Goal: Task Accomplishment & Management: Manage account settings

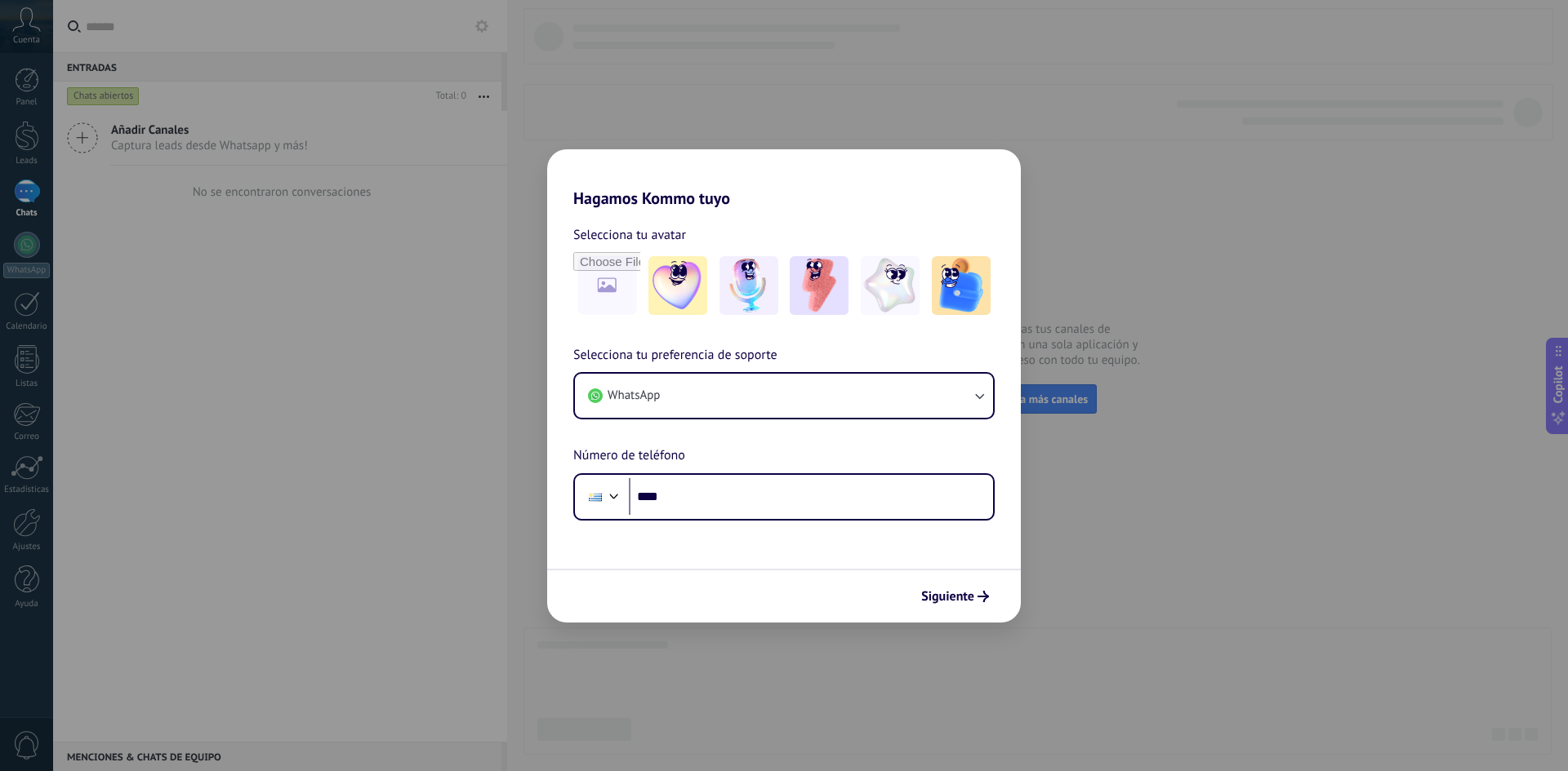
click at [642, 215] on div "Selecciona tu avatar Selecciona tu preferencia de soporte WhatsApp Número de te…" at bounding box center [783, 364] width 474 height 313
click at [642, 201] on h2 "Hagamos Kommo tuyo" at bounding box center [783, 178] width 474 height 59
click at [633, 240] on span "Selecciona tu avatar" at bounding box center [629, 235] width 112 height 21
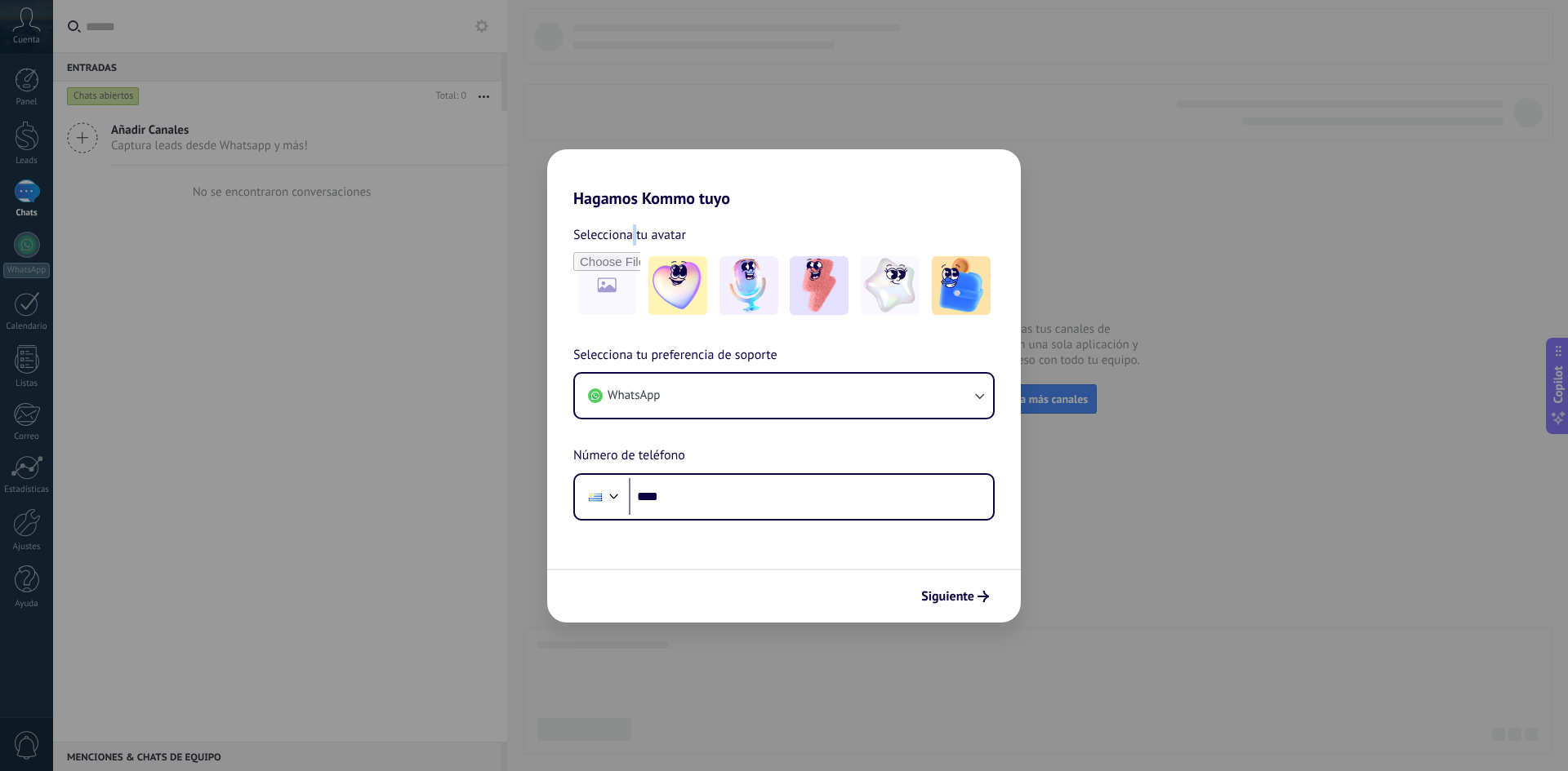
click at [633, 240] on span "Selecciona tu avatar" at bounding box center [629, 235] width 112 height 21
drag, startPoint x: 673, startPoint y: 277, endPoint x: 670, endPoint y: 293, distance: 16.3
click at [674, 277] on img at bounding box center [677, 286] width 59 height 59
click at [632, 360] on span "Selecciona tu preferencia de soporte" at bounding box center [674, 355] width 204 height 21
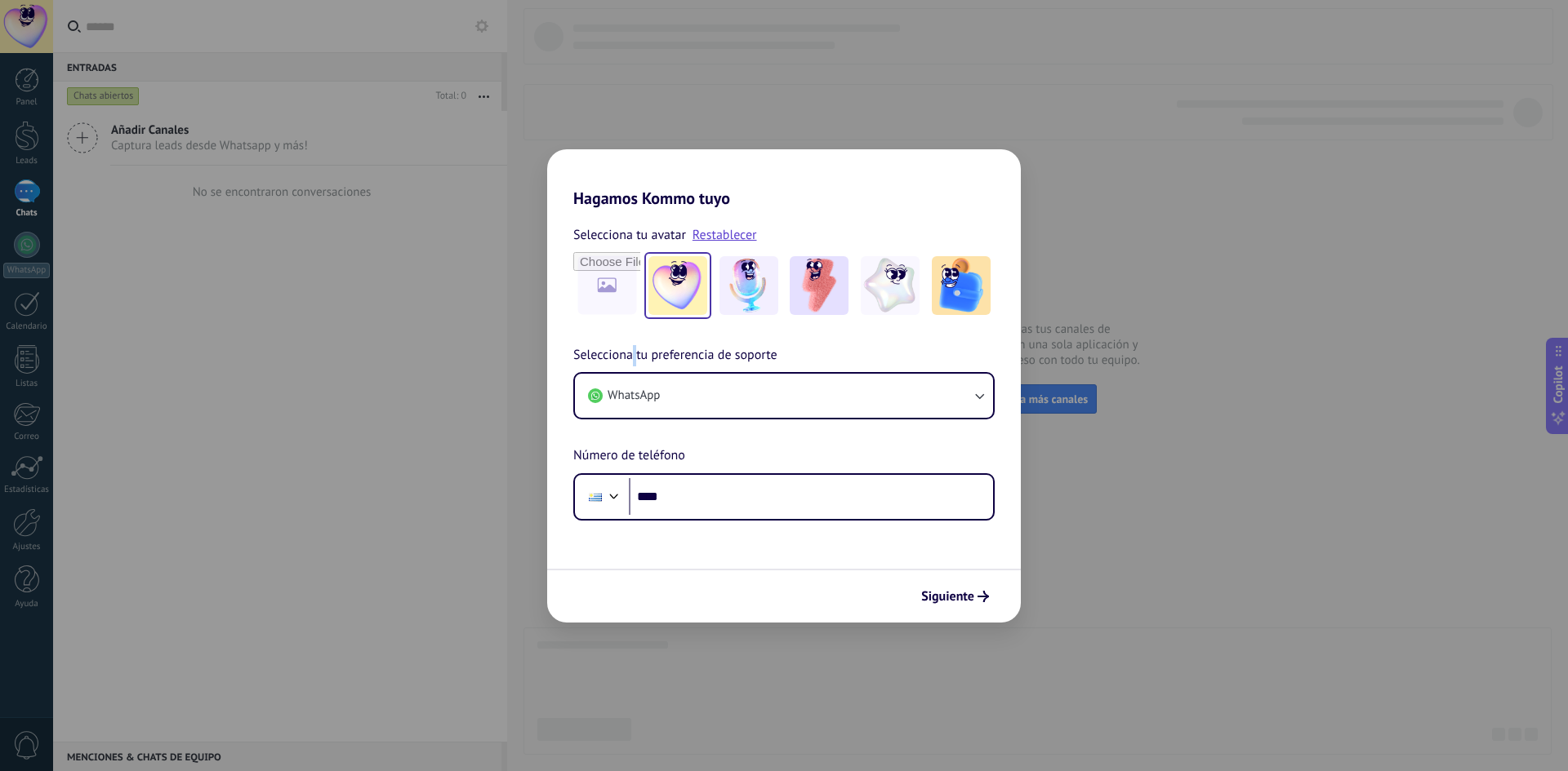
click at [631, 360] on span "Selecciona tu preferencia de soporte" at bounding box center [674, 355] width 204 height 21
click at [708, 357] on span "Selecciona tu preferencia de soporte" at bounding box center [674, 355] width 204 height 21
click at [700, 390] on button "WhatsApp" at bounding box center [783, 395] width 418 height 44
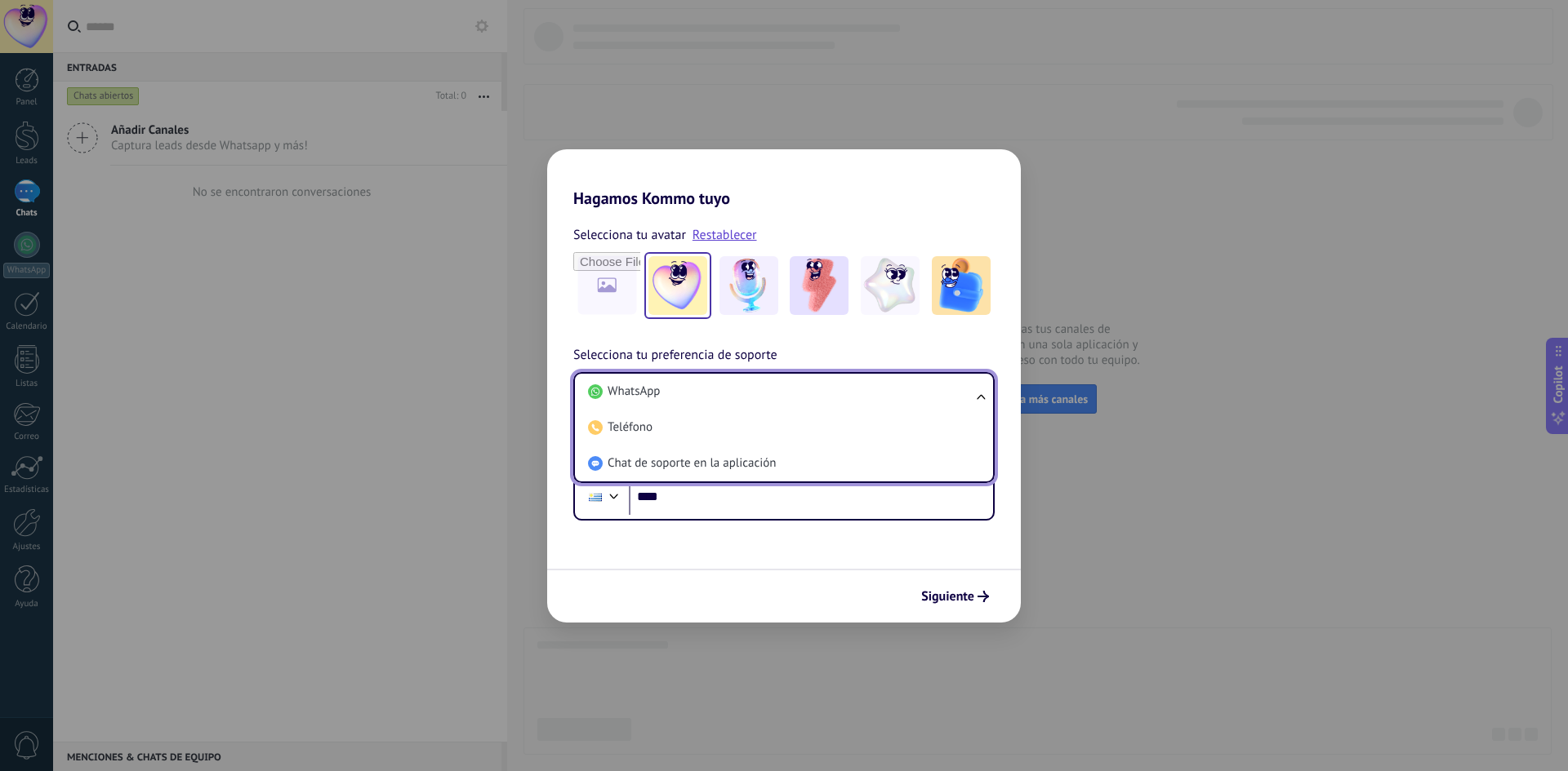
click at [700, 390] on li "WhatsApp" at bounding box center [780, 391] width 398 height 36
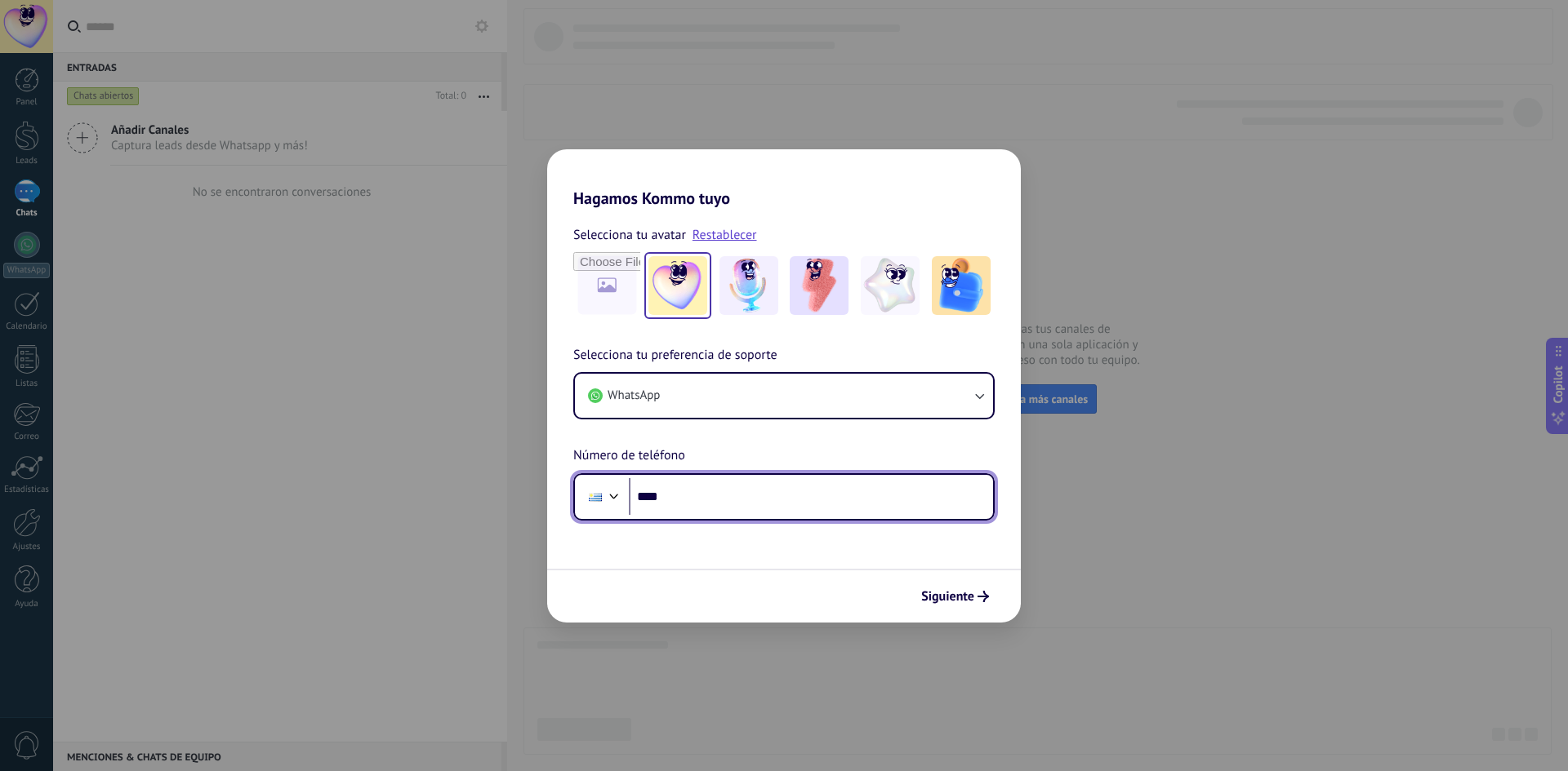
click at [699, 502] on input "****" at bounding box center [811, 497] width 364 height 38
type input "**********"
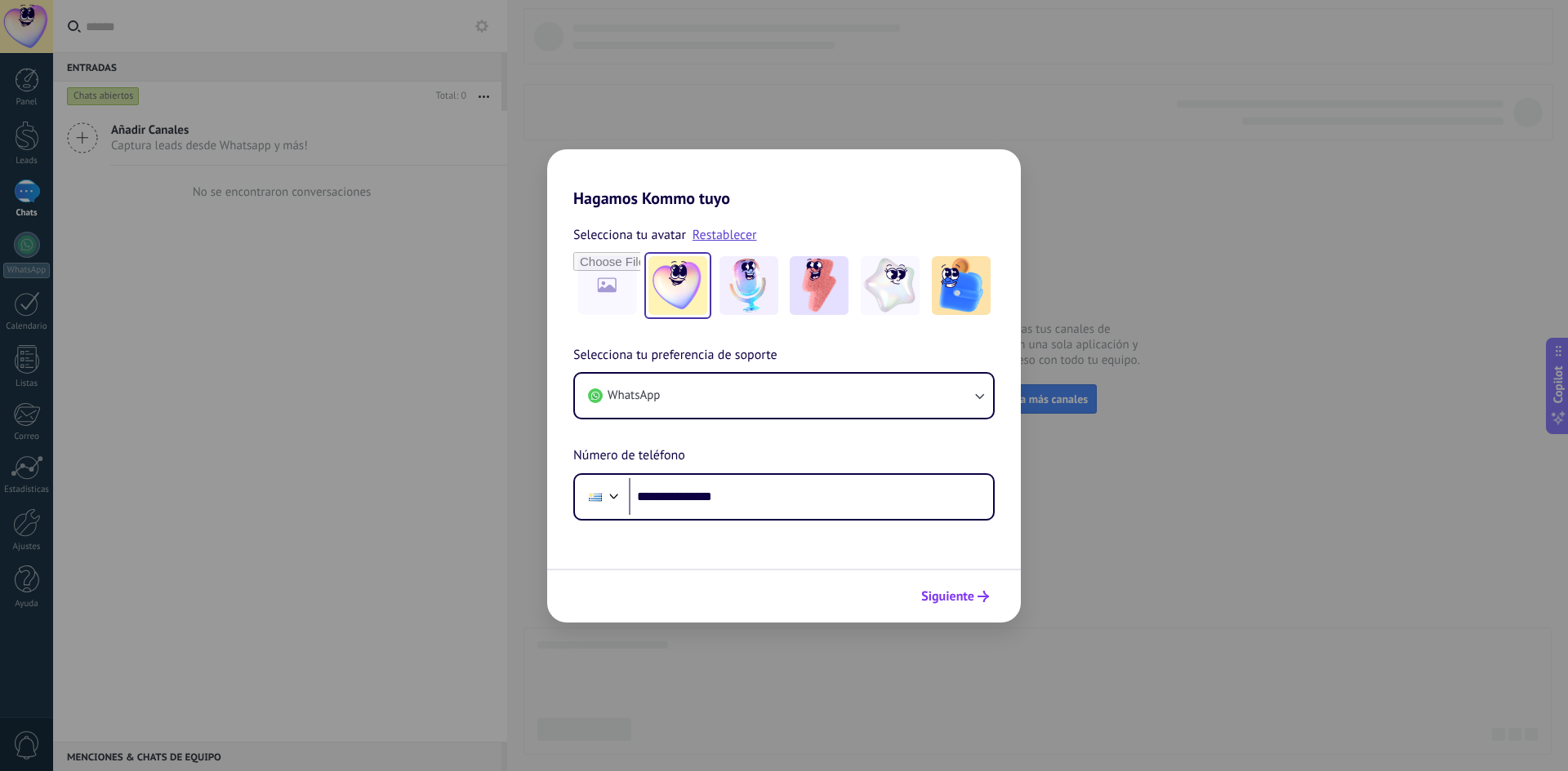
click at [952, 596] on span "Siguiente" at bounding box center [947, 597] width 53 height 12
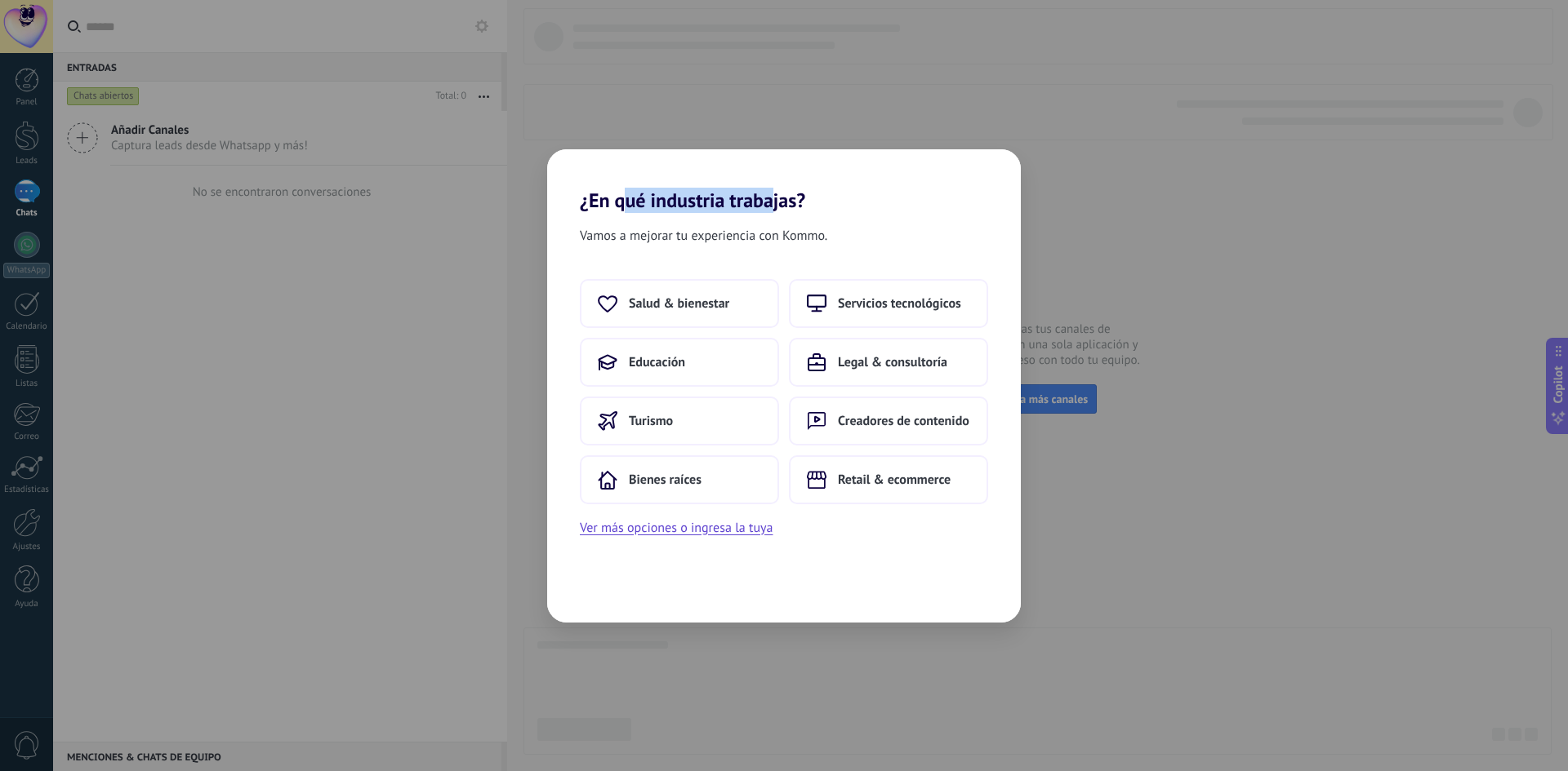
drag, startPoint x: 650, startPoint y: 193, endPoint x: 775, endPoint y: 200, distance: 125.2
click at [775, 200] on h2 "¿En qué industria trabajas?" at bounding box center [783, 180] width 474 height 63
click at [874, 301] on span "Servicios tecnológicos" at bounding box center [898, 303] width 123 height 16
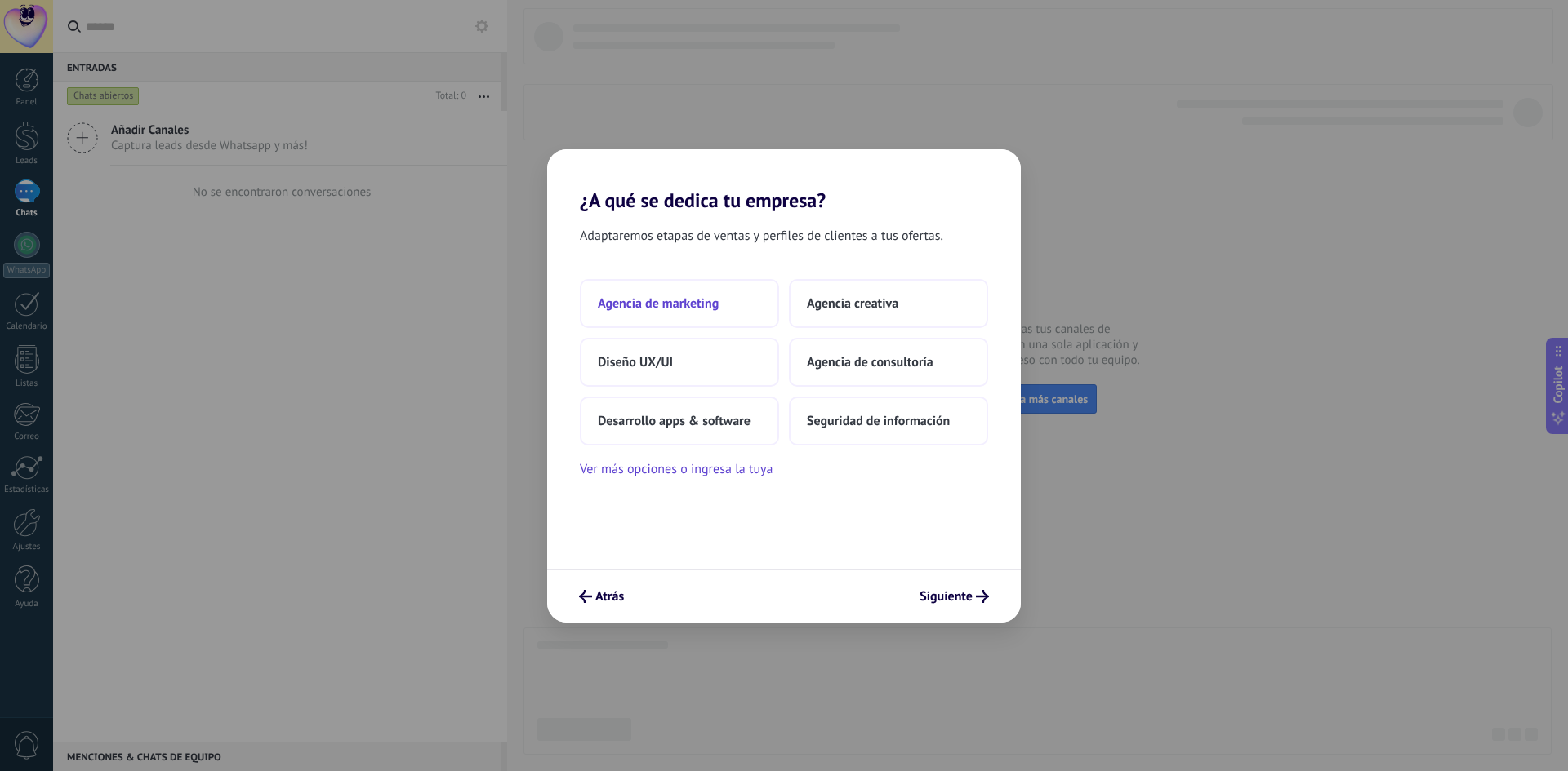
click at [635, 295] on span "Agencia de marketing" at bounding box center [658, 303] width 121 height 16
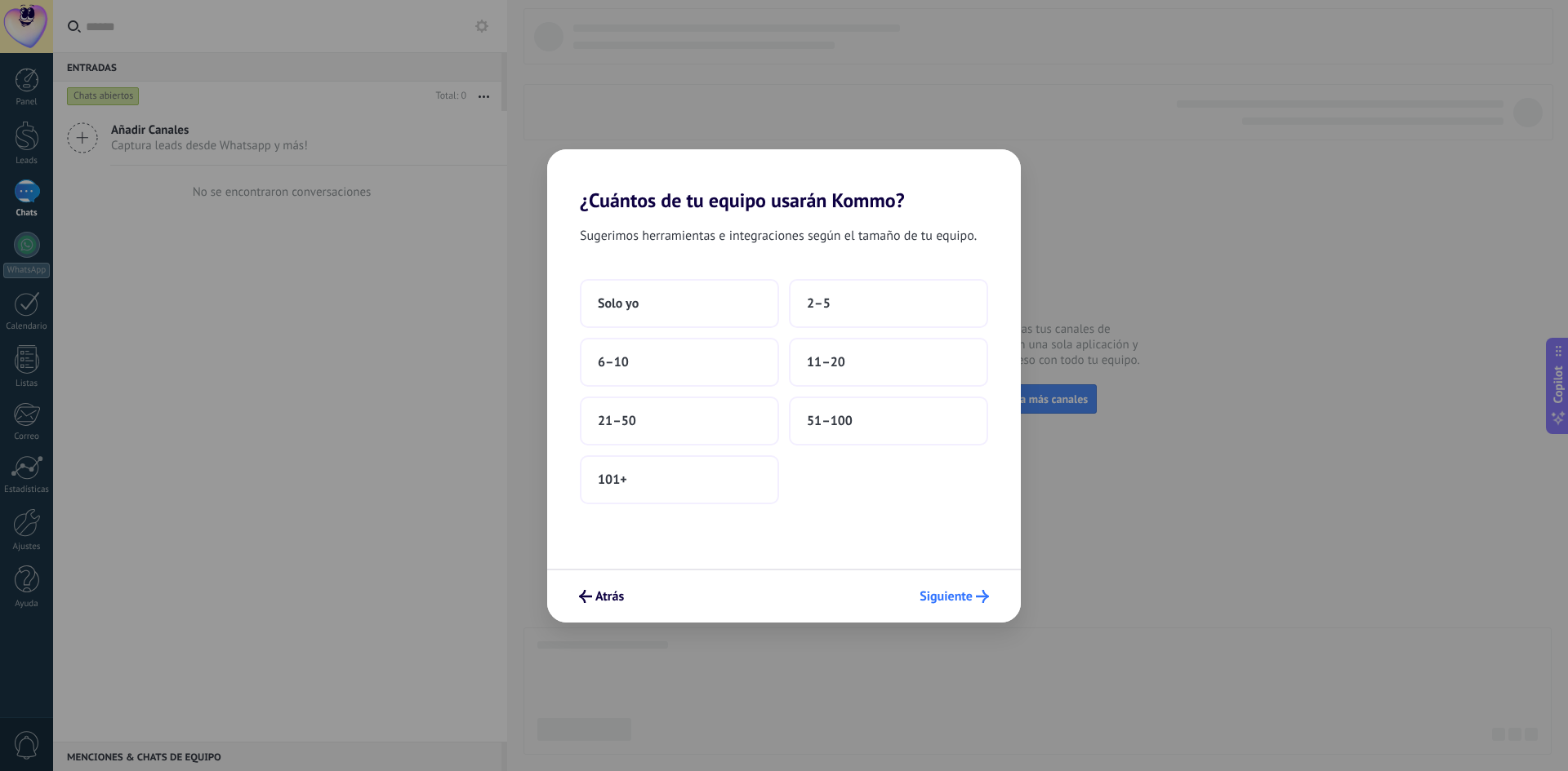
click at [946, 597] on span "Siguiente" at bounding box center [946, 597] width 53 height 12
click at [664, 293] on button "Solo yo" at bounding box center [679, 303] width 200 height 49
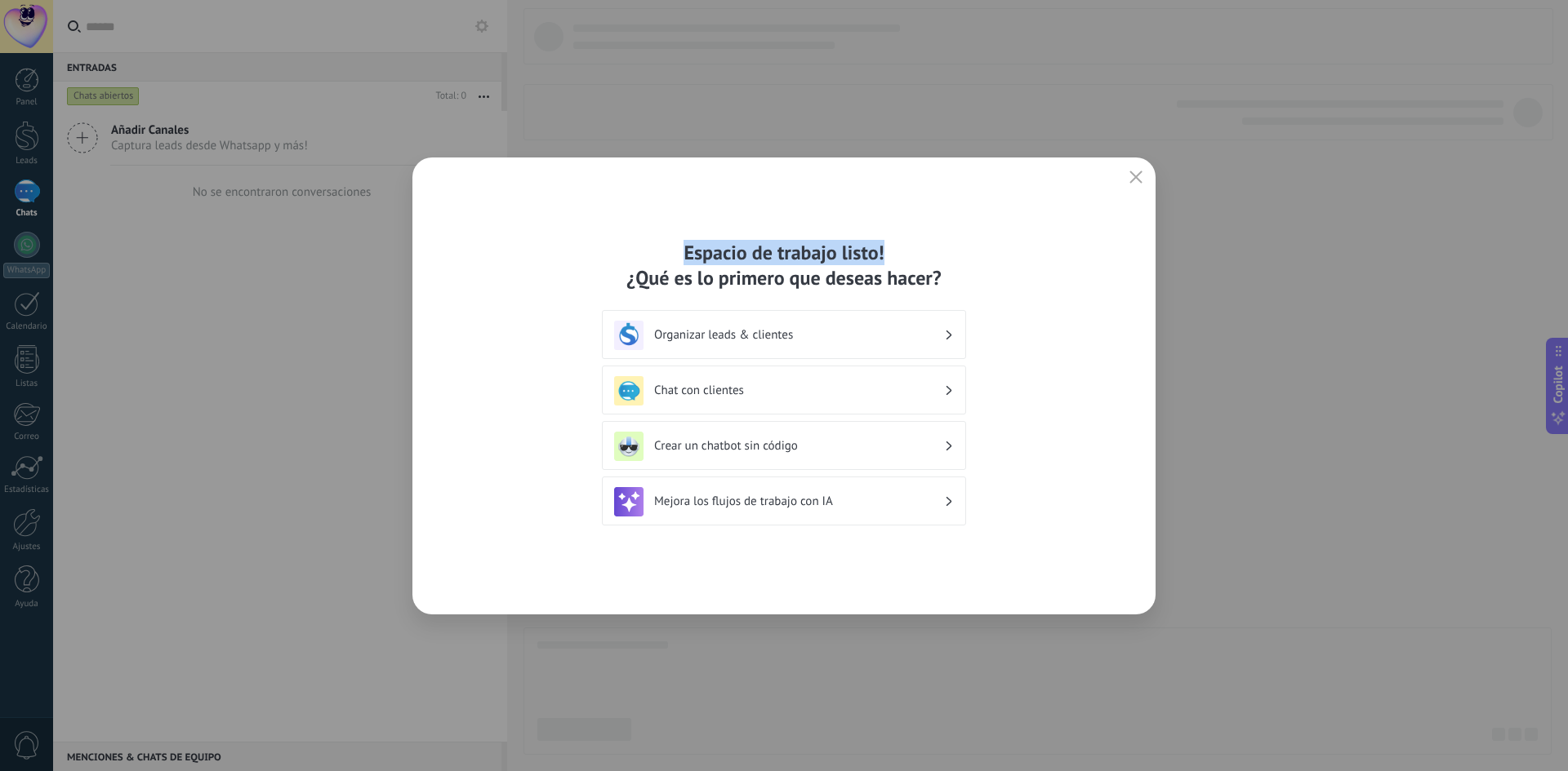
drag, startPoint x: 682, startPoint y: 252, endPoint x: 894, endPoint y: 253, distance: 212.0
click at [894, 253] on div "Espacio de trabajo listo! ¿Qué es lo primero que deseas hacer?" at bounding box center [784, 265] width 364 height 50
drag, startPoint x: 625, startPoint y: 281, endPoint x: 993, endPoint y: 282, distance: 368.0
click at [993, 282] on div "Espacio de trabajo listo! ¿Qué es lo primero que deseas hacer? Organizar leads …" at bounding box center [783, 386] width 743 height 457
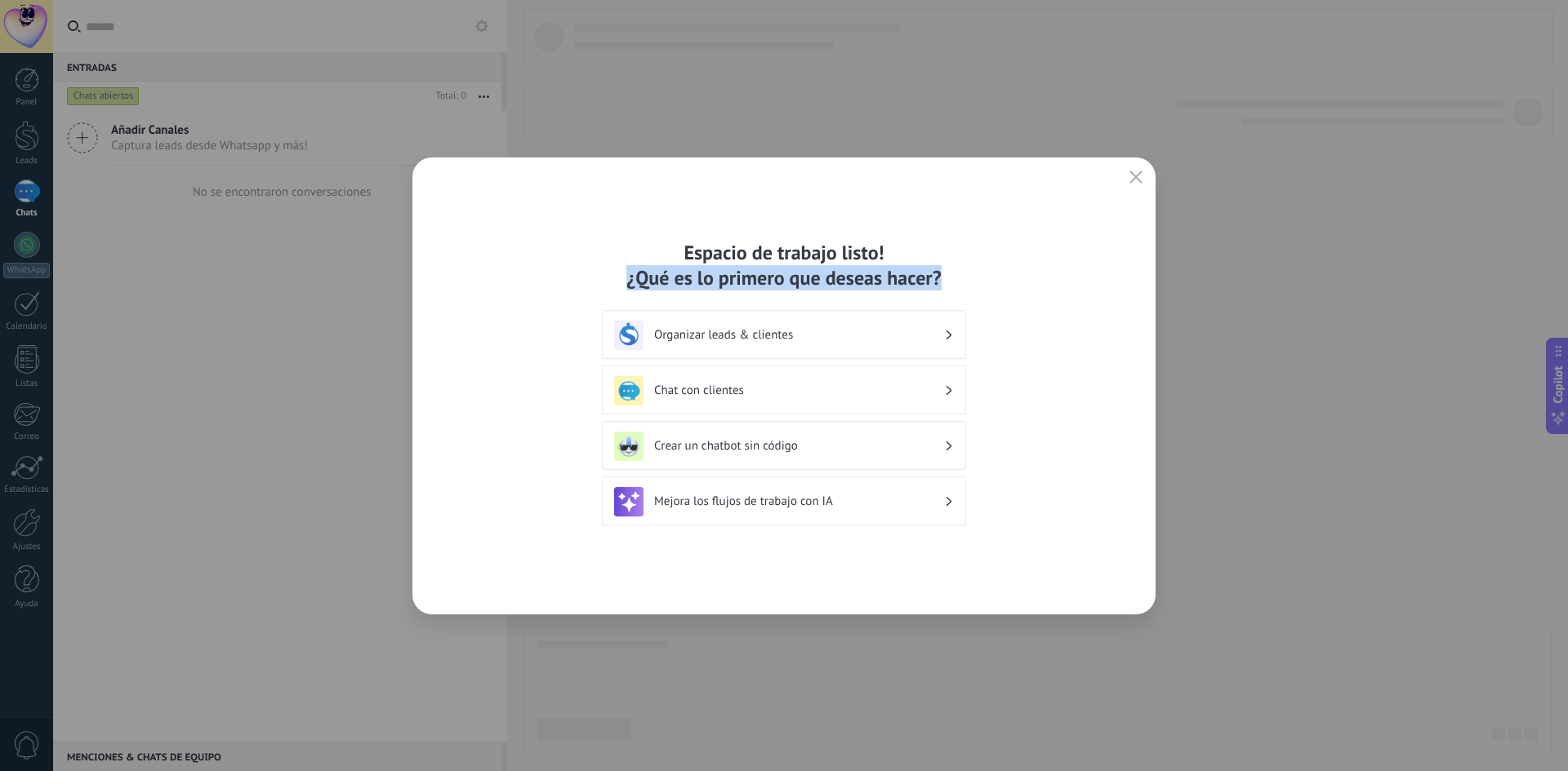
click at [940, 281] on div "Espacio de trabajo listo! ¿Qué es lo primero que deseas hacer?" at bounding box center [784, 265] width 364 height 50
click at [745, 402] on div "Chat con clientes" at bounding box center [784, 390] width 339 height 29
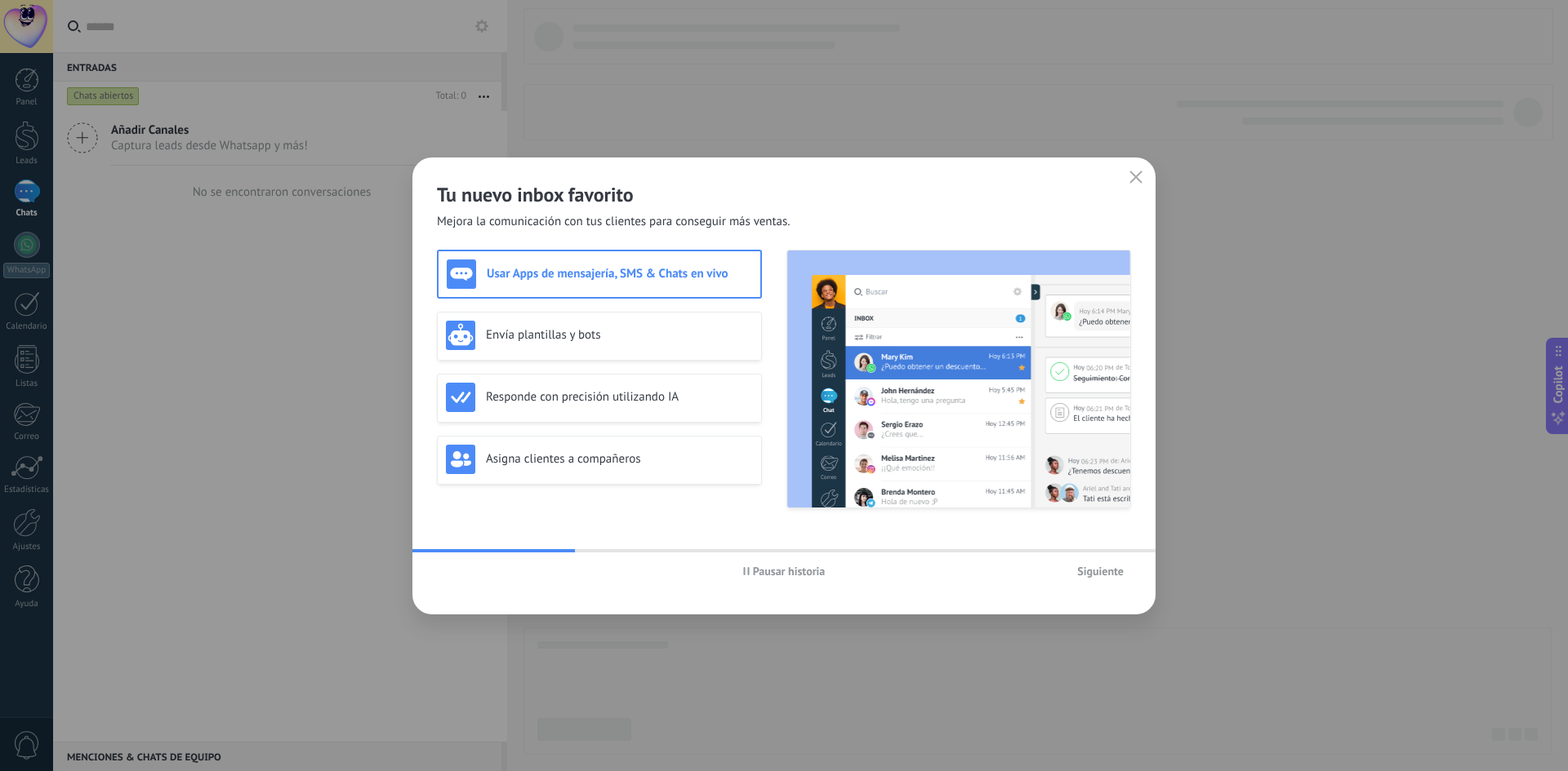
click at [1076, 569] on button "Siguiente" at bounding box center [1100, 571] width 61 height 24
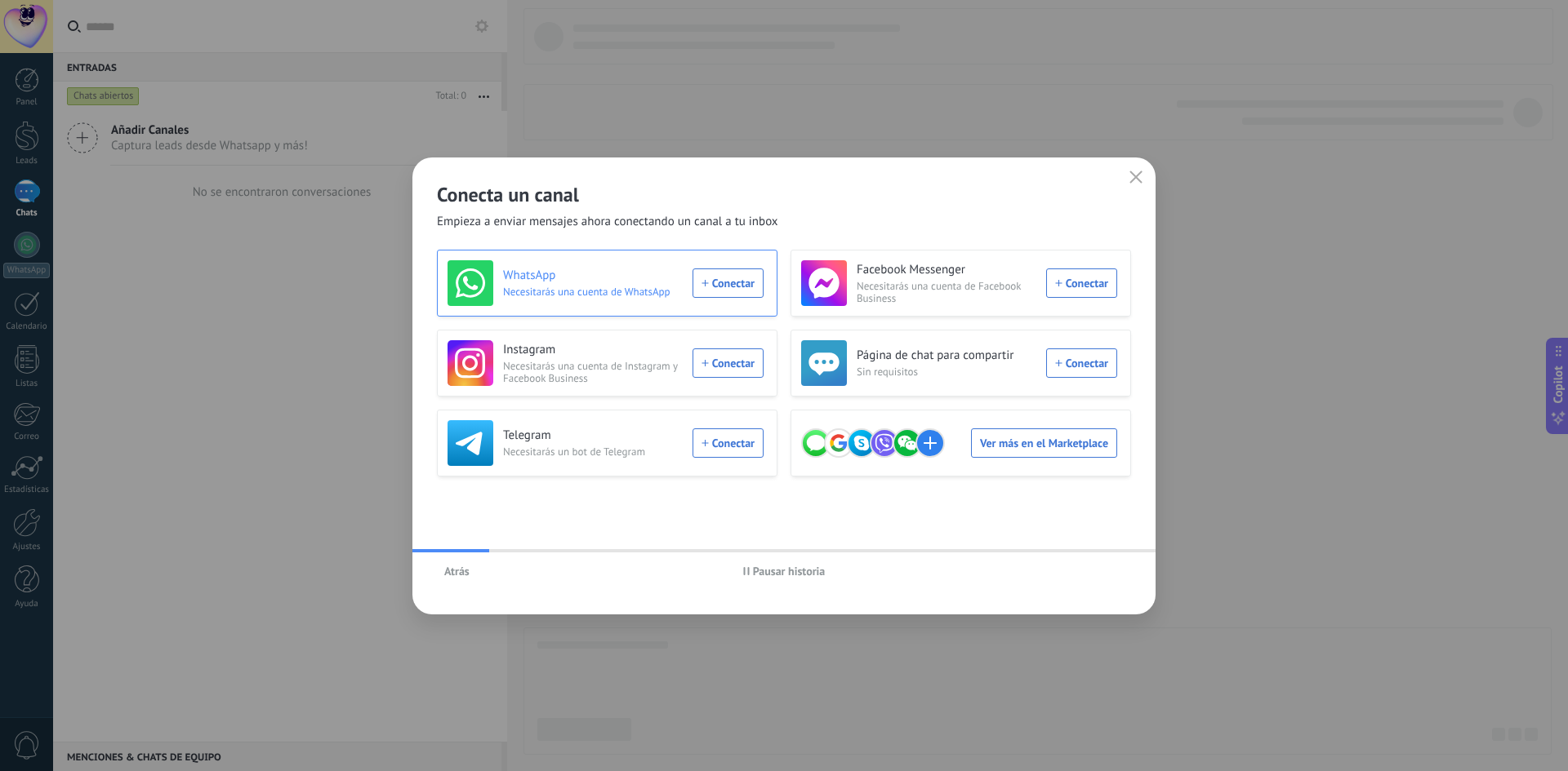
click at [713, 282] on div "WhatsApp Necesitarás una cuenta de WhatsApp Conectar" at bounding box center [606, 283] width 316 height 46
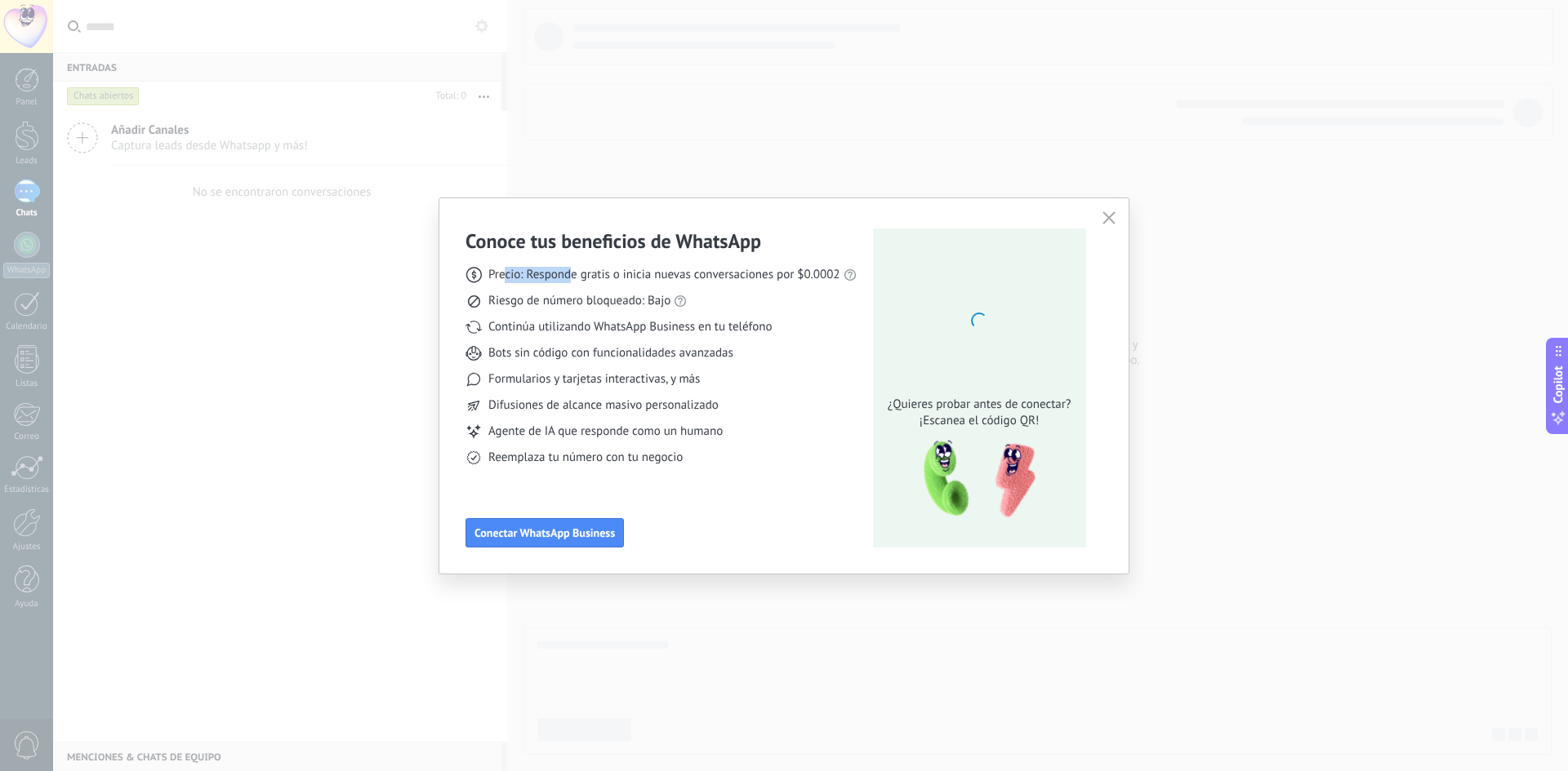
drag, startPoint x: 506, startPoint y: 272, endPoint x: 573, endPoint y: 269, distance: 67.1
click at [573, 269] on span "Precio: Responde gratis o inicia nuevas conversaciones por $0.0002" at bounding box center [664, 275] width 352 height 16
click at [594, 276] on span "Precio: Responde gratis o inicia nuevas conversaciones por $0.0002" at bounding box center [664, 275] width 352 height 16
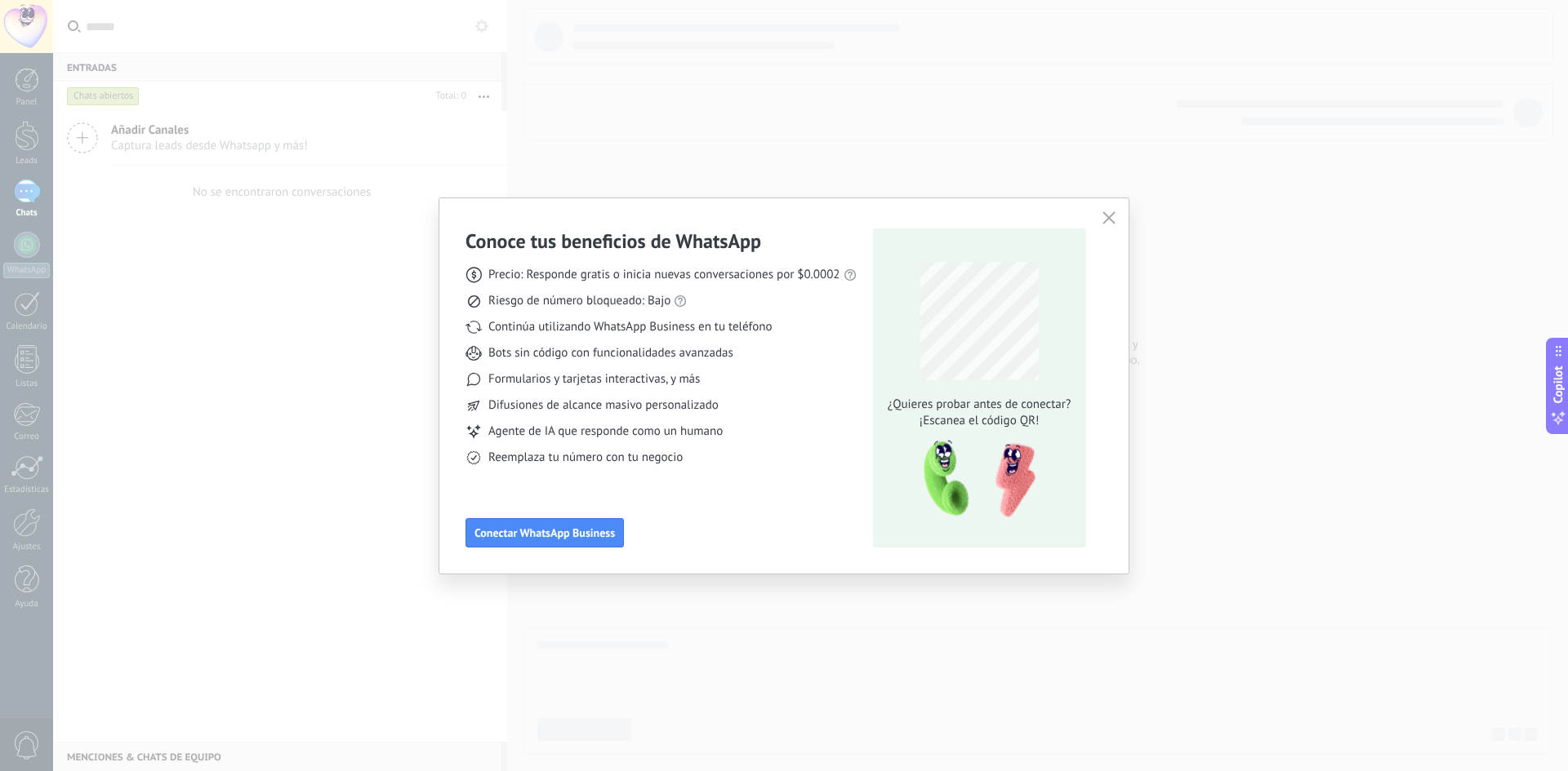
click at [636, 280] on span "Precio: Responde gratis o inicia nuevas conversaciones por $0.0002" at bounding box center [664, 275] width 352 height 16
click at [695, 277] on span "Precio: Responde gratis o inicia nuevas conversaciones por $0.0002" at bounding box center [664, 275] width 352 height 16
click at [775, 276] on span "Precio: Responde gratis o inicia nuevas conversaciones por $0.0002" at bounding box center [664, 275] width 352 height 16
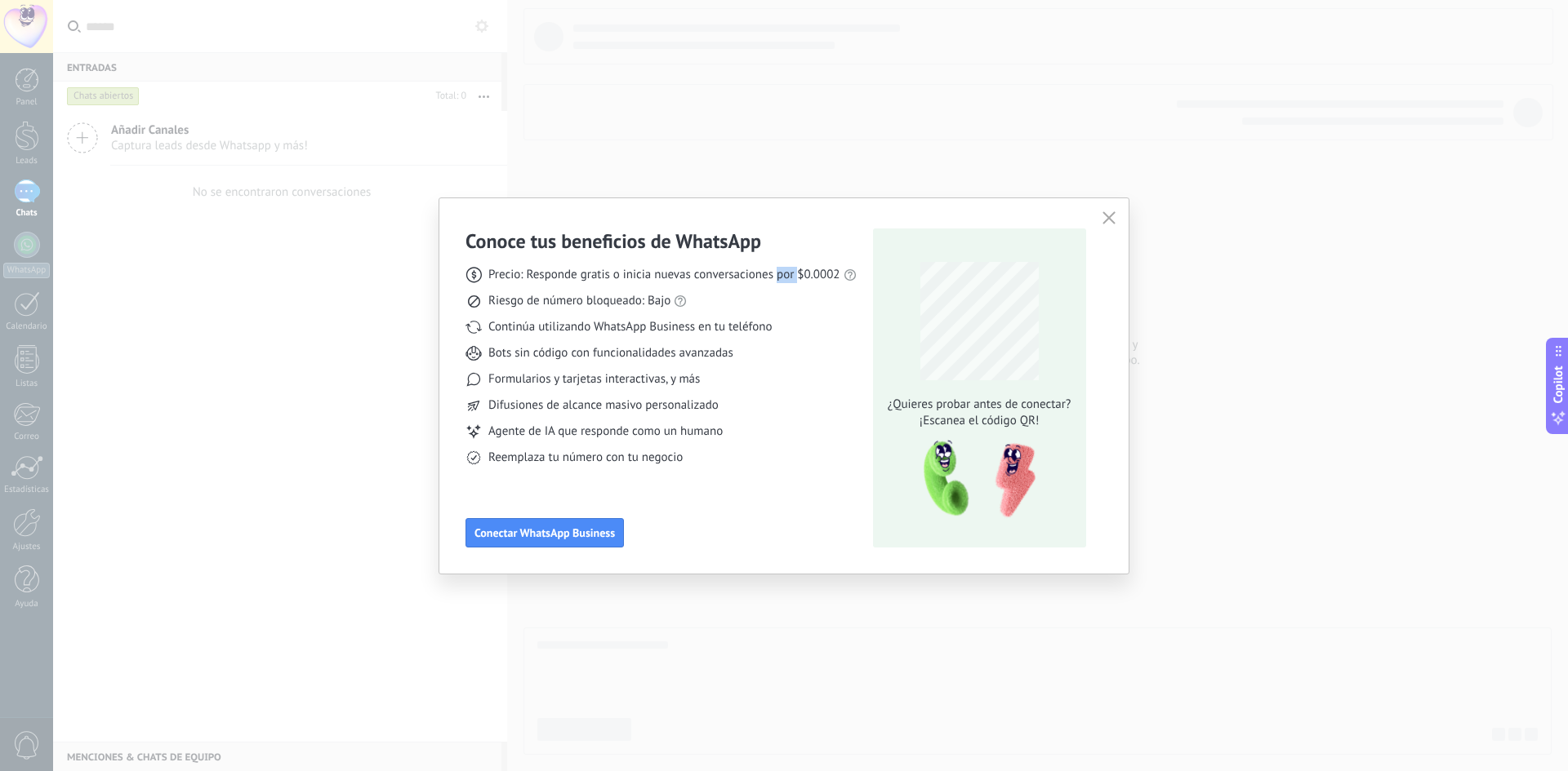
click at [775, 276] on span "Precio: Responde gratis o inicia nuevas conversaciones por $0.0002" at bounding box center [664, 275] width 352 height 16
click at [549, 300] on span "Riesgo de número bloqueado: Bajo" at bounding box center [580, 300] width 182 height 16
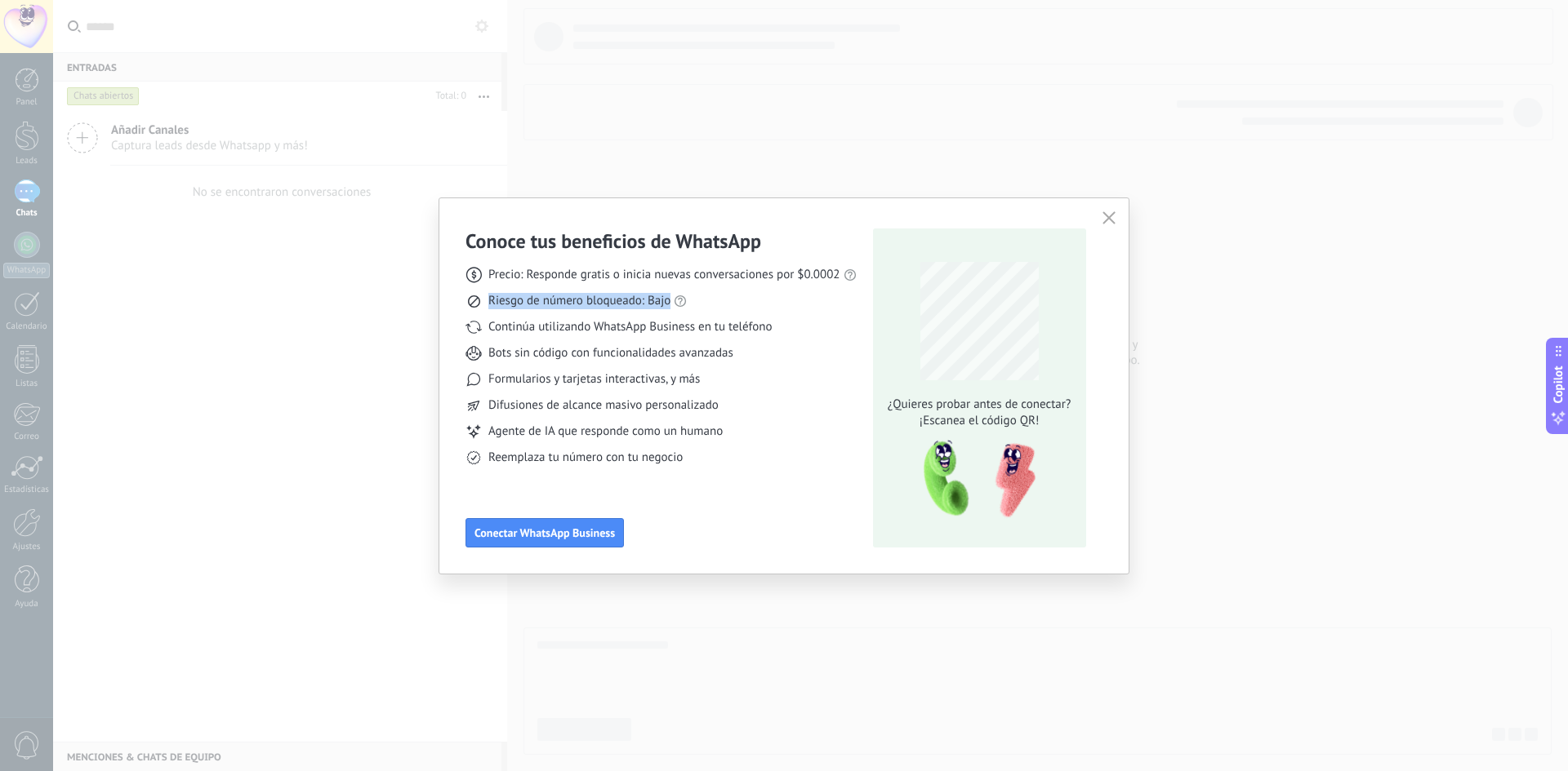
click at [539, 302] on span "Riesgo de número bloqueado: Bajo" at bounding box center [580, 300] width 182 height 16
click at [531, 381] on span "Formularios y tarjetas interactivas, y más" at bounding box center [594, 379] width 211 height 16
click at [553, 409] on span "Difusiones de alcance masivo personalizado" at bounding box center [604, 405] width 231 height 16
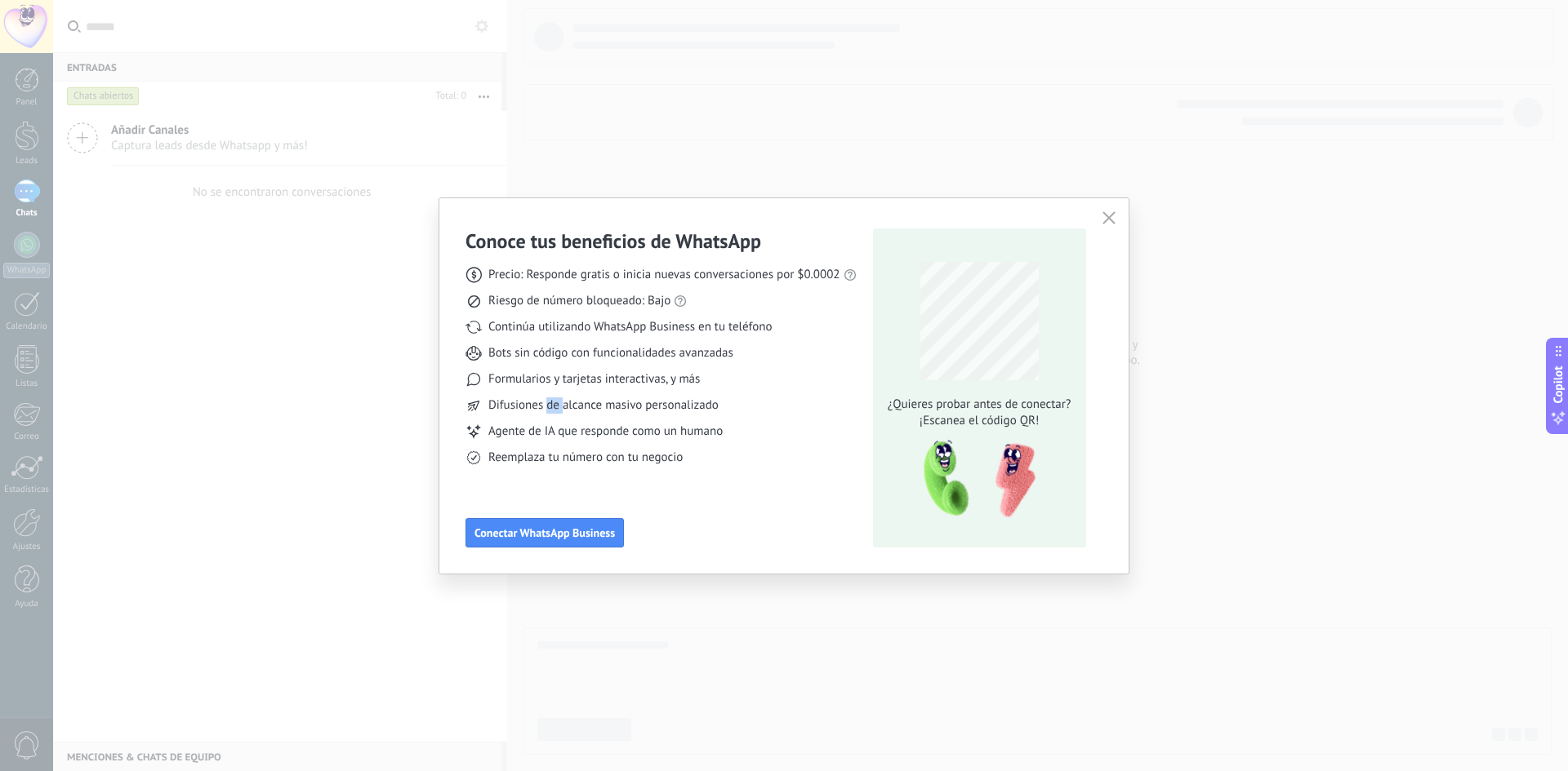
click at [553, 409] on span "Difusiones de alcance masivo personalizado" at bounding box center [604, 405] width 231 height 16
click at [543, 434] on span "Agente de IA que responde como un humano" at bounding box center [606, 431] width 235 height 16
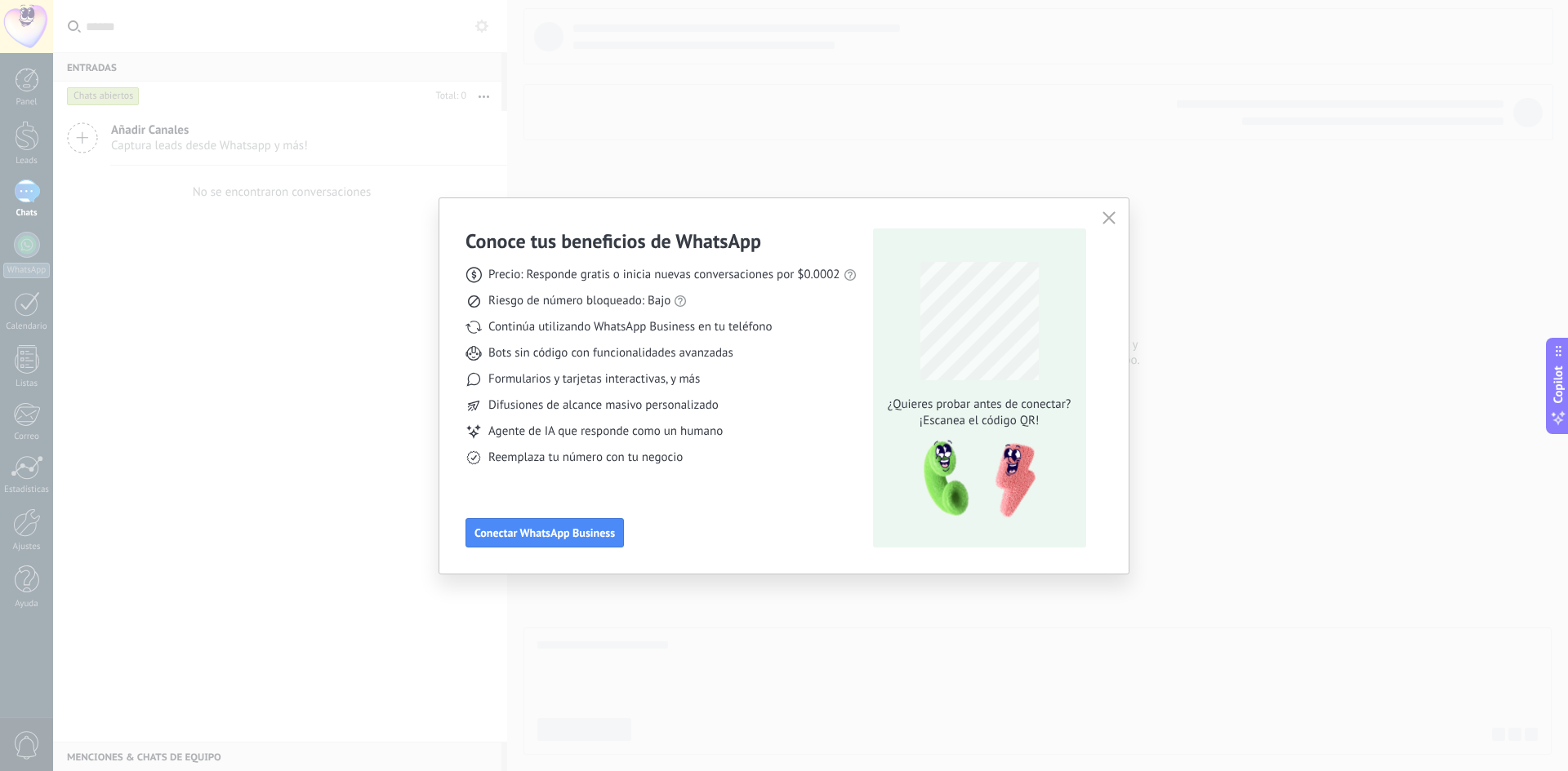
click at [534, 454] on span "Reemplaza tu número con tu negocio" at bounding box center [585, 457] width 195 height 16
click at [569, 278] on span "Precio: Responde gratis o inicia nuevas conversaciones por $0.0002" at bounding box center [664, 275] width 352 height 16
click at [568, 278] on span "Precio: Responde gratis o inicia nuevas conversaciones por $0.0002" at bounding box center [664, 275] width 352 height 16
click at [610, 285] on div "Precio: Responde gratis o inicia nuevas conversaciones por $0.0002 Riesgo de nú…" at bounding box center [661, 359] width 392 height 212
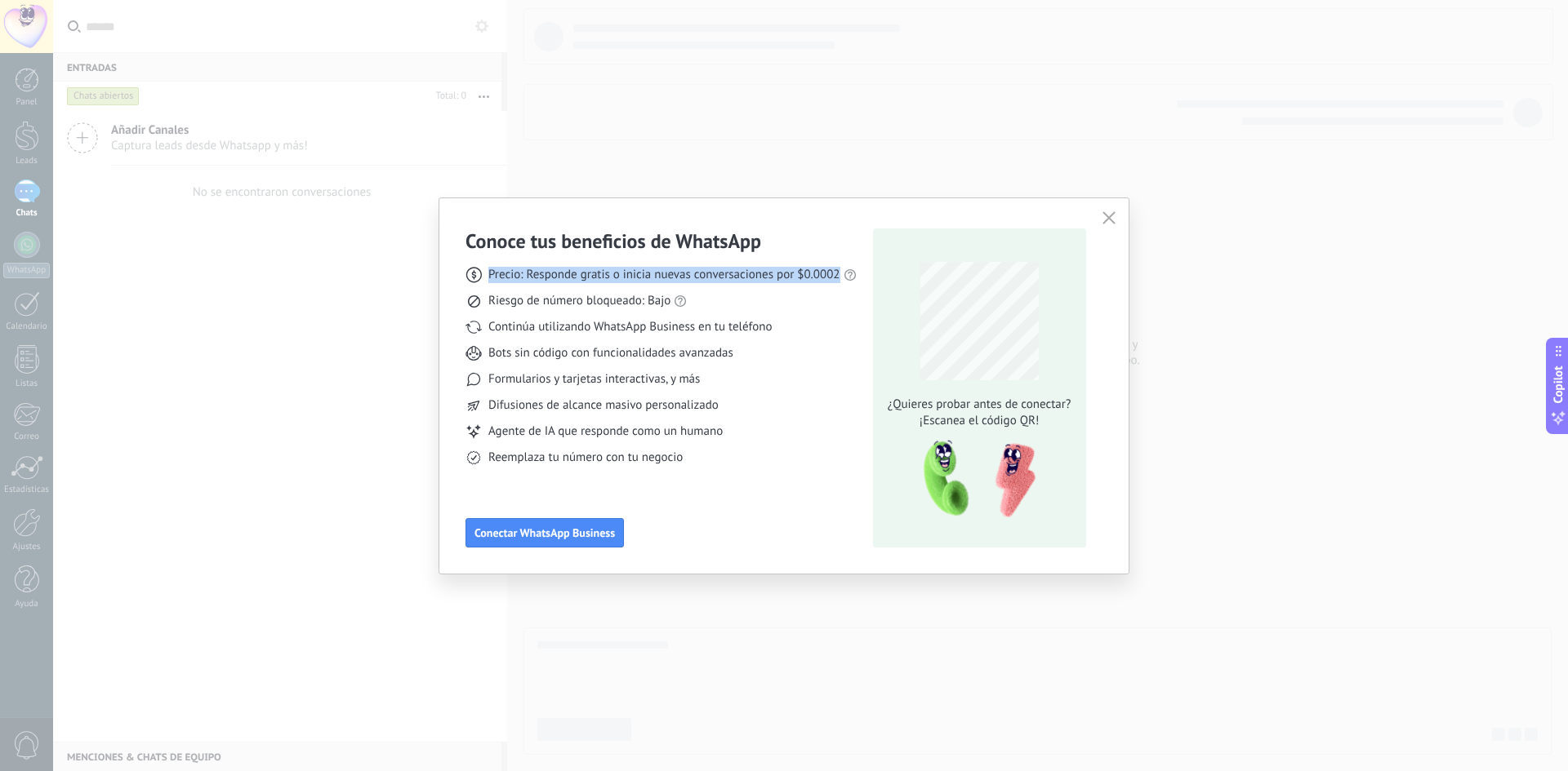
click at [598, 273] on span "Precio: Responde gratis o inicia nuevas conversaciones por $0.0002" at bounding box center [664, 275] width 352 height 16
click at [660, 273] on span "Precio: Responde gratis o inicia nuevas conversaciones por $0.0002" at bounding box center [664, 275] width 352 height 16
click at [703, 273] on span "Precio: Responde gratis o inicia nuevas conversaciones por $0.0002" at bounding box center [664, 275] width 352 height 16
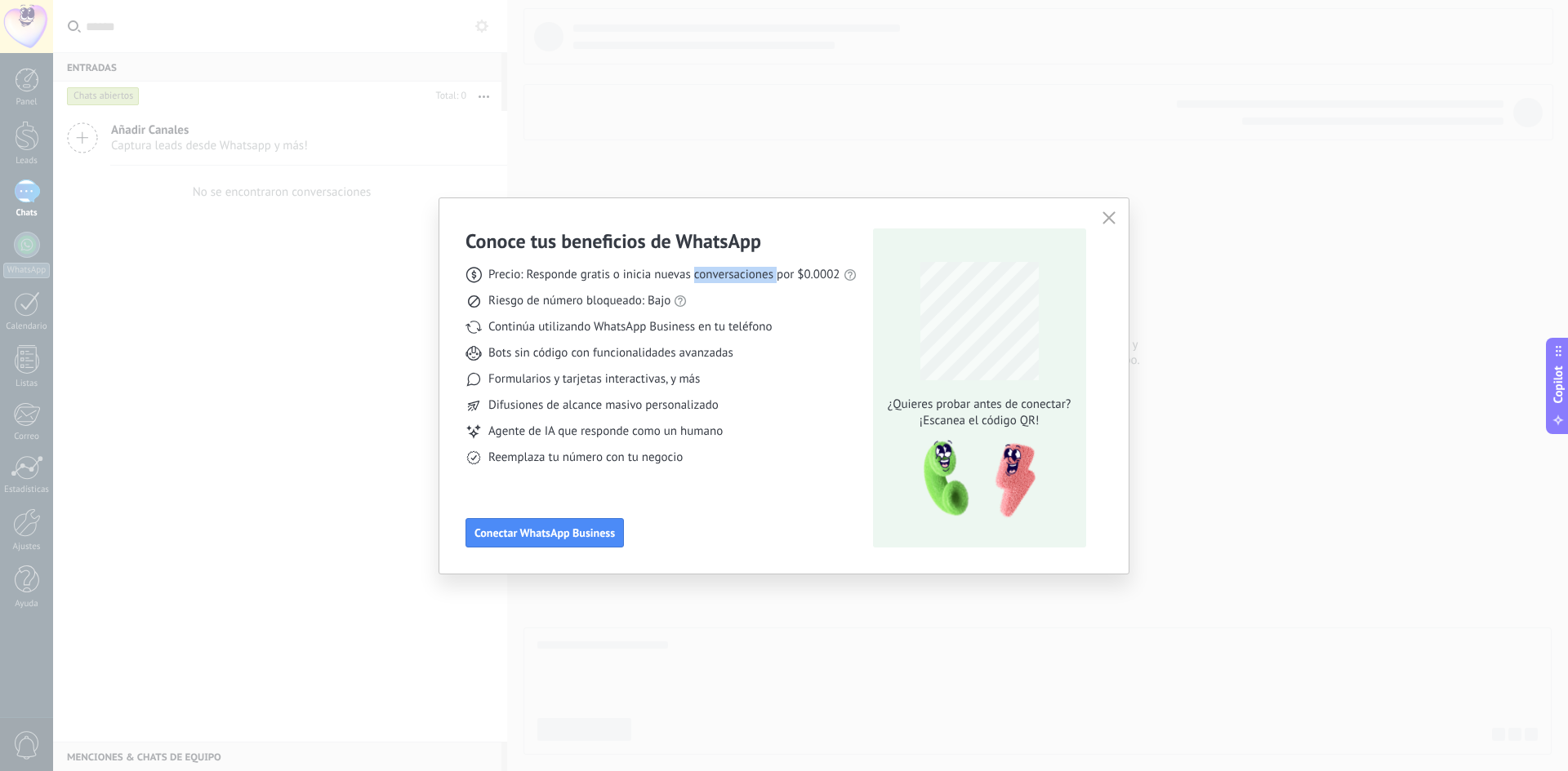
click at [703, 273] on span "Precio: Responde gratis o inicia nuevas conversaciones por $0.0002" at bounding box center [664, 275] width 352 height 16
click at [821, 276] on span "Precio: Responde gratis o inicia nuevas conversaciones por $0.0002" at bounding box center [664, 275] width 352 height 16
click at [543, 302] on span "Riesgo de número bloqueado: Bajo" at bounding box center [580, 300] width 182 height 16
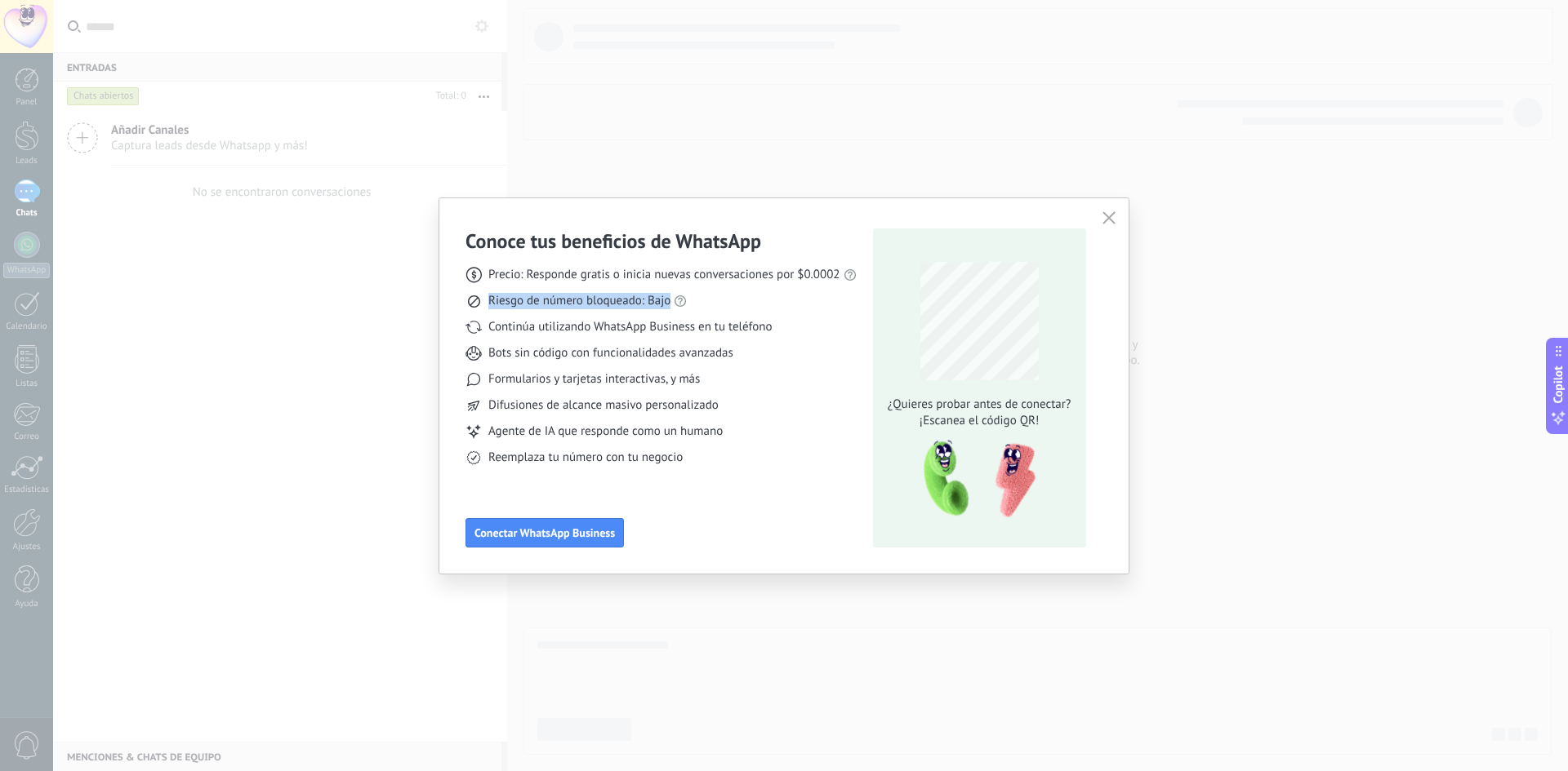
click at [542, 303] on span "Riesgo de número bloqueado: Bajo" at bounding box center [580, 300] width 182 height 16
click at [632, 304] on span "Riesgo de número bloqueado: Bajo" at bounding box center [580, 300] width 182 height 16
click at [542, 329] on span "Continúa utilizando WhatsApp Business en tu teléfono" at bounding box center [630, 326] width 283 height 16
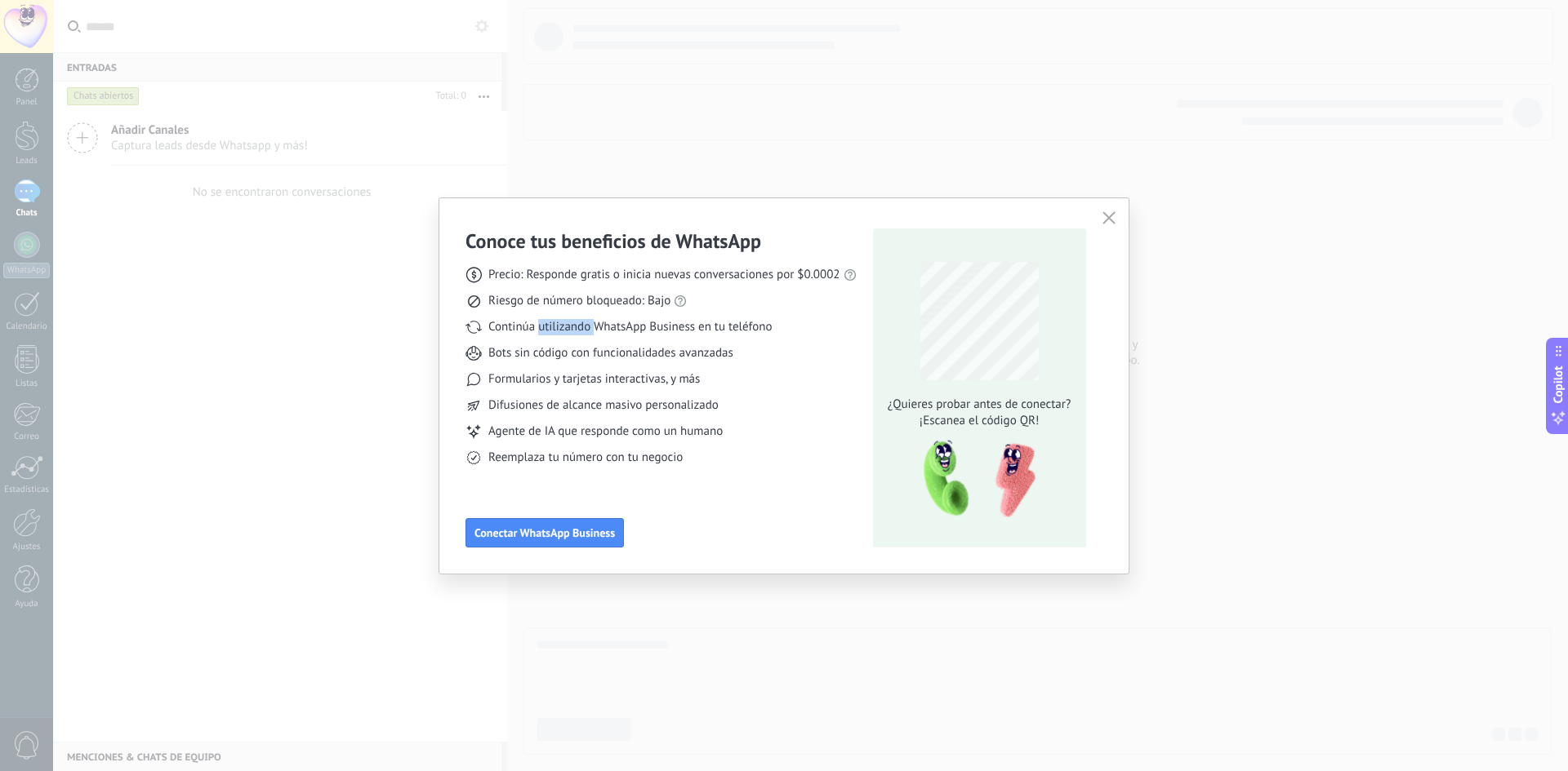
click at [542, 329] on span "Continúa utilizando WhatsApp Business en tu teléfono" at bounding box center [630, 326] width 283 height 16
click at [544, 299] on span "Riesgo de número bloqueado: Bajo" at bounding box center [580, 300] width 182 height 16
click at [584, 301] on span "Riesgo de número bloqueado: Bajo" at bounding box center [580, 300] width 182 height 16
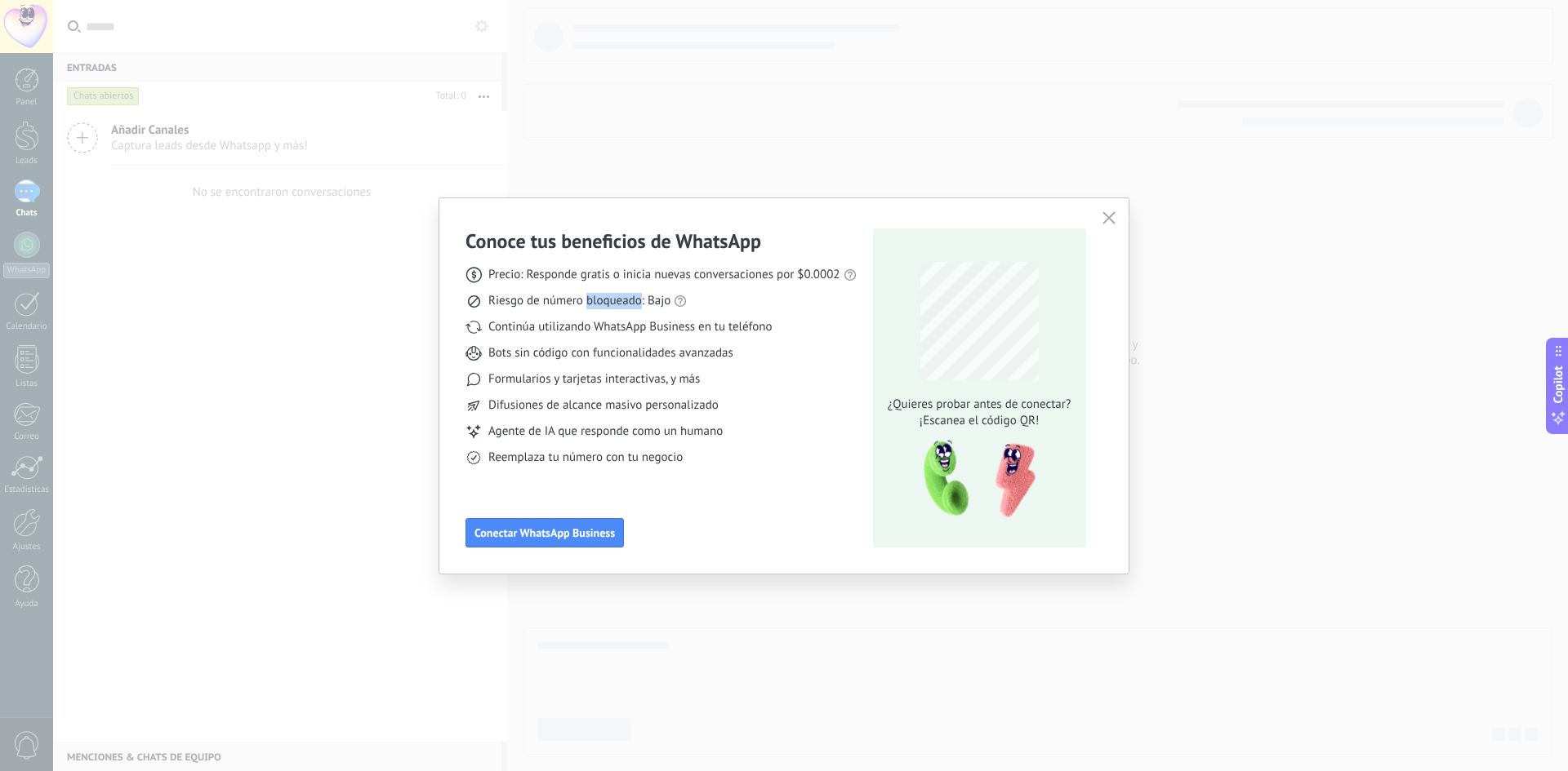
click at [584, 301] on span "Riesgo de número bloqueado: Bajo" at bounding box center [580, 300] width 182 height 16
click at [542, 329] on span "Continúa utilizando WhatsApp Business en tu teléfono" at bounding box center [630, 326] width 283 height 16
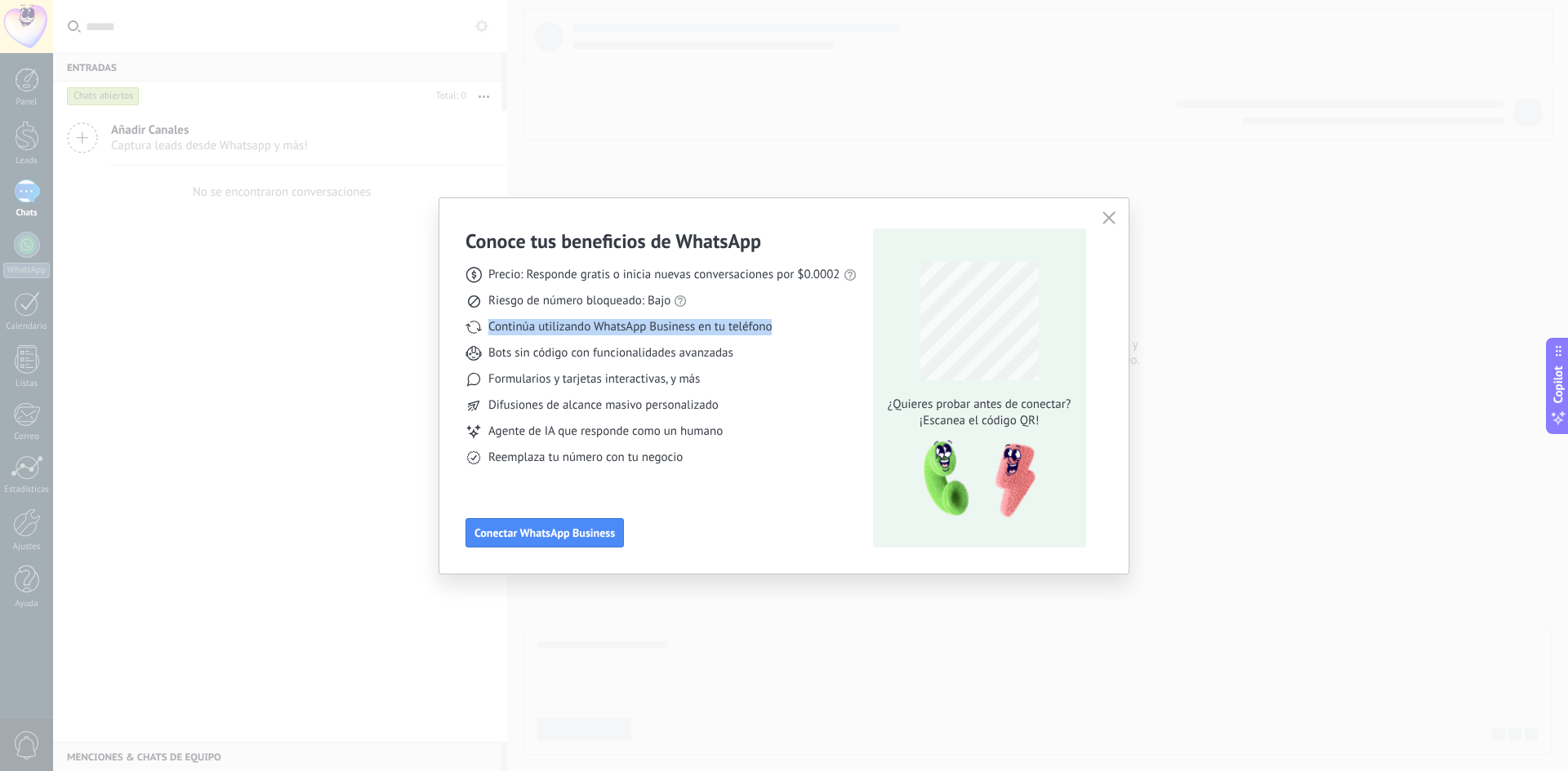
click at [542, 329] on span "Continúa utilizando WhatsApp Business en tu teléfono" at bounding box center [630, 326] width 283 height 16
click at [579, 328] on span "Continúa utilizando WhatsApp Business en tu teléfono" at bounding box center [630, 326] width 283 height 16
click at [603, 328] on span "Continúa utilizando WhatsApp Business en tu teléfono" at bounding box center [630, 326] width 283 height 16
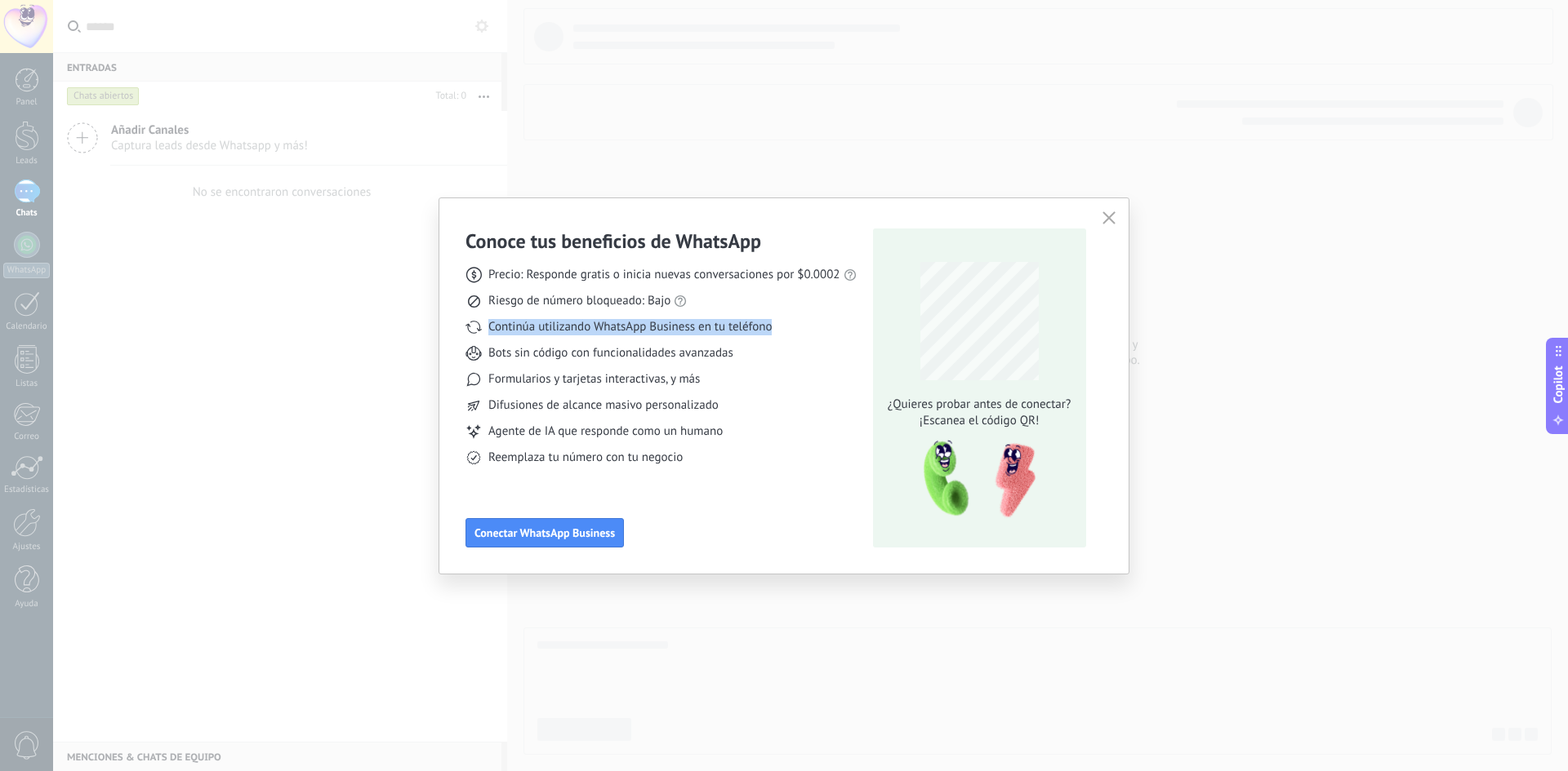
click at [604, 328] on span "Continúa utilizando WhatsApp Business en tu teléfono" at bounding box center [630, 326] width 283 height 16
click at [603, 354] on span "Bots sin código con funcionalidades avanzadas" at bounding box center [611, 353] width 245 height 16
click at [569, 379] on span "Formularios y tarjetas interactivas, y más" at bounding box center [594, 379] width 211 height 16
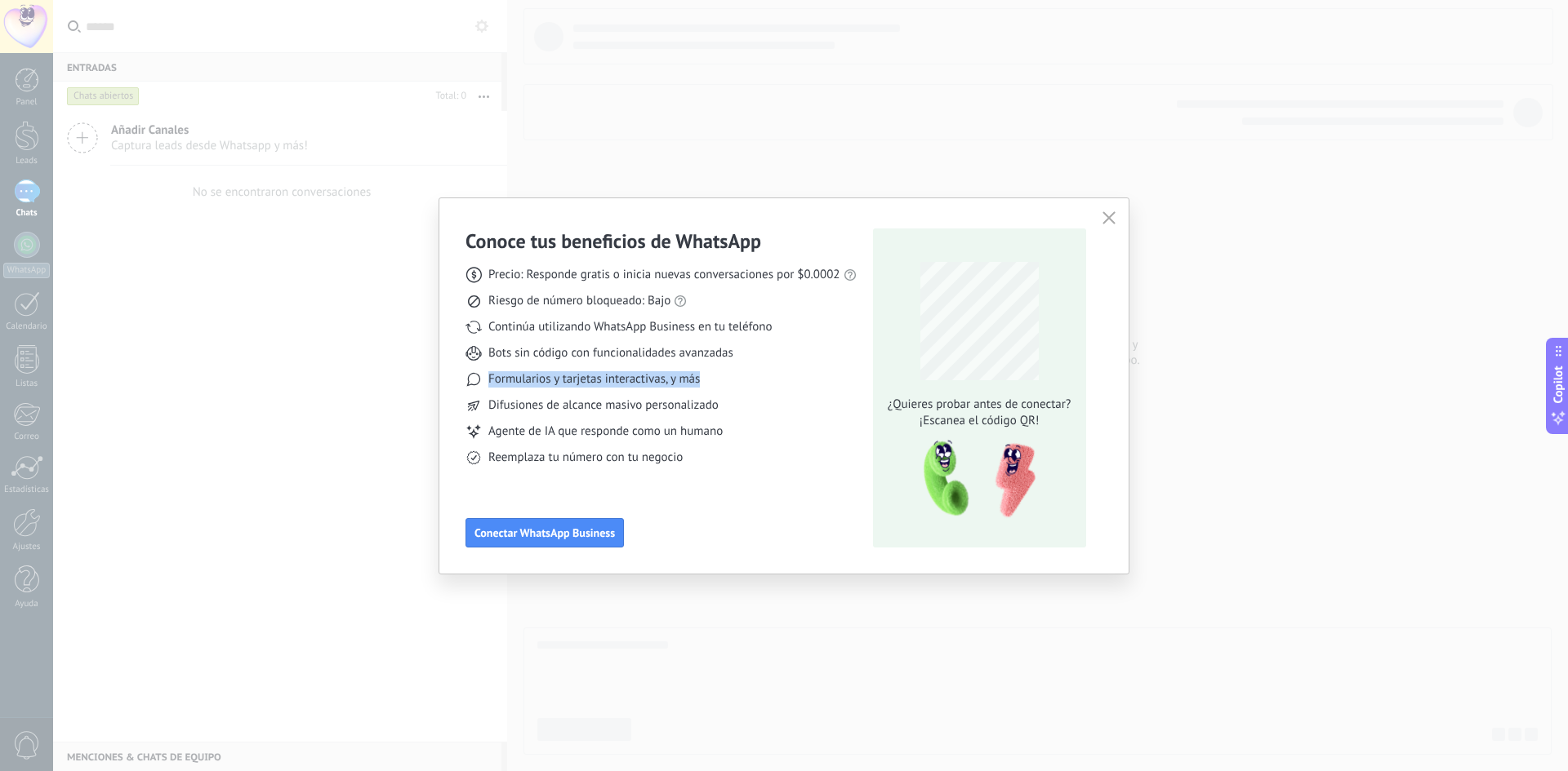
click at [574, 383] on span "Formularios y tarjetas interactivas, y más" at bounding box center [594, 379] width 211 height 16
click at [839, 124] on div "Conoce tus beneficios de WhatsApp Precio: Responde gratis o inicia nuevas conve…" at bounding box center [784, 386] width 1568 height 771
click at [988, 308] on div "¿Quieres probar antes de conectar? ¡Escanea el código QR!" at bounding box center [979, 341] width 193 height 176
click at [536, 540] on button "Conectar WhatsApp Business" at bounding box center [544, 533] width 158 height 29
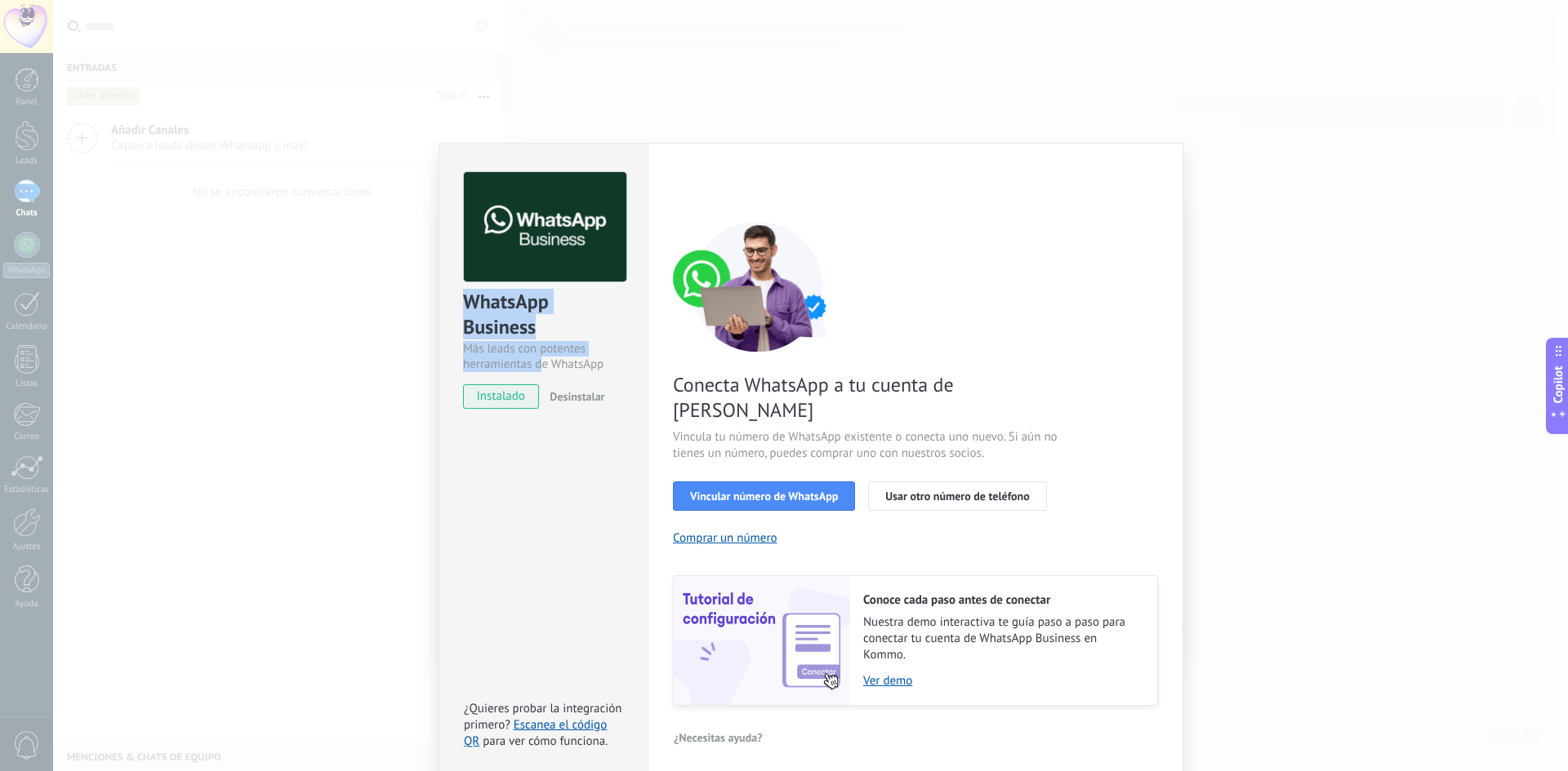
drag, startPoint x: 458, startPoint y: 305, endPoint x: 542, endPoint y: 358, distance: 99.3
click at [542, 358] on div "WhatsApp Business Más leads con potentes herramientas de WhatsApp instalado Des…" at bounding box center [543, 282] width 208 height 278
click at [542, 358] on div "Más leads con potentes herramientas de WhatsApp" at bounding box center [544, 356] width 161 height 31
drag, startPoint x: 466, startPoint y: 346, endPoint x: 562, endPoint y: 364, distance: 97.7
click at [562, 364] on div "Más leads con potentes herramientas de WhatsApp" at bounding box center [544, 356] width 161 height 31
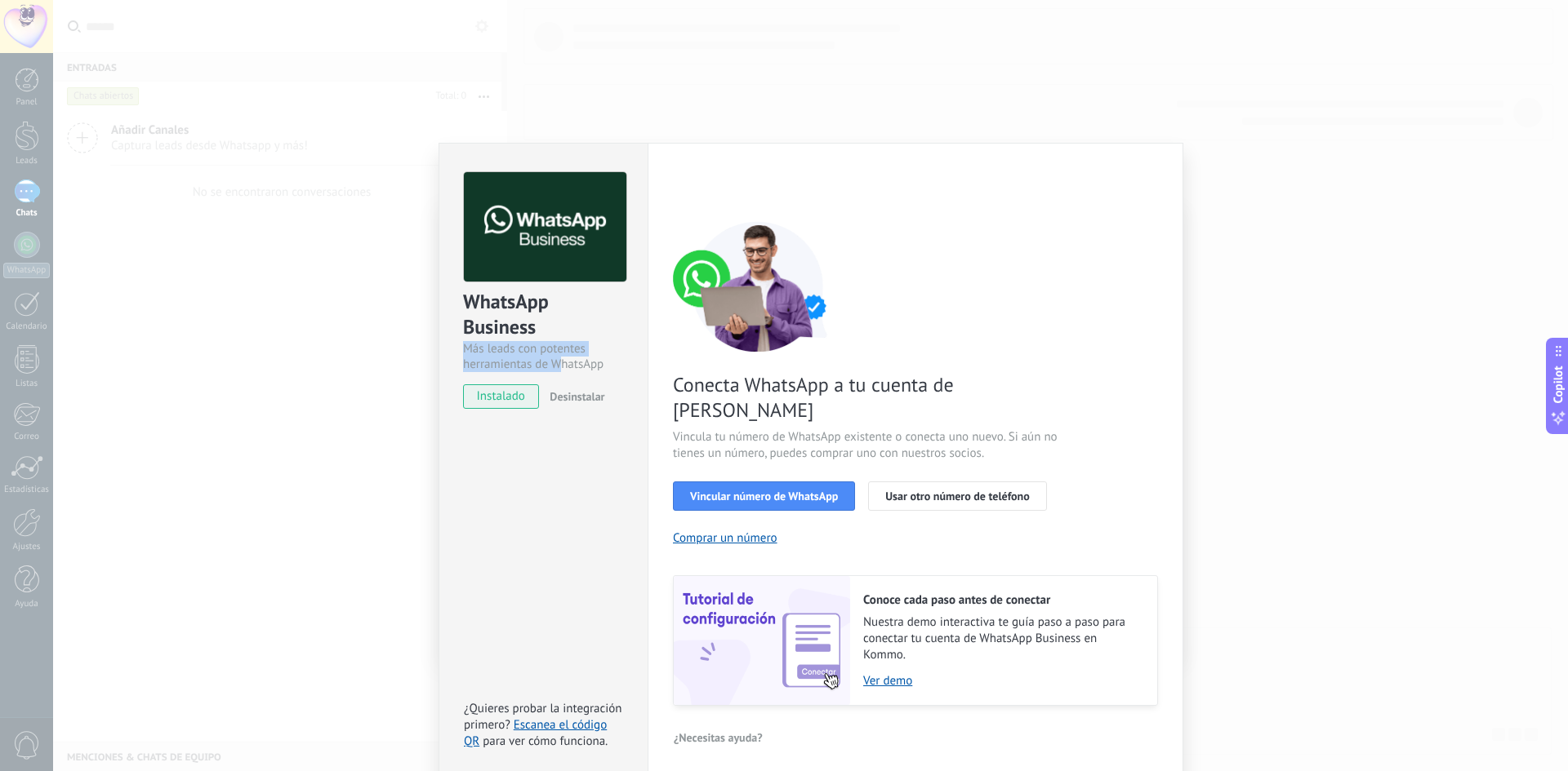
click at [562, 364] on div "Más leads con potentes herramientas de WhatsApp" at bounding box center [544, 356] width 161 height 31
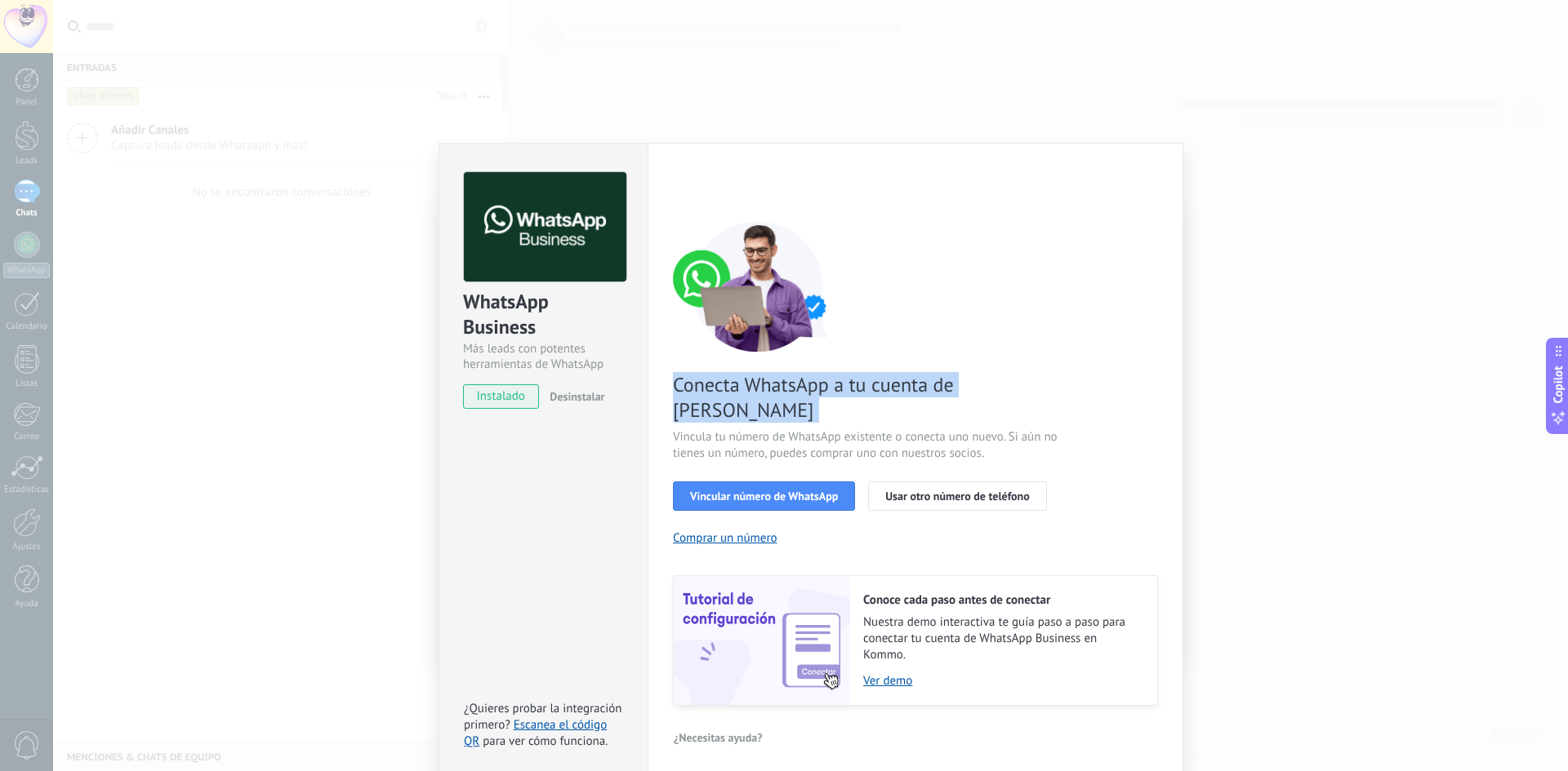
drag, startPoint x: 666, startPoint y: 386, endPoint x: 983, endPoint y: 398, distance: 317.2
click at [983, 398] on div "Configuraciones Autorizaciones This tab logs the users who have granted integra…" at bounding box center [915, 460] width 536 height 636
click at [980, 396] on div "Conecta WhatsApp a tu cuenta de Kommo Vincula tu número de WhatsApp existente o…" at bounding box center [915, 463] width 485 height 484
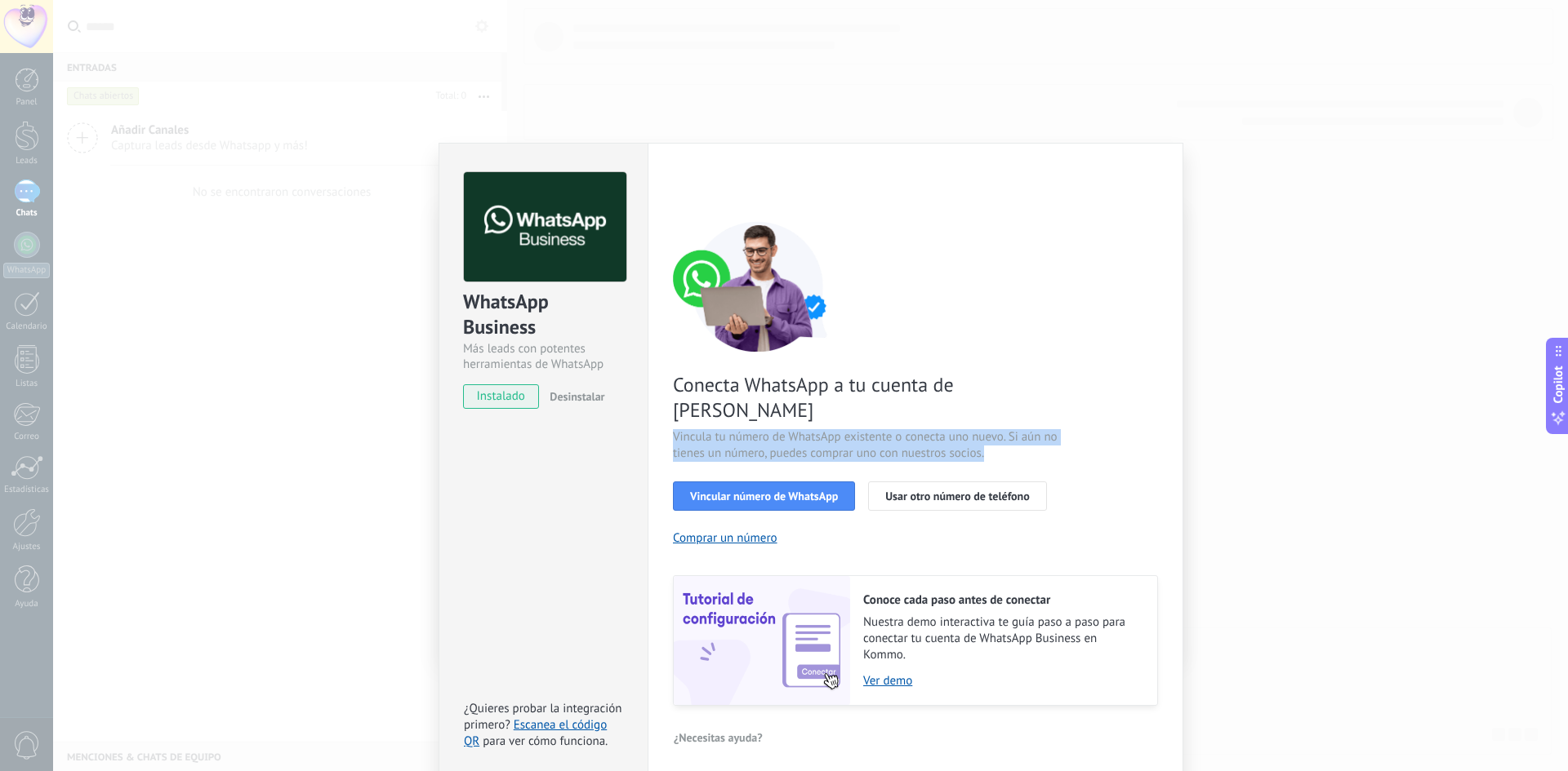
drag, startPoint x: 655, startPoint y: 414, endPoint x: 993, endPoint y: 427, distance: 338.2
click at [993, 427] on div "Configuraciones Autorizaciones This tab logs the users who have granted integra…" at bounding box center [915, 460] width 536 height 636
click at [774, 490] on span "Vincular número de WhatsApp" at bounding box center [764, 496] width 147 height 12
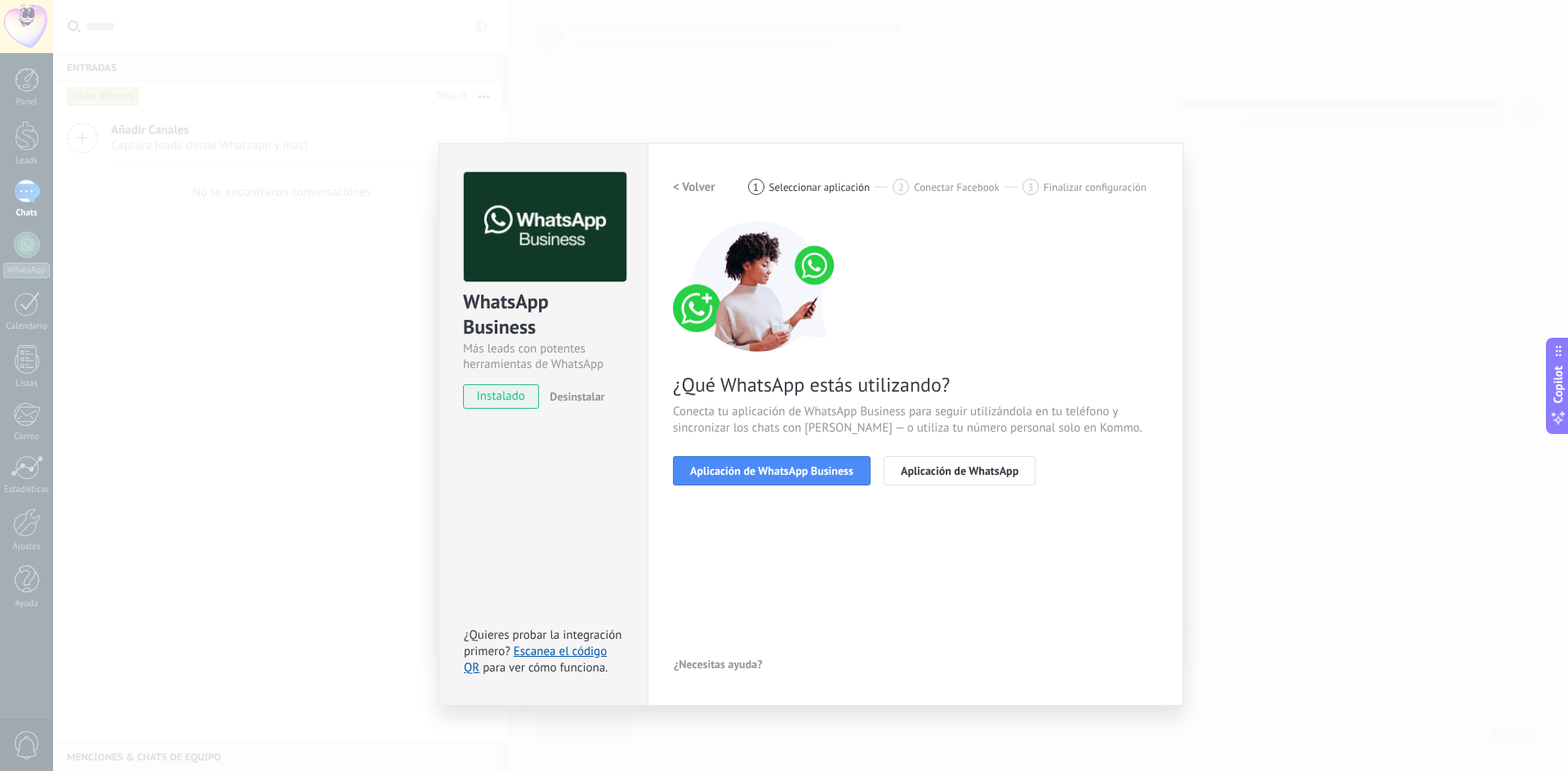
drag, startPoint x: 699, startPoint y: 396, endPoint x: 948, endPoint y: 404, distance: 249.1
click at [946, 404] on div "¿Qué WhatsApp estás utilizando? Conecta tu aplicación de WhatsApp Business para…" at bounding box center [915, 353] width 485 height 264
drag, startPoint x: 948, startPoint y: 404, endPoint x: 892, endPoint y: 417, distance: 57.5
click at [948, 405] on span "Conecta tu aplicación de WhatsApp Business para seguir utilizándola en tu teléf…" at bounding box center [915, 420] width 485 height 33
click at [749, 416] on span "Conecta tu aplicación de WhatsApp Business para seguir utilizándola en tu teléf…" at bounding box center [915, 420] width 485 height 33
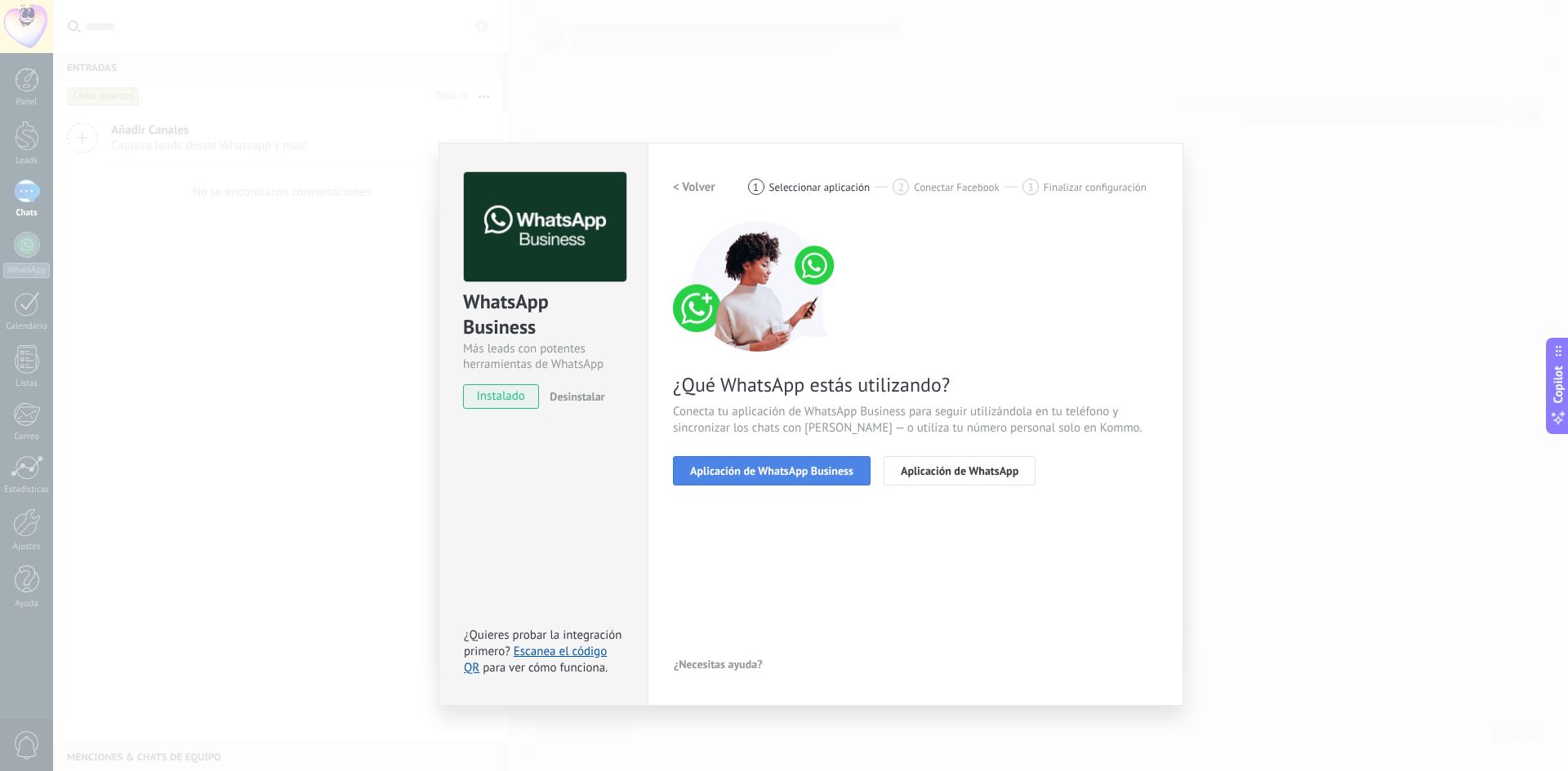
click at [792, 475] on span "Aplicación de WhatsApp Business" at bounding box center [771, 471] width 164 height 12
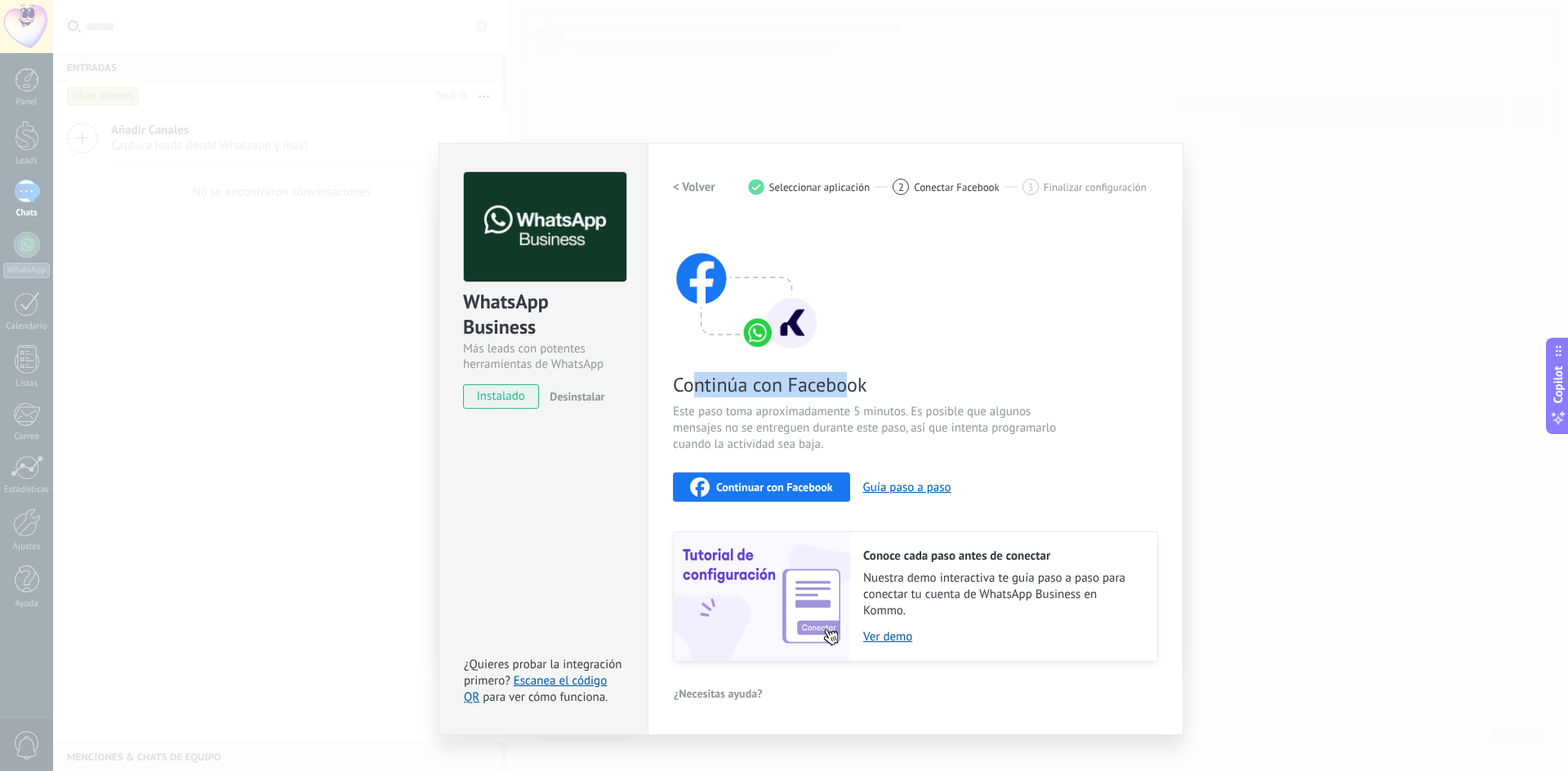
drag, startPoint x: 691, startPoint y: 393, endPoint x: 845, endPoint y: 393, distance: 154.0
click at [845, 393] on span "Continúa con Facebook" at bounding box center [866, 385] width 389 height 25
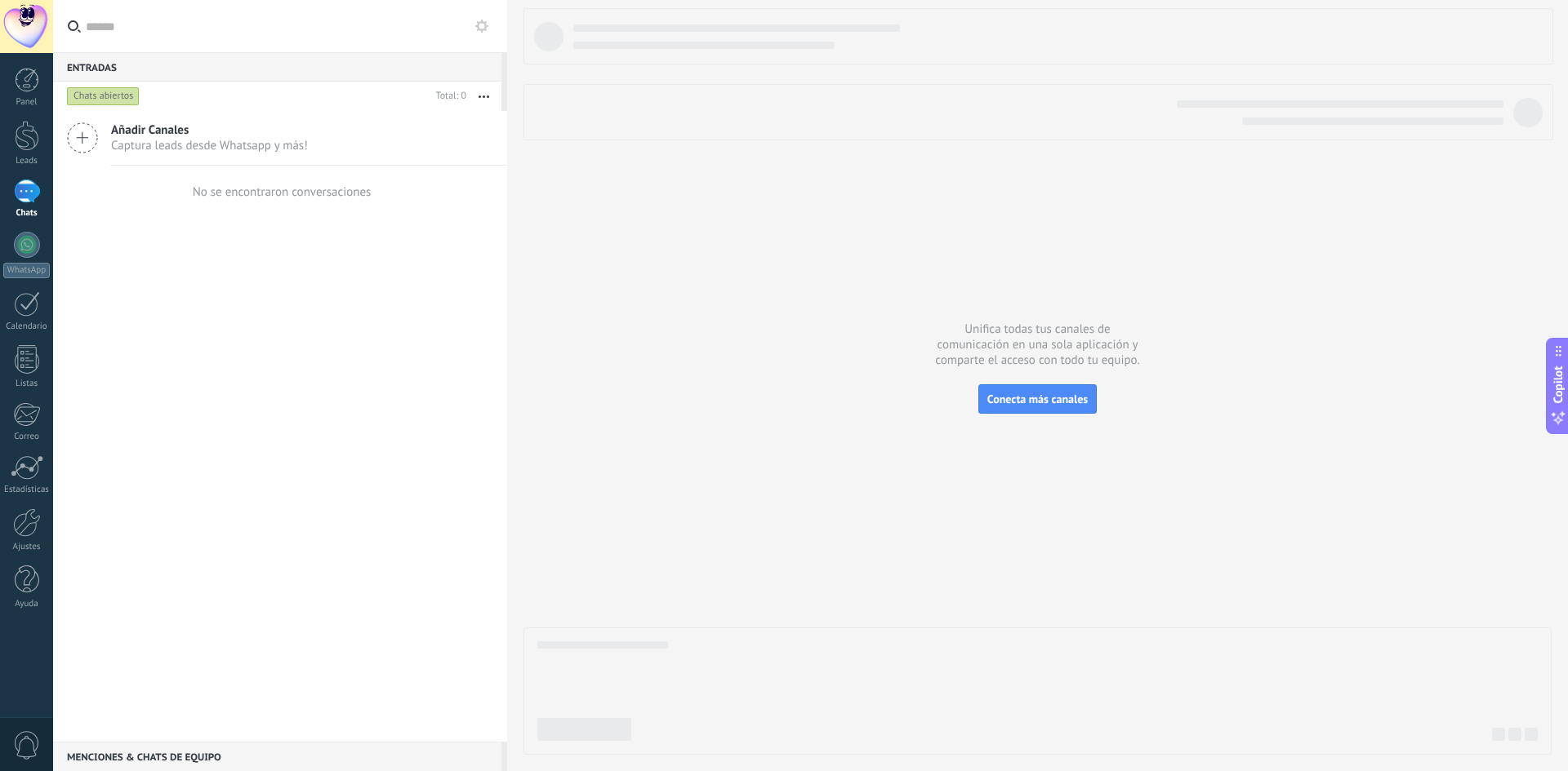
click at [225, 142] on span "Captura leads desde Whatsapp y más!" at bounding box center [209, 145] width 197 height 15
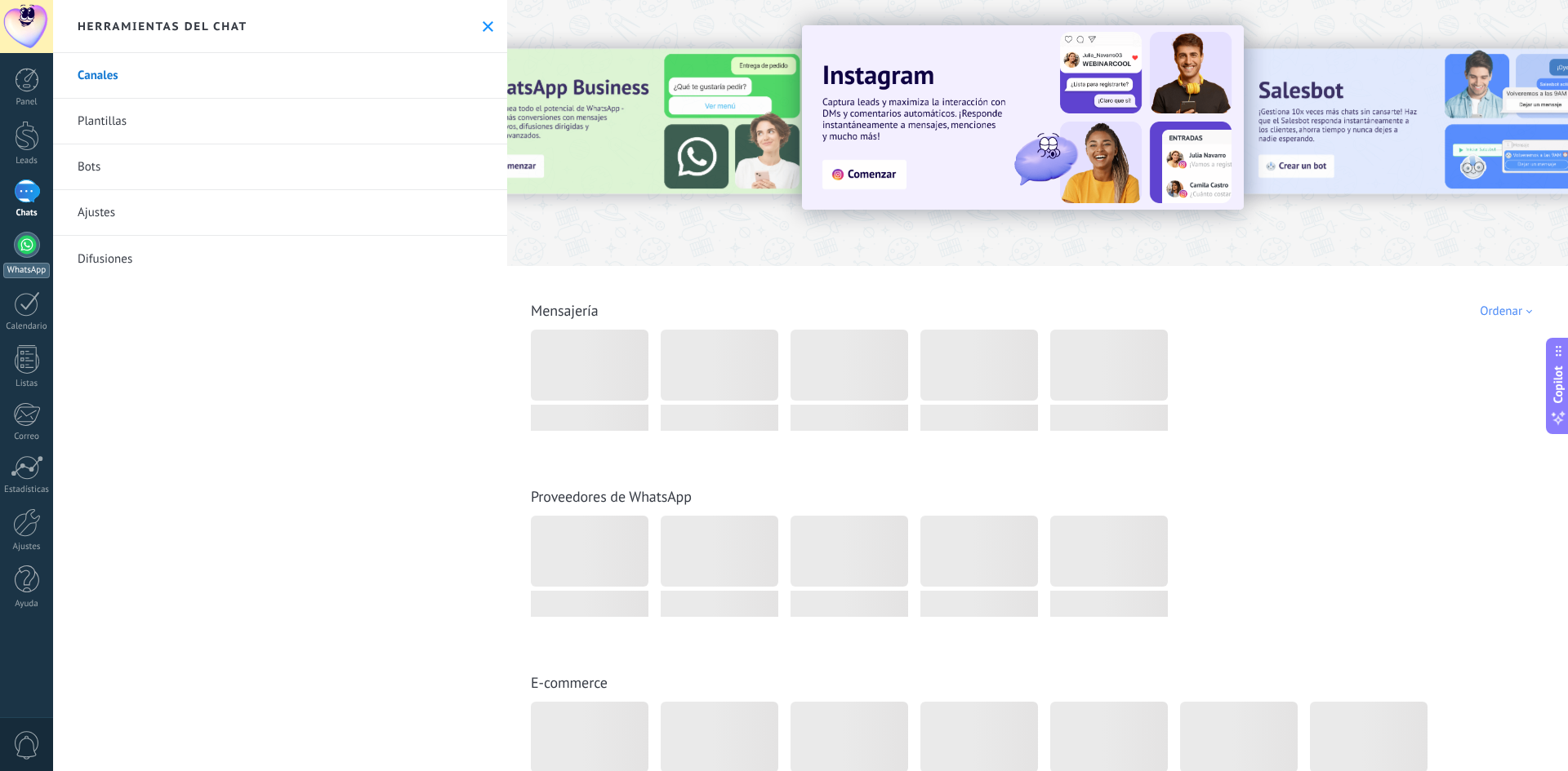
click at [37, 241] on div at bounding box center [26, 244] width 26 height 26
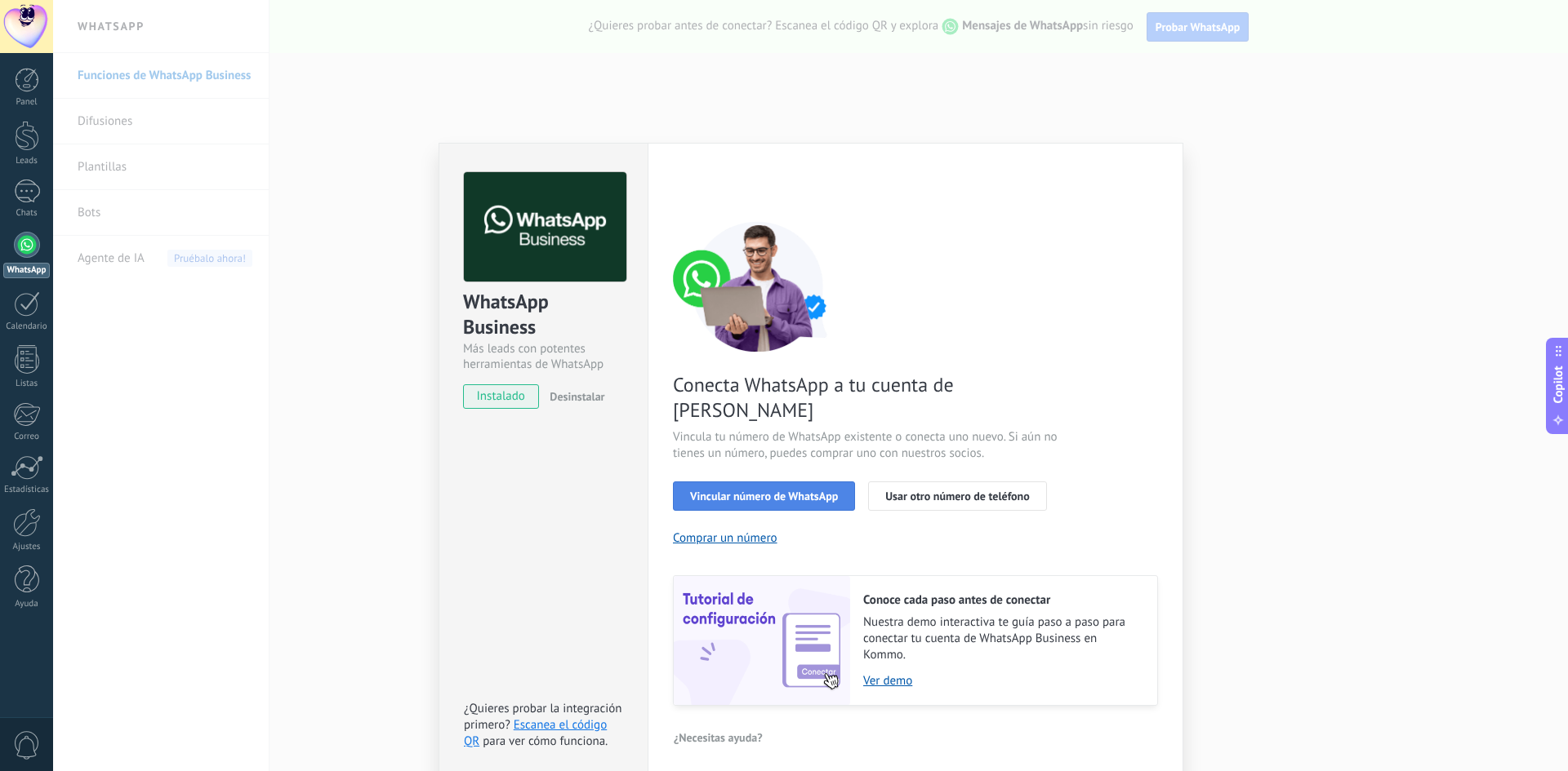
click at [780, 490] on span "Vincular número de WhatsApp" at bounding box center [764, 496] width 147 height 12
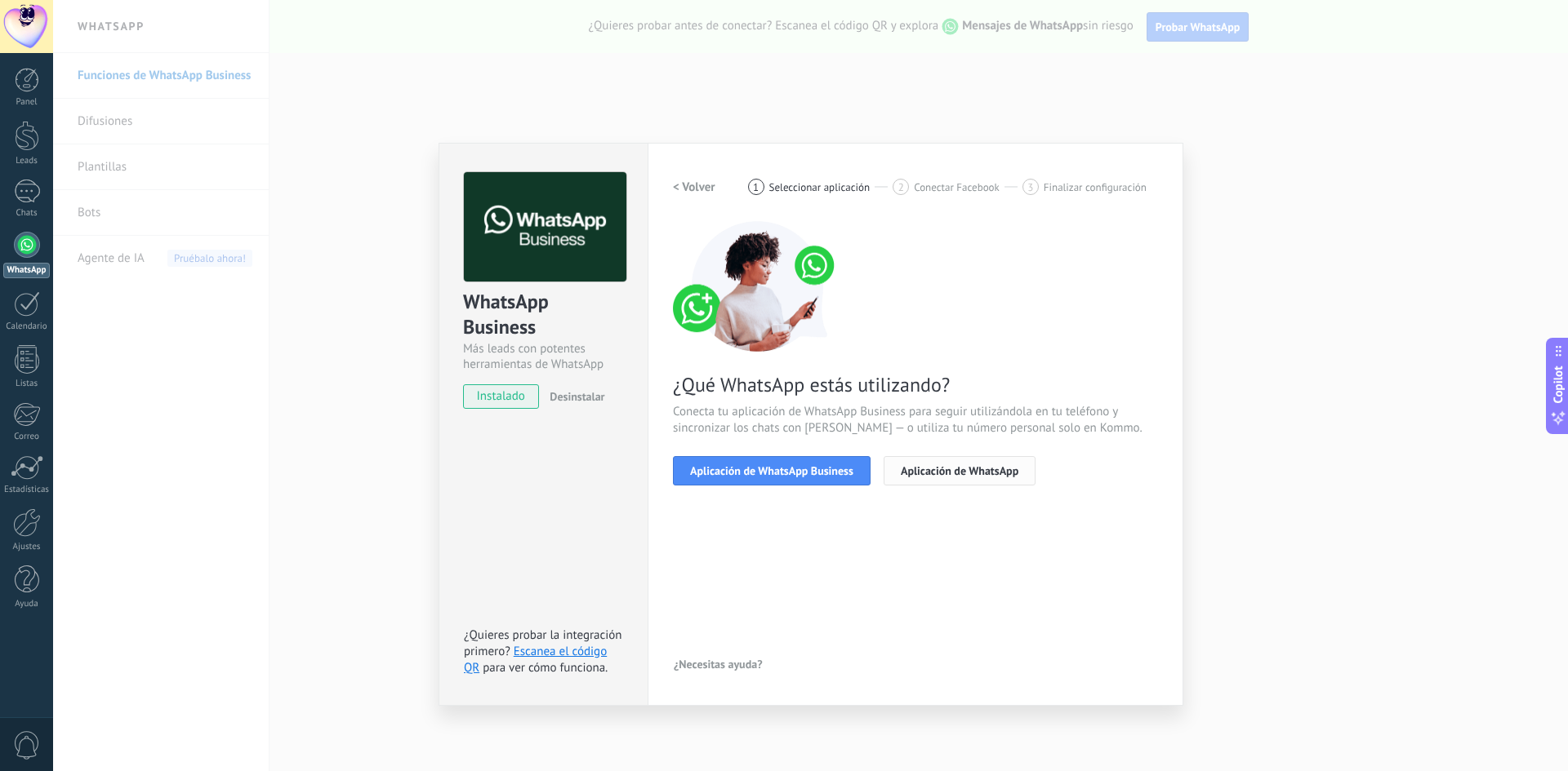
click at [923, 473] on span "Aplicación de WhatsApp" at bounding box center [958, 471] width 117 height 12
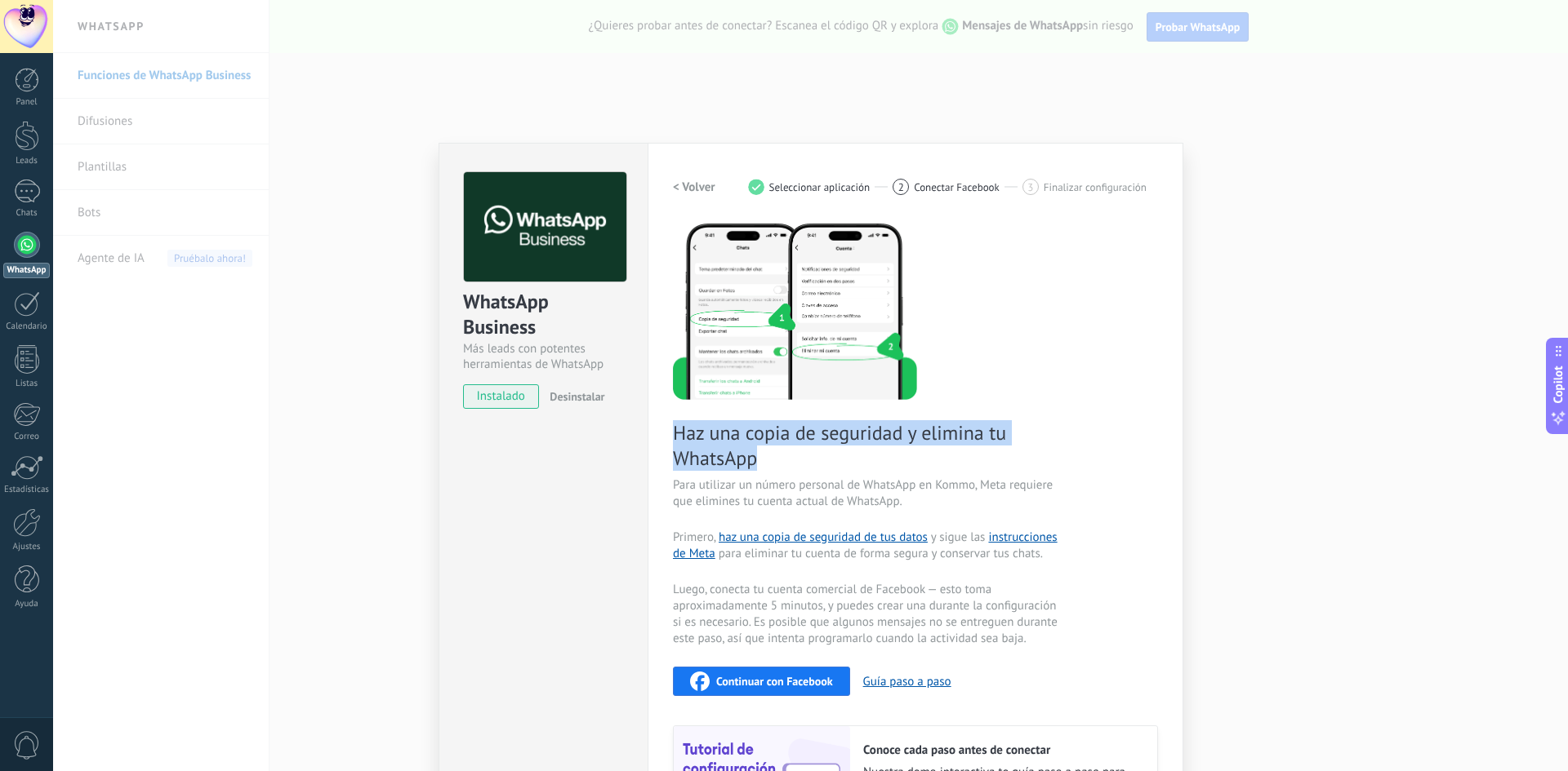
drag, startPoint x: 668, startPoint y: 431, endPoint x: 961, endPoint y: 458, distance: 294.2
click at [961, 458] on div "Configuraciones Autorizaciones Esta pestaña registra a los usuarios que han con…" at bounding box center [915, 536] width 536 height 786
click at [961, 458] on span "Haz una copia de seguridad y elimina tu WhatsApp" at bounding box center [866, 446] width 389 height 50
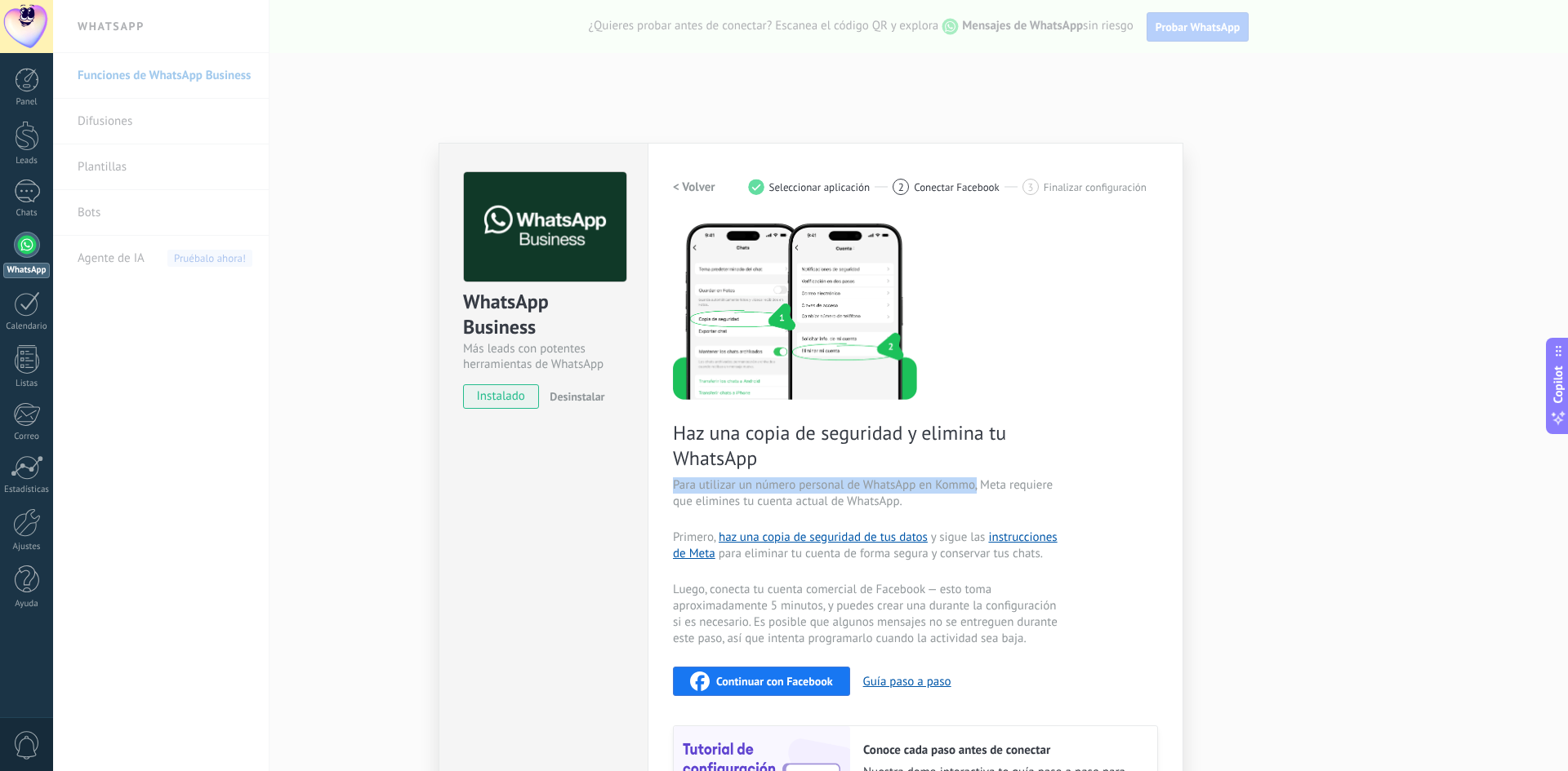
drag, startPoint x: 666, startPoint y: 486, endPoint x: 975, endPoint y: 490, distance: 309.0
click at [975, 490] on div "Configuraciones Autorizaciones Esta pestaña registra a los usuarios que han con…" at bounding box center [915, 536] width 536 height 786
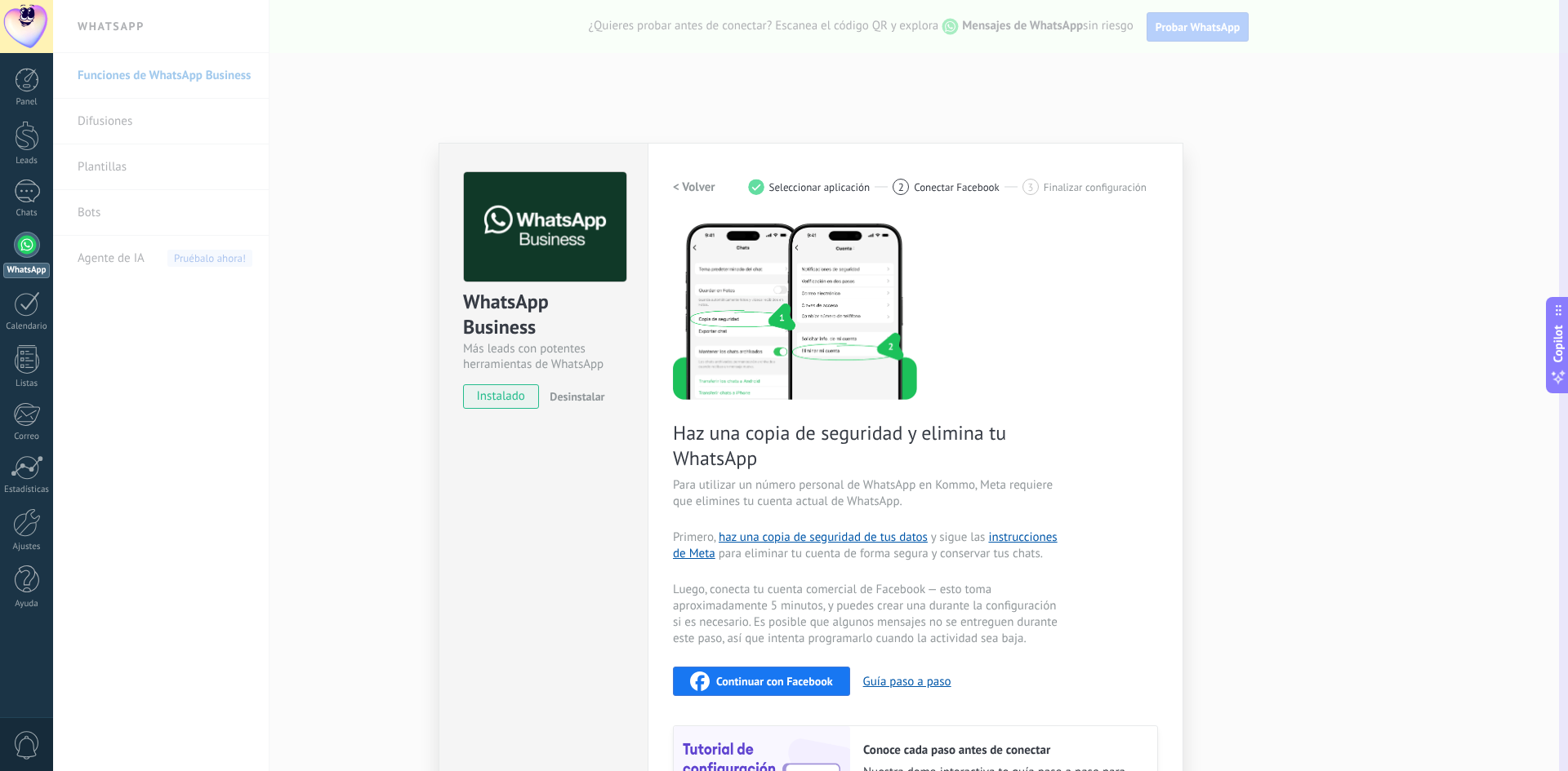
drag, startPoint x: 1557, startPoint y: 352, endPoint x: 1499, endPoint y: 371, distance: 61.0
click at [1552, 317] on icon at bounding box center [1557, 309] width 13 height 13
click at [739, 438] on span "Haz una copia de seguridad y elimina tu WhatsApp" at bounding box center [866, 446] width 389 height 50
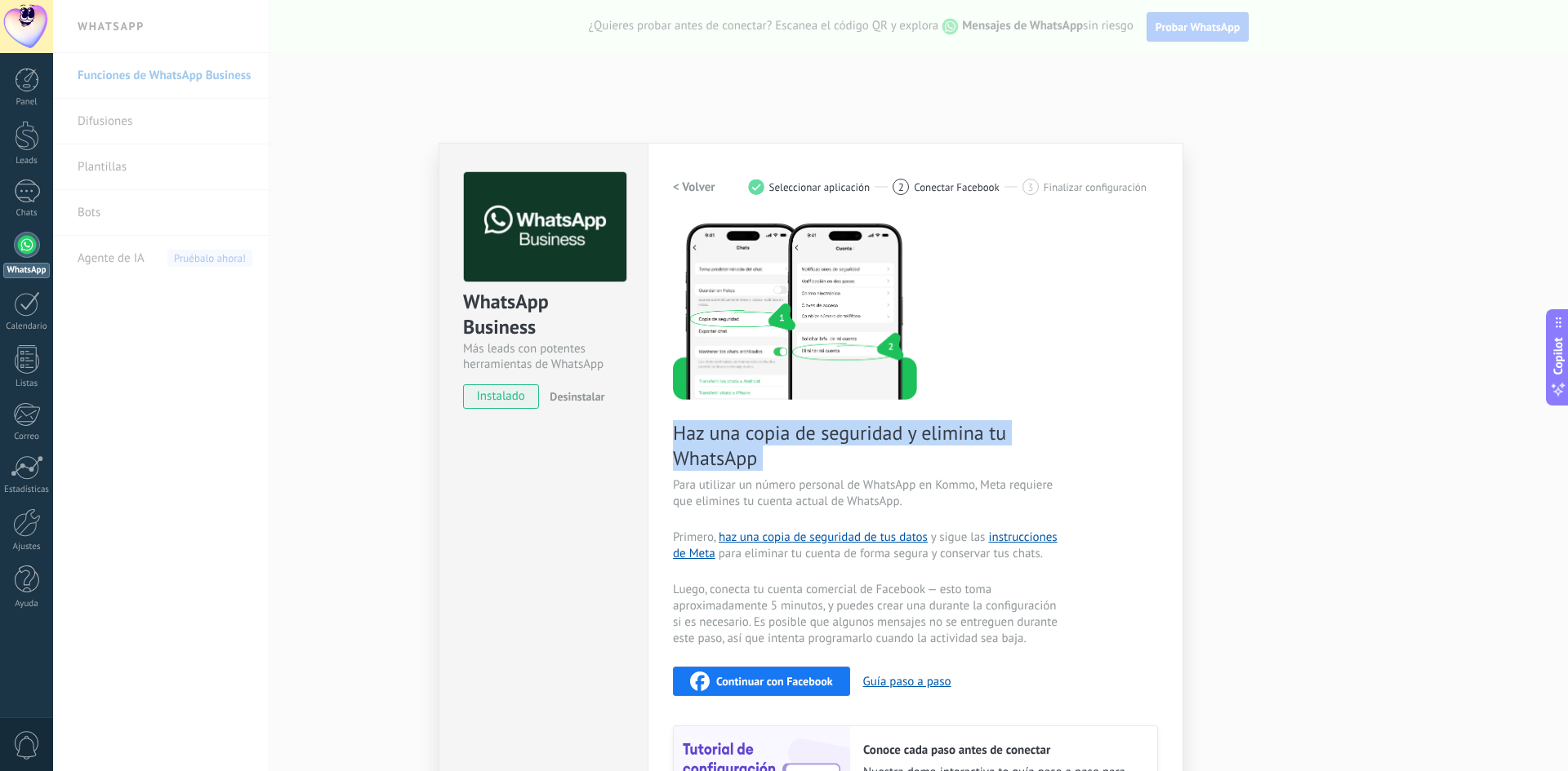
click at [739, 438] on span "Haz una copia de seguridad y elimina tu WhatsApp" at bounding box center [866, 446] width 389 height 50
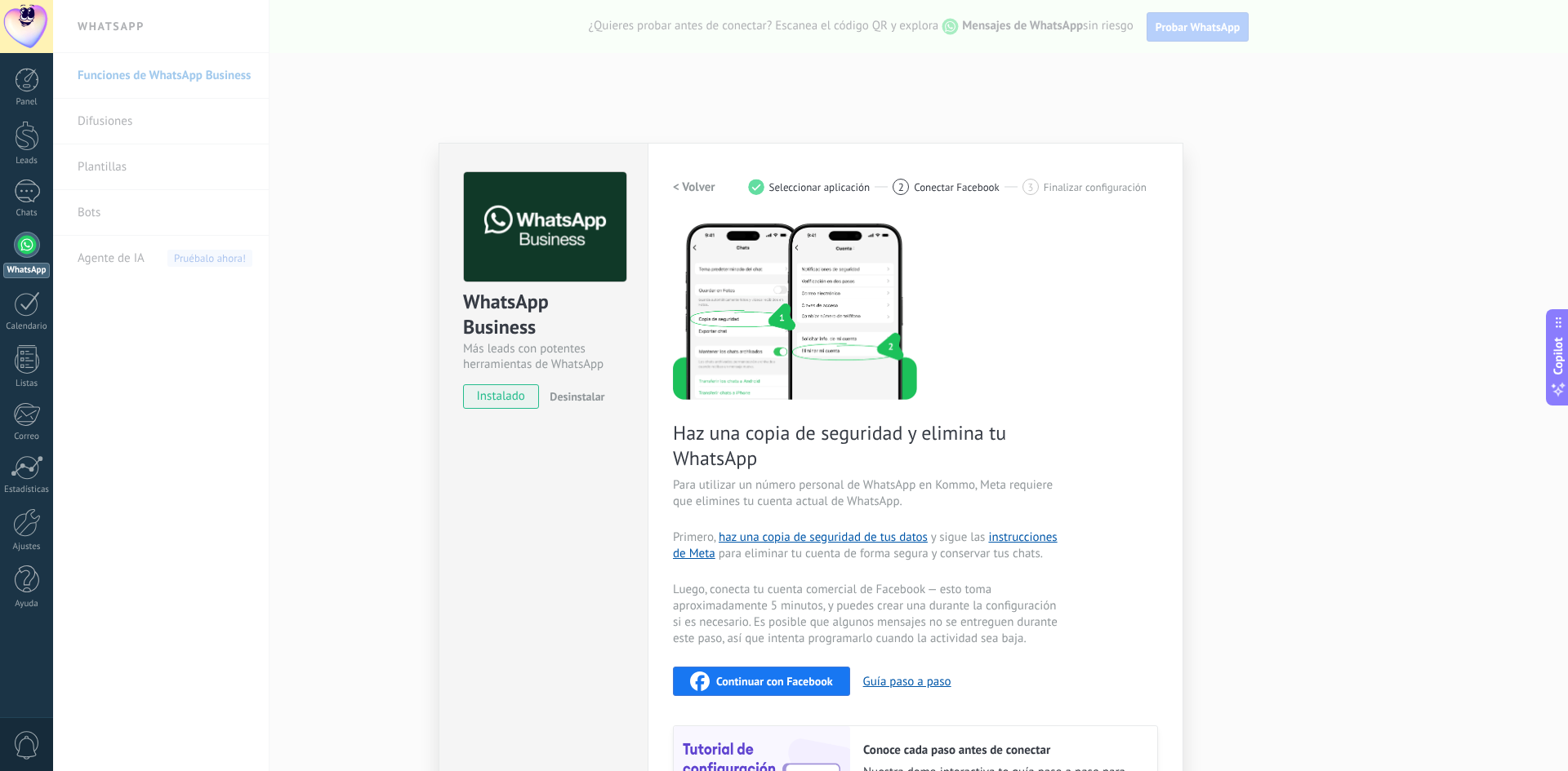
click at [718, 479] on span "Para utilizar un número personal de WhatsApp en Kommo, Meta requiere que elimin…" at bounding box center [866, 494] width 389 height 33
click at [771, 490] on span "Para utilizar un número personal de WhatsApp en Kommo, Meta requiere que elimin…" at bounding box center [866, 494] width 389 height 33
click at [772, 490] on span "Para utilizar un número personal de WhatsApp en Kommo, Meta requiere que elimin…" at bounding box center [866, 494] width 389 height 33
click at [813, 486] on span "Para utilizar un número personal de WhatsApp en Kommo, Meta requiere que elimin…" at bounding box center [866, 494] width 389 height 33
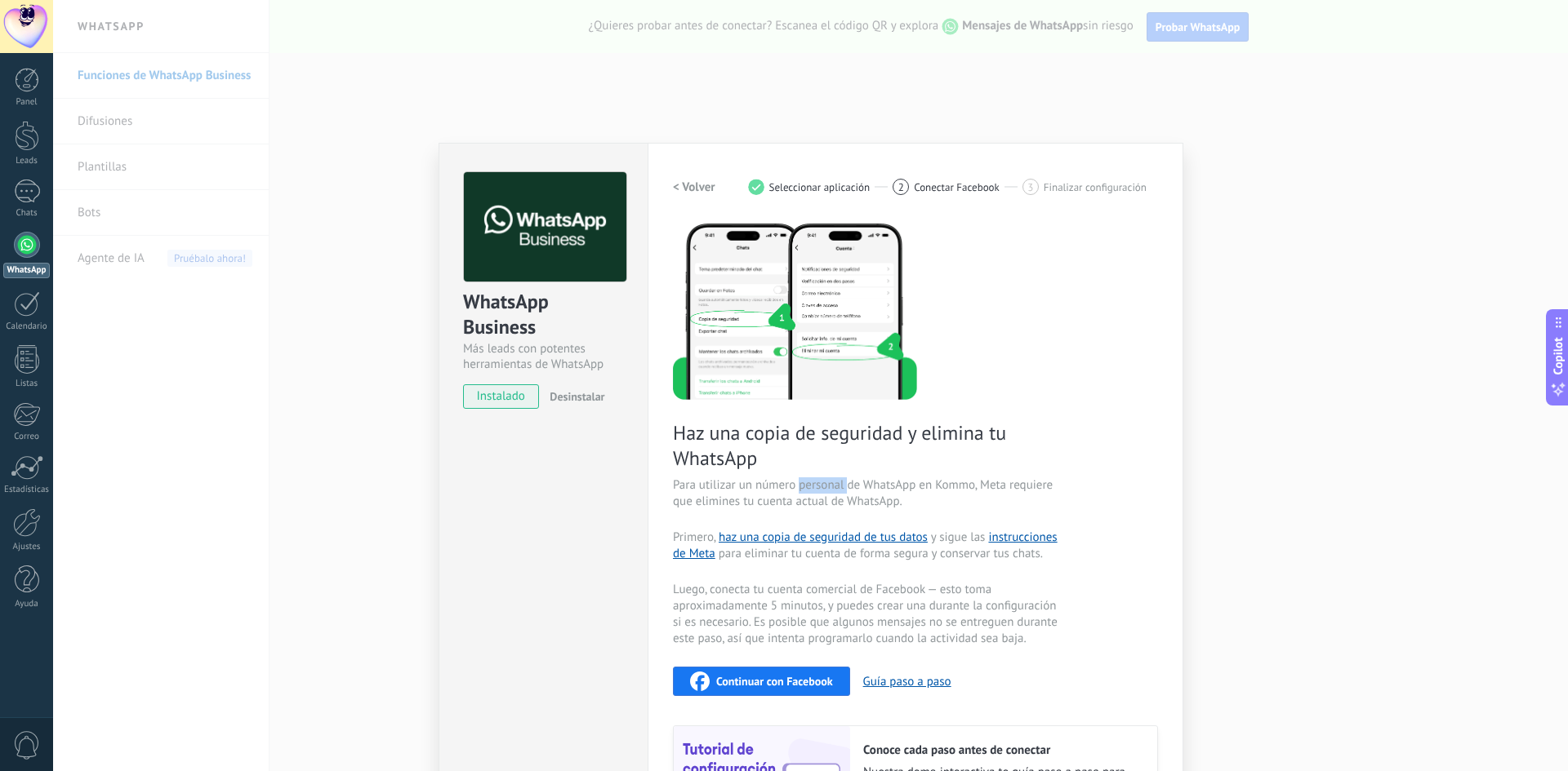
click at [813, 486] on span "Para utilizar un número personal de WhatsApp en Kommo, Meta requiere que elimin…" at bounding box center [866, 494] width 389 height 33
click at [904, 485] on span "Para utilizar un número personal de WhatsApp en Kommo, Meta requiere que elimin…" at bounding box center [866, 494] width 389 height 33
click at [942, 484] on span "Para utilizar un número personal de WhatsApp en Kommo, Meta requiere que elimin…" at bounding box center [866, 494] width 389 height 33
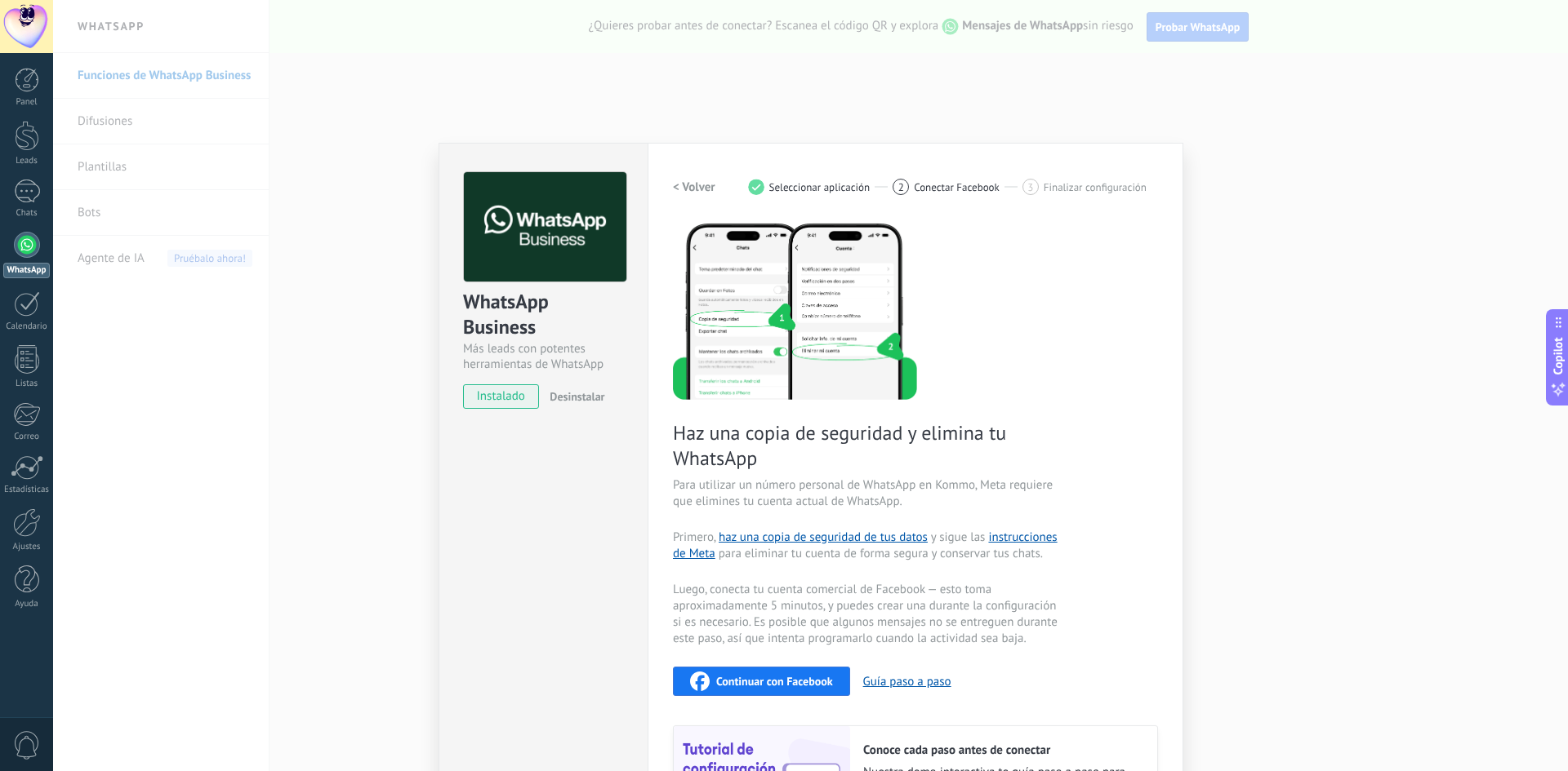
click at [1014, 487] on span "Para utilizar un número personal de WhatsApp en Kommo, Meta requiere que elimin…" at bounding box center [866, 494] width 389 height 33
click at [705, 501] on span "Para utilizar un número personal de WhatsApp en Kommo, Meta requiere que elimin…" at bounding box center [866, 494] width 389 height 33
click at [771, 506] on span "Para utilizar un número personal de WhatsApp en Kommo, Meta requiere que elimin…" at bounding box center [866, 494] width 389 height 33
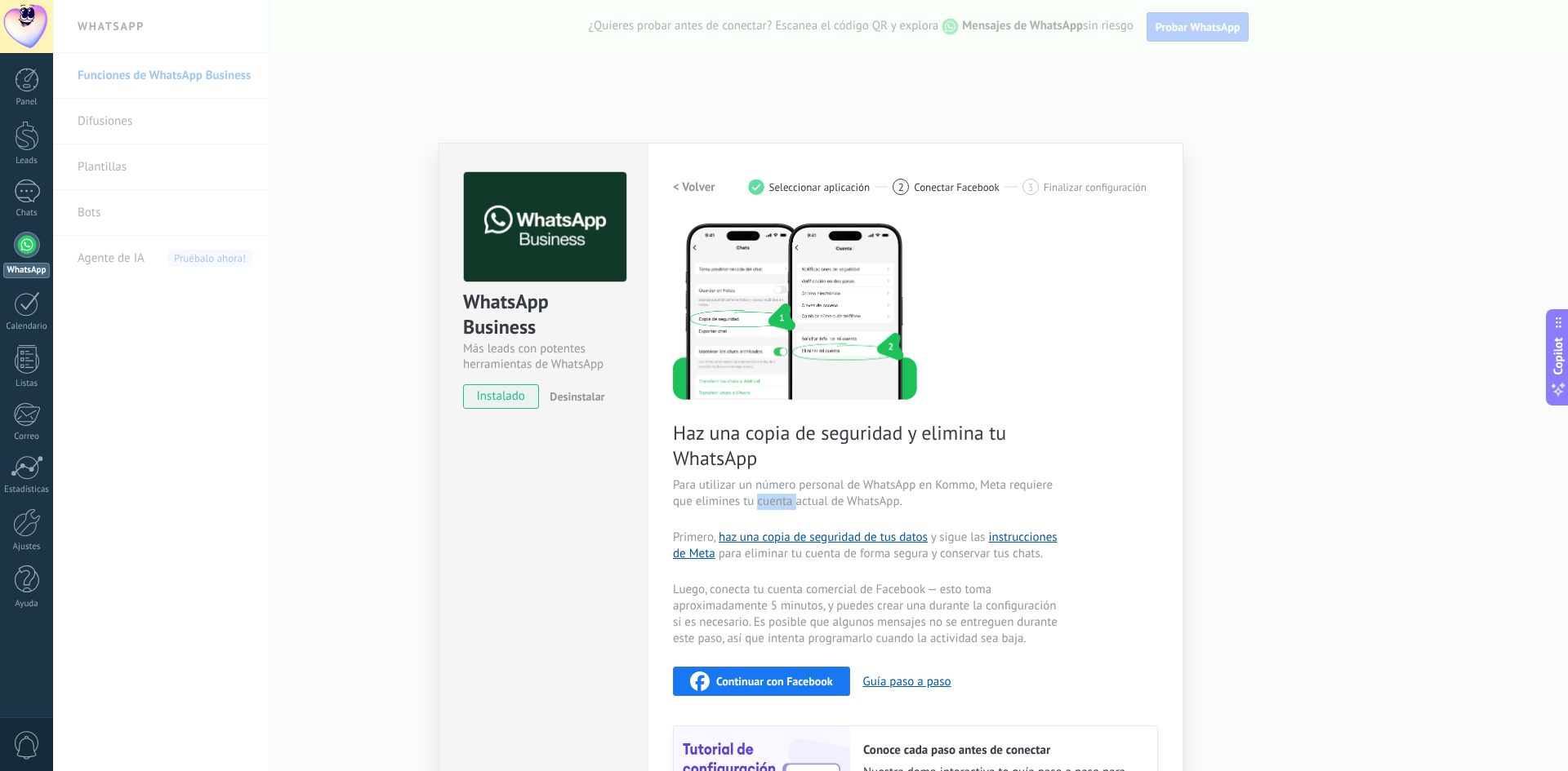
click at [771, 506] on span "Para utilizar un número personal de WhatsApp en Kommo, Meta requiere que elimin…" at bounding box center [866, 494] width 389 height 33
click at [872, 502] on span "Para utilizar un número personal de WhatsApp en Kommo, Meta requiere que elimin…" at bounding box center [866, 494] width 389 height 33
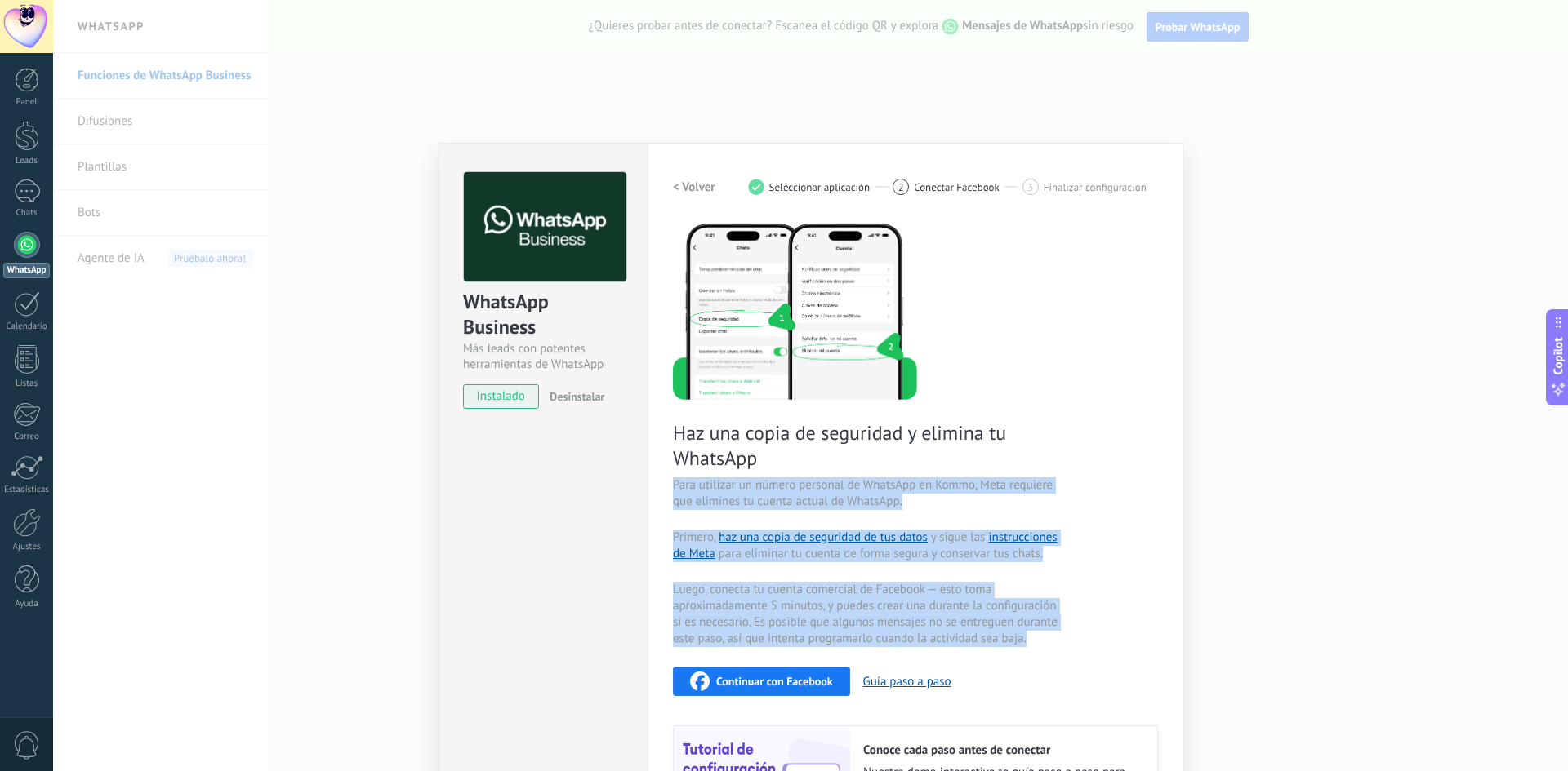
click at [871, 502] on span "Para utilizar un número personal de WhatsApp en Kommo, Meta requiere que elimin…" at bounding box center [866, 494] width 389 height 33
click at [684, 531] on span "Primero, haz una copia de seguridad de tus datos y sigue las instrucciones de M…" at bounding box center [866, 546] width 389 height 33
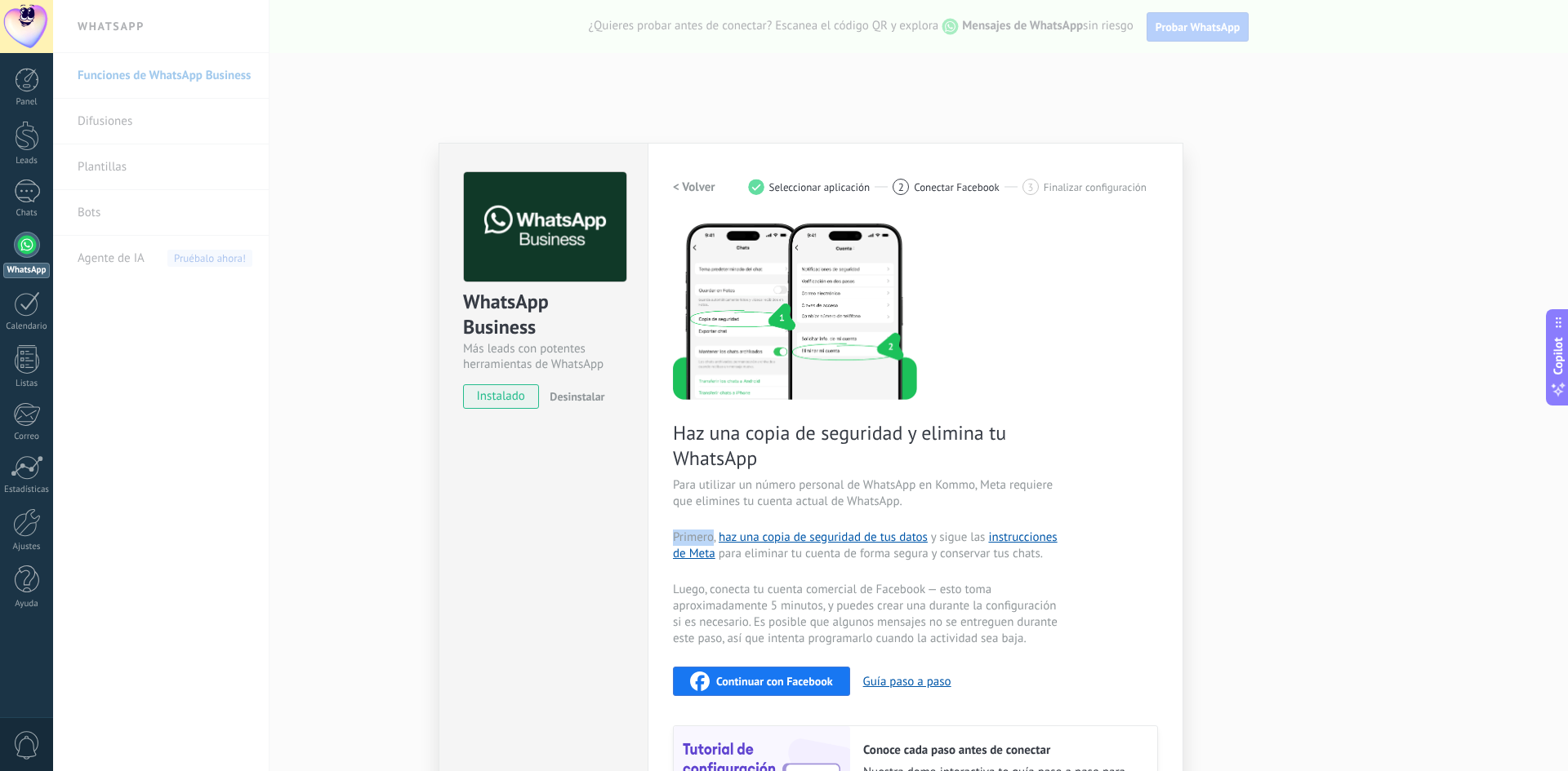
click at [684, 531] on span "Primero, haz una copia de seguridad de tus datos y sigue las instrucciones de M…" at bounding box center [866, 546] width 389 height 33
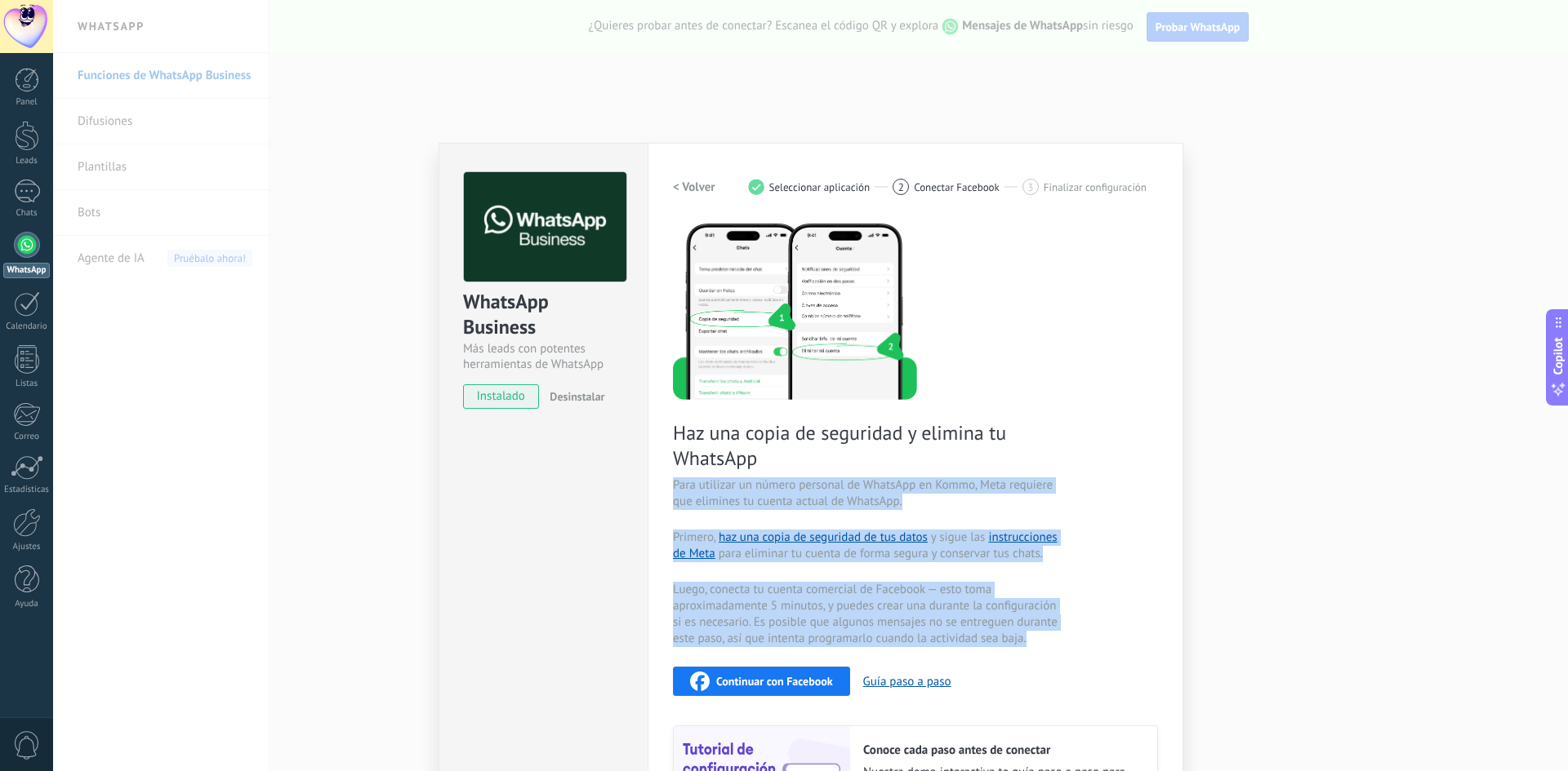
click at [684, 531] on span "Primero, haz una copia de seguridad de tus datos y sigue las instrucciones de M…" at bounding box center [866, 546] width 389 height 33
click at [676, 521] on div "Haz una copia de seguridad y elimina tu WhatsApp Para utilizar un número person…" at bounding box center [915, 538] width 485 height 634
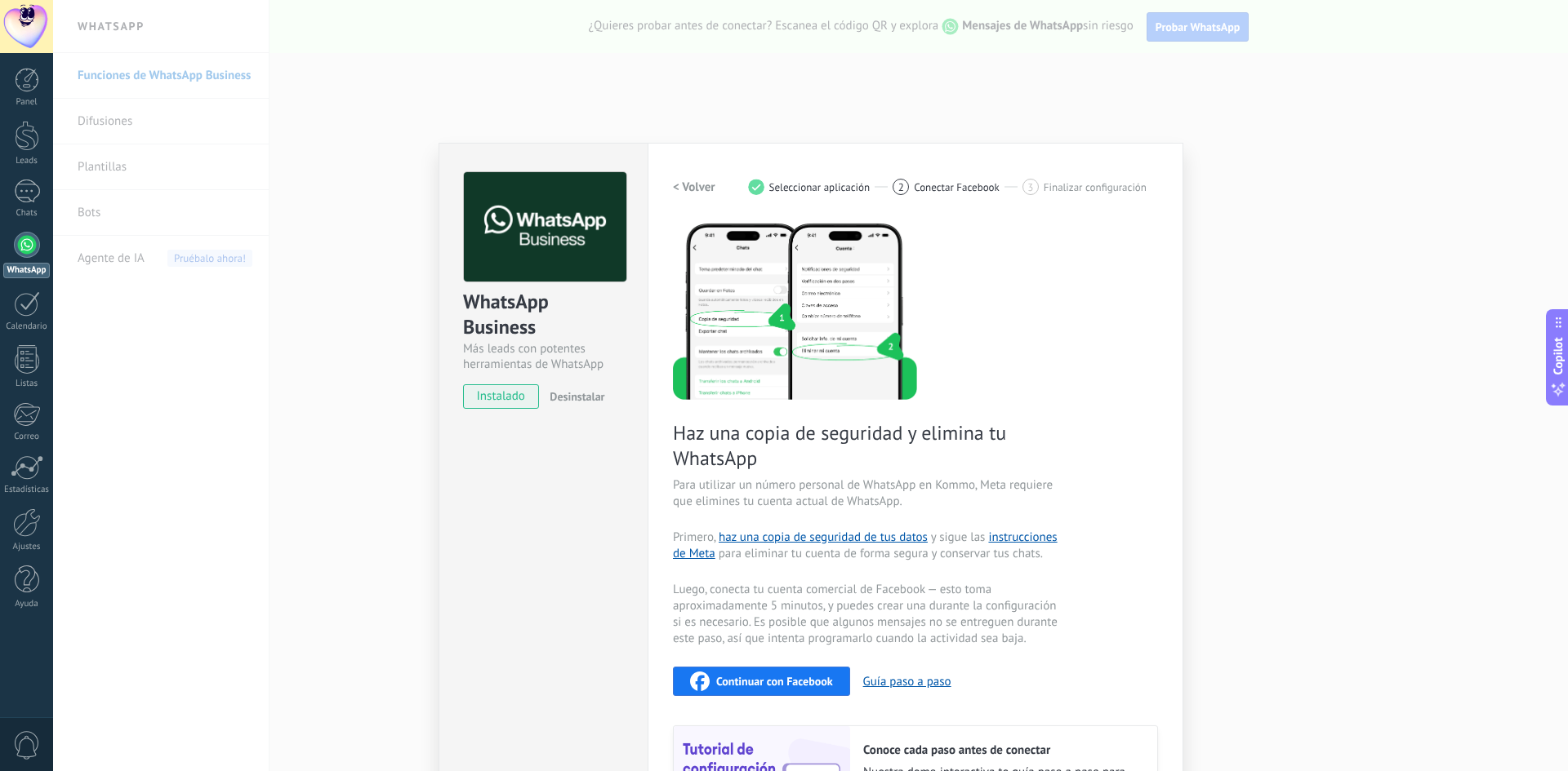
click at [669, 174] on div "Configuraciones Autorizaciones Esta pestaña registra a los usuarios que han con…" at bounding box center [915, 536] width 536 height 786
click at [675, 183] on h2 "< Volver" at bounding box center [694, 187] width 43 height 15
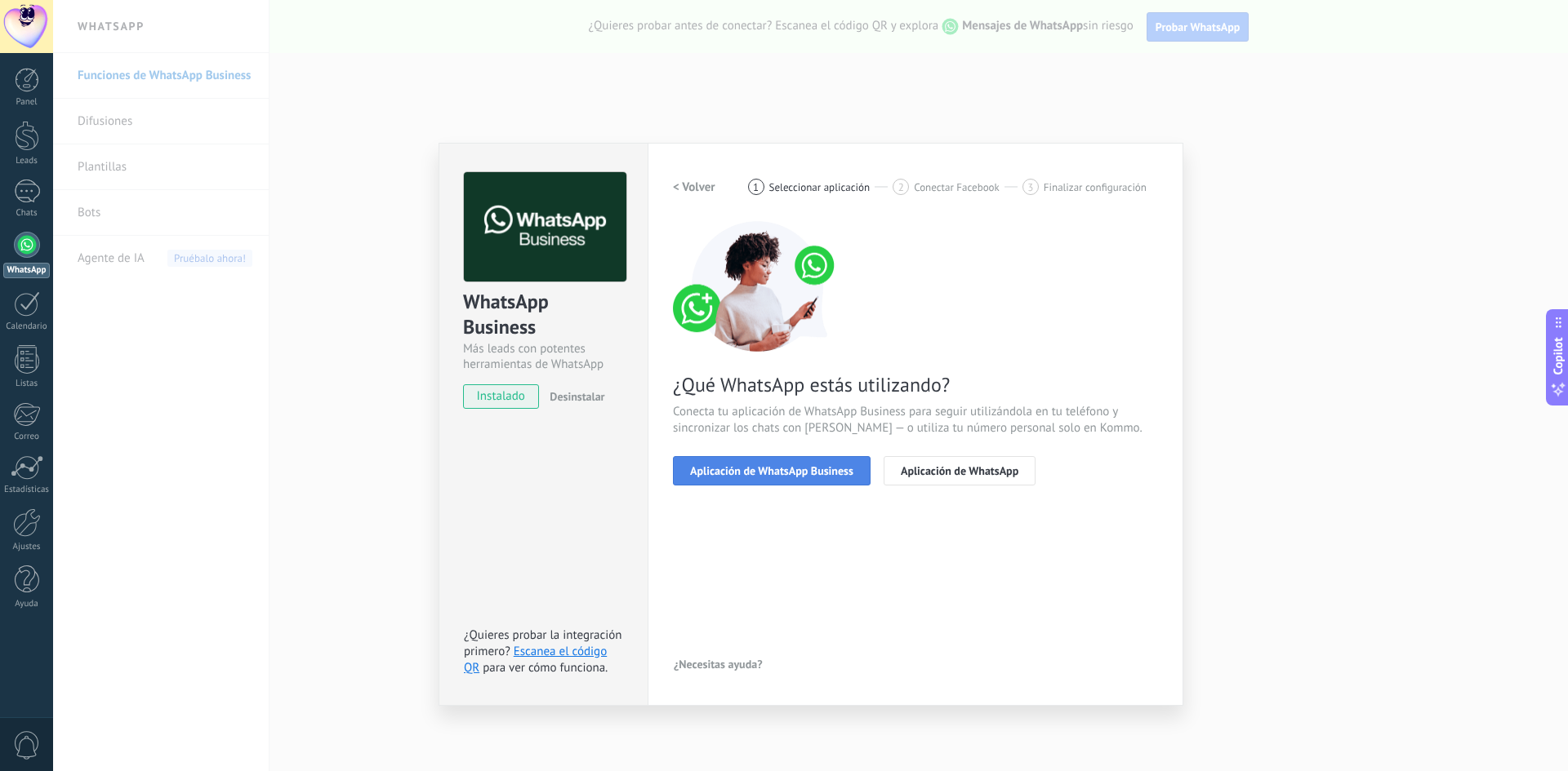
click at [769, 477] on span "Aplicación de WhatsApp Business" at bounding box center [771, 471] width 164 height 12
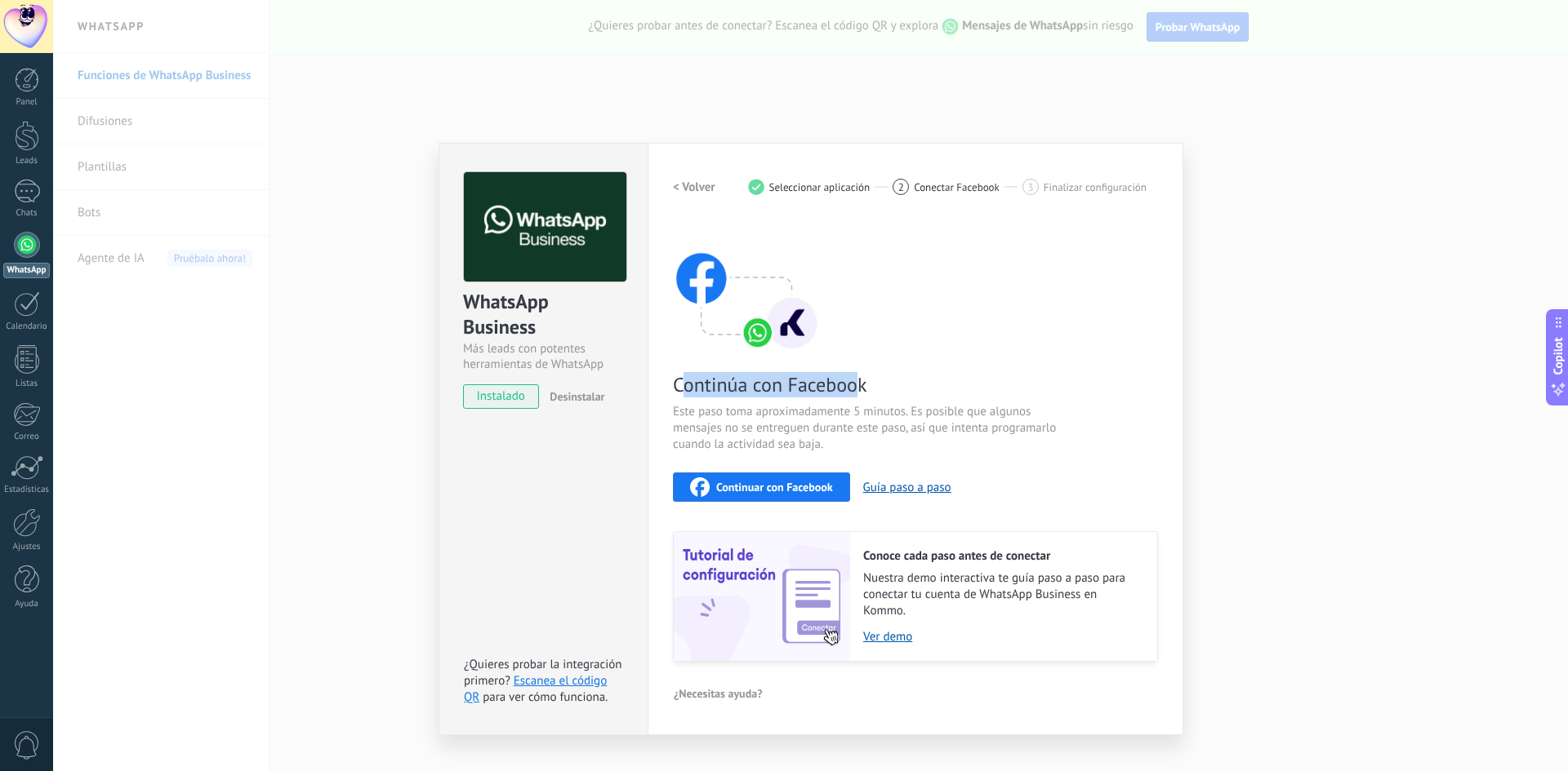
drag, startPoint x: 678, startPoint y: 384, endPoint x: 862, endPoint y: 390, distance: 184.1
click at [862, 390] on span "Continúa con Facebook" at bounding box center [866, 385] width 389 height 25
click at [768, 407] on span "Este paso toma aproximadamente 5 minutos. Es posible que algunos mensajes no se…" at bounding box center [866, 428] width 389 height 49
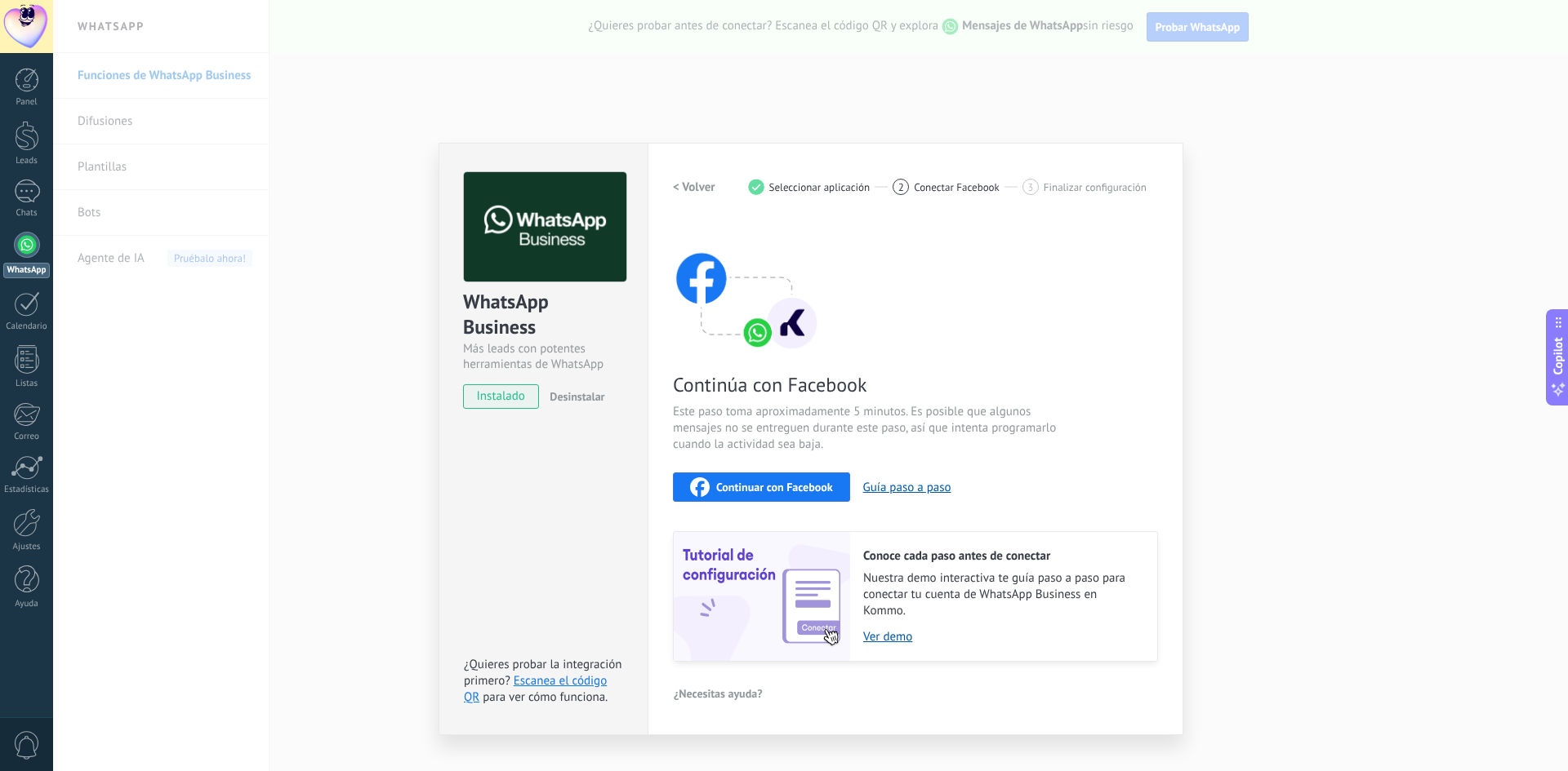
click at [870, 414] on span "Este paso toma aproximadamente 5 minutos. Es posible que algunos mensajes no se…" at bounding box center [866, 428] width 389 height 49
click at [961, 411] on span "Este paso toma aproximadamente 5 minutos. Es posible que algunos mensajes no se…" at bounding box center [866, 428] width 389 height 49
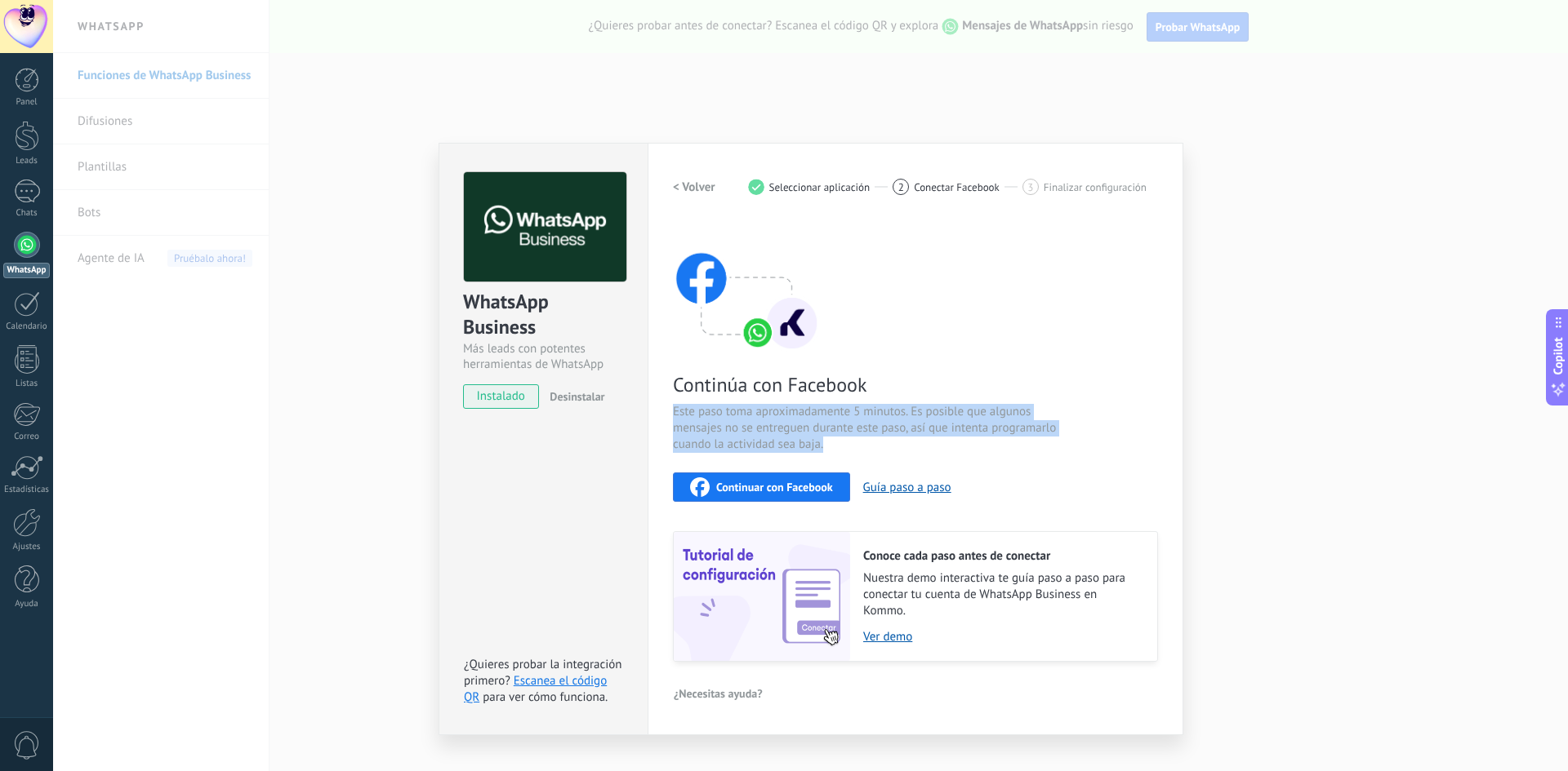
click at [961, 411] on span "Este paso toma aproximadamente 5 minutos. Es posible que algunos mensajes no se…" at bounding box center [866, 428] width 389 height 49
click at [706, 428] on span "Este paso toma aproximadamente 5 minutos. Es posible que algunos mensajes no se…" at bounding box center [866, 428] width 389 height 49
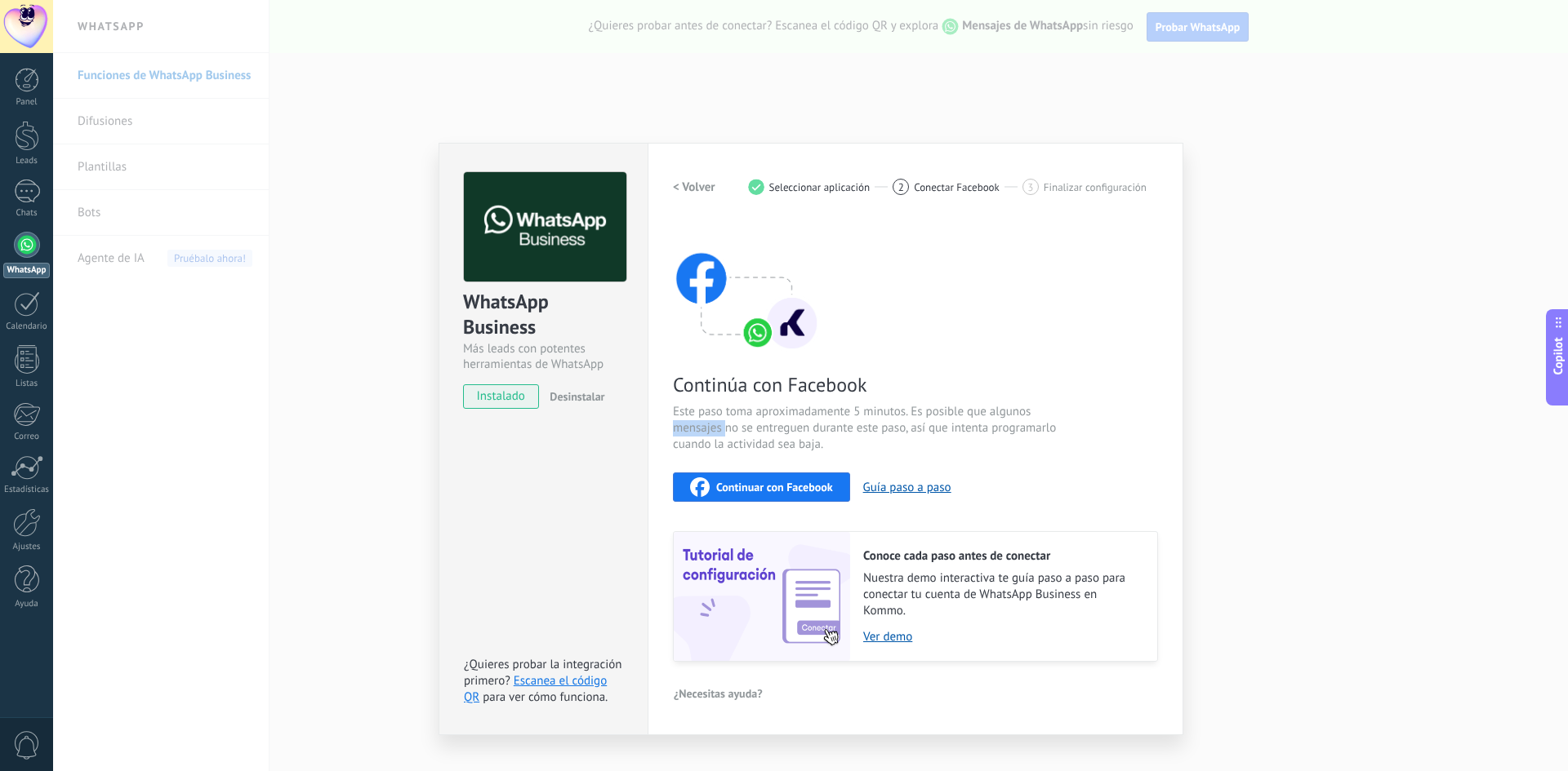
click at [706, 428] on span "Este paso toma aproximadamente 5 minutos. Es posible que algunos mensajes no se…" at bounding box center [866, 428] width 389 height 49
click at [781, 428] on span "Este paso toma aproximadamente 5 minutos. Es posible que algunos mensajes no se…" at bounding box center [866, 428] width 389 height 49
click at [826, 424] on span "Este paso toma aproximadamente 5 minutos. Es posible que algunos mensajes no se…" at bounding box center [866, 428] width 389 height 49
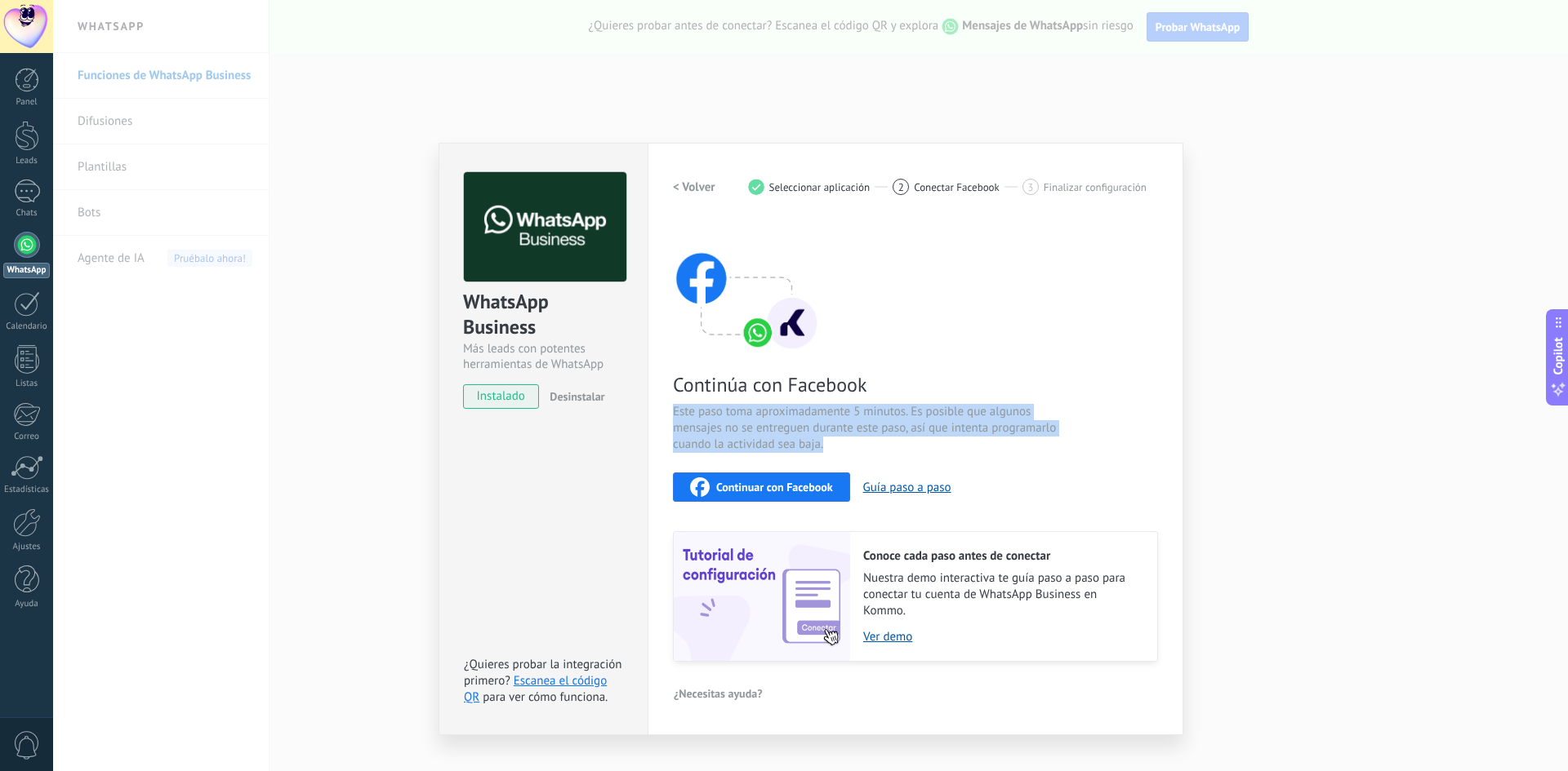
click at [826, 424] on span "Este paso toma aproximadamente 5 minutos. Es posible que algunos mensajes no se…" at bounding box center [866, 428] width 389 height 49
click at [900, 427] on span "Este paso toma aproximadamente 5 minutos. Es posible que algunos mensajes no se…" at bounding box center [866, 428] width 389 height 49
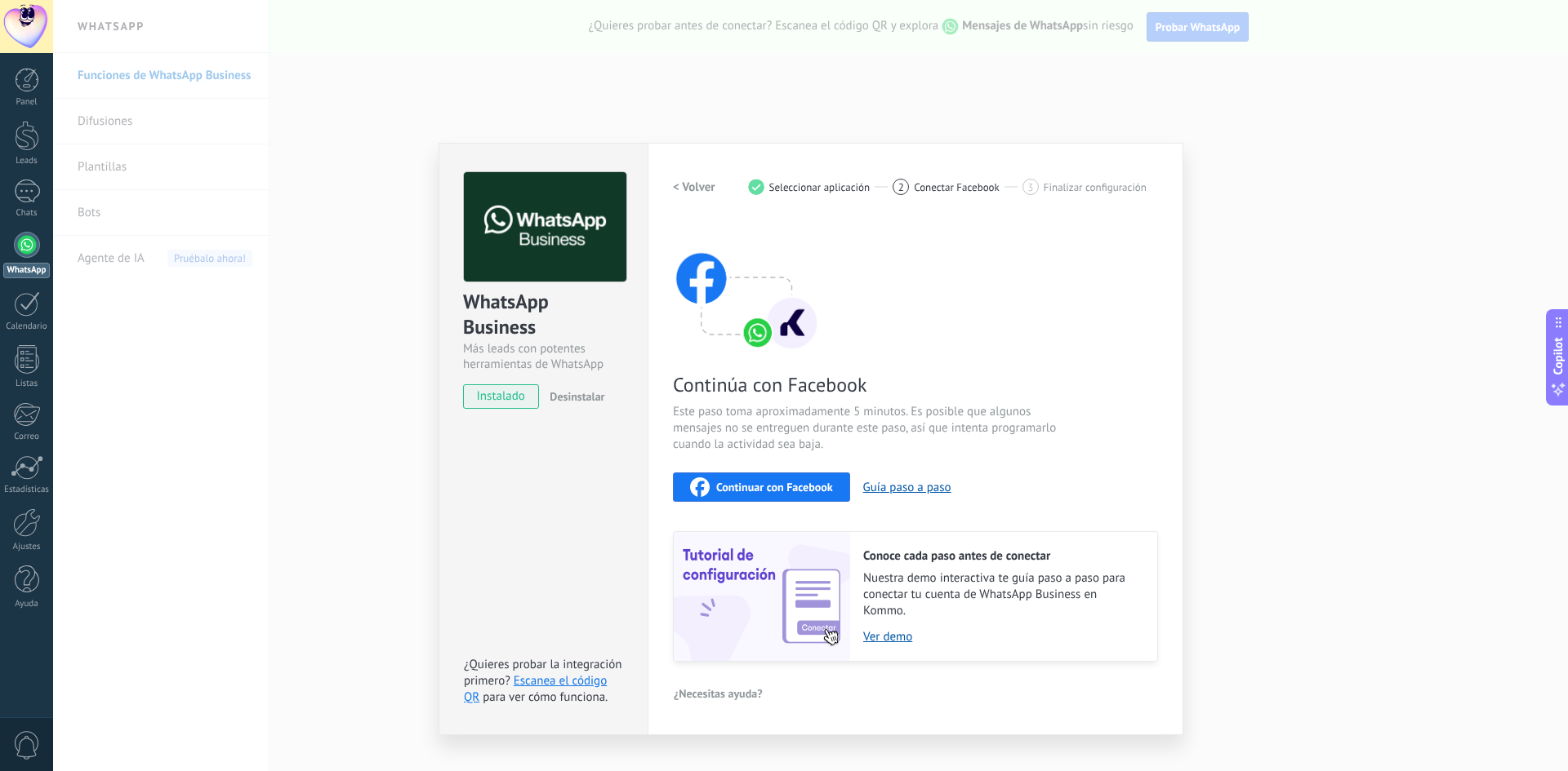
click at [944, 426] on span "Este paso toma aproximadamente 5 minutos. Es posible que algunos mensajes no se…" at bounding box center [866, 428] width 389 height 49
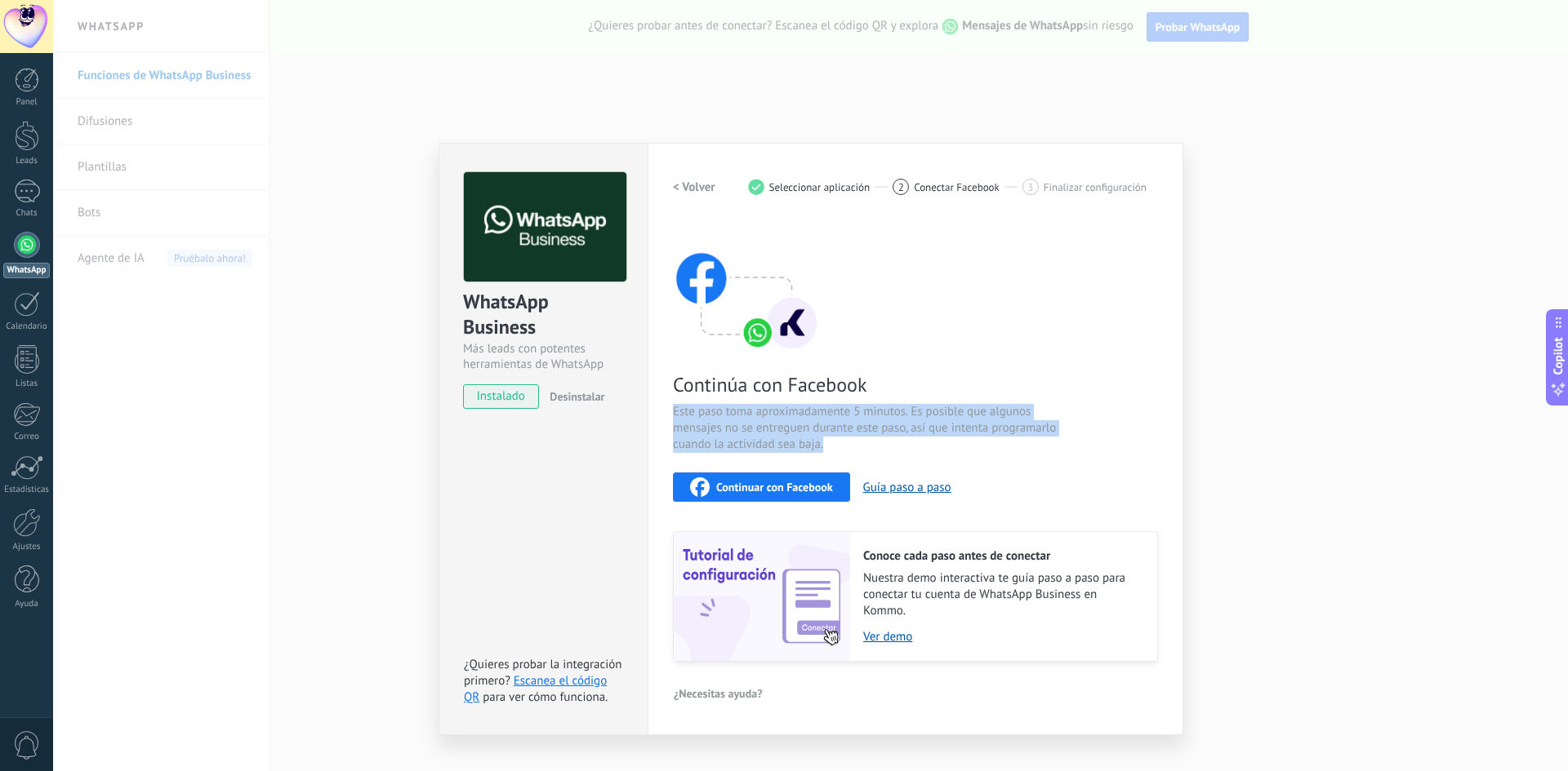
click at [944, 426] on span "Este paso toma aproximadamente 5 minutos. Es posible que algunos mensajes no se…" at bounding box center [866, 428] width 389 height 49
click at [826, 433] on span "Este paso toma aproximadamente 5 minutos. Es posible que algunos mensajes no se…" at bounding box center [866, 428] width 389 height 49
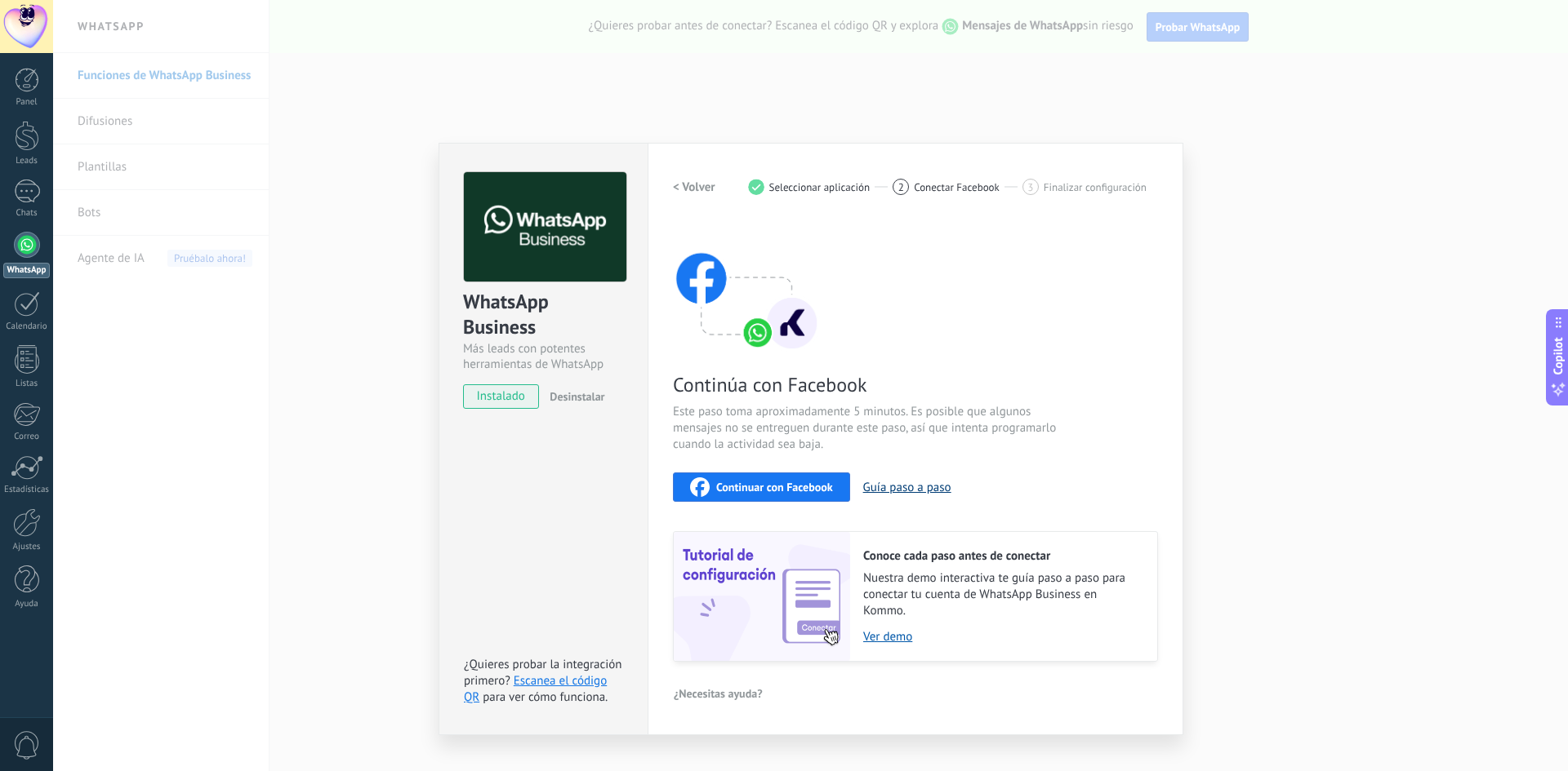
click at [891, 484] on button "Guía paso a paso" at bounding box center [907, 487] width 88 height 15
